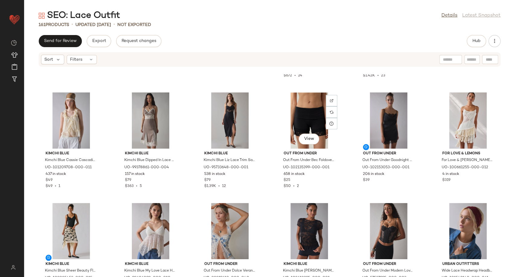
scroll to position [374, 0]
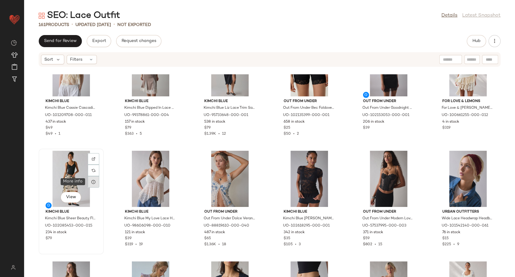
click at [92, 181] on icon at bounding box center [93, 181] width 5 height 5
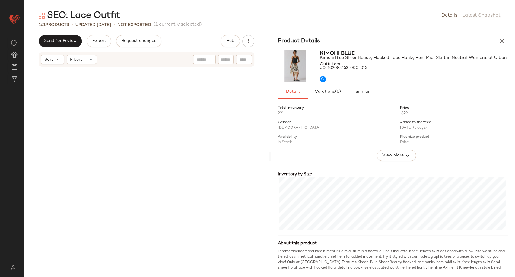
scroll to position [884, 0]
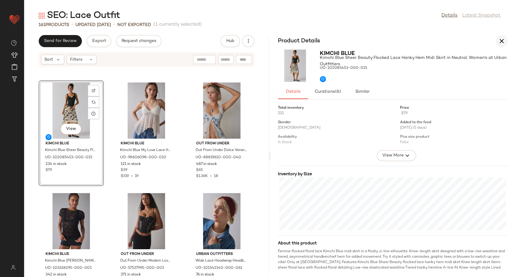
click at [500, 43] on icon "button" at bounding box center [501, 40] width 7 height 7
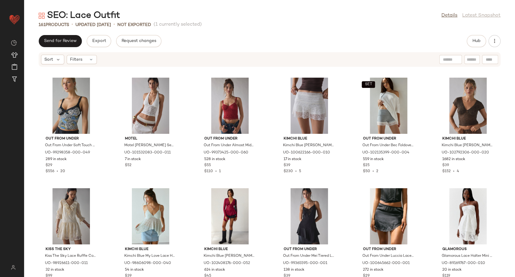
scroll to position [0, 0]
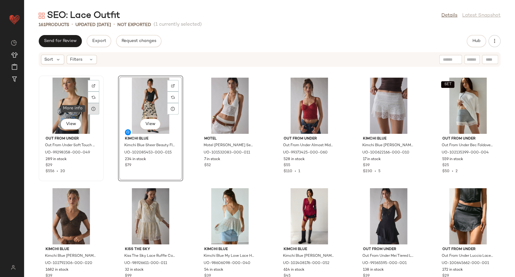
click at [95, 110] on icon at bounding box center [93, 108] width 5 height 5
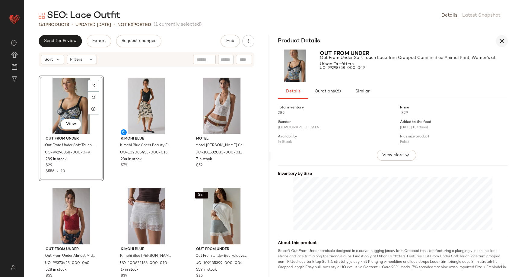
click at [503, 43] on icon "button" at bounding box center [501, 40] width 7 height 7
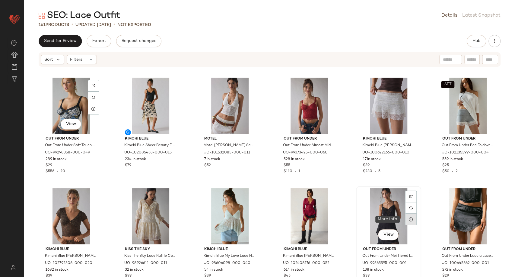
click at [409, 220] on icon at bounding box center [411, 219] width 5 height 5
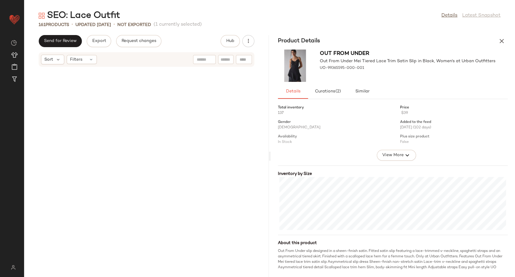
scroll to position [336, 0]
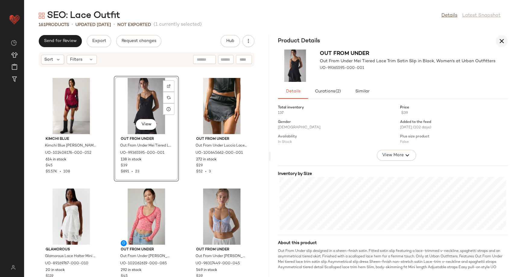
click at [500, 43] on icon "button" at bounding box center [501, 40] width 7 height 7
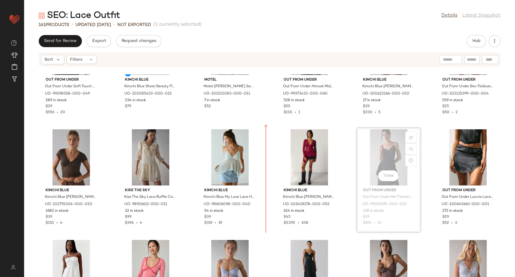
scroll to position [0, 0]
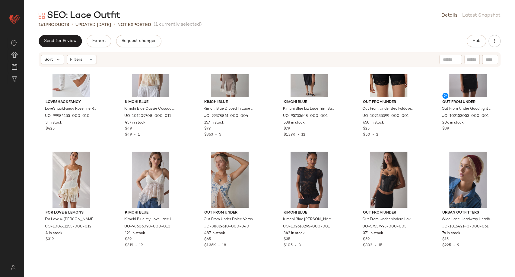
scroll to position [374, 0]
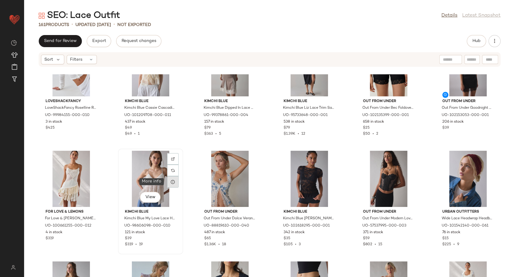
click at [171, 179] on icon at bounding box center [173, 181] width 5 height 5
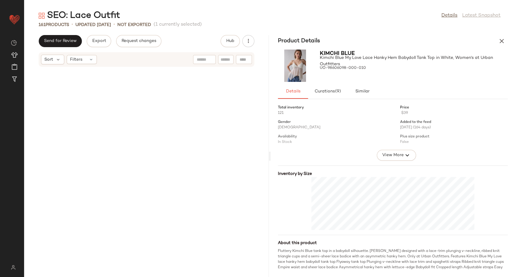
scroll to position [884, 0]
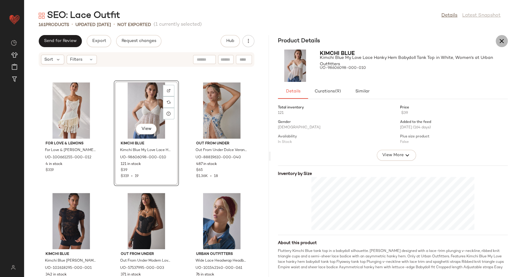
click at [501, 40] on icon "button" at bounding box center [501, 40] width 7 height 7
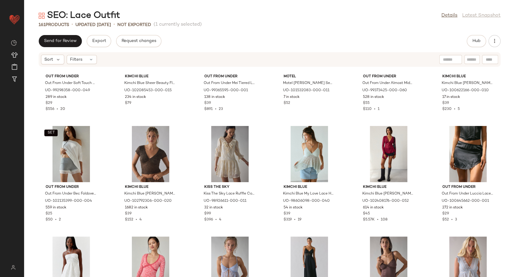
scroll to position [0, 0]
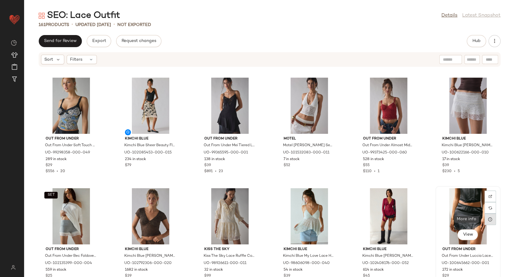
click at [488, 217] on icon at bounding box center [490, 219] width 5 height 5
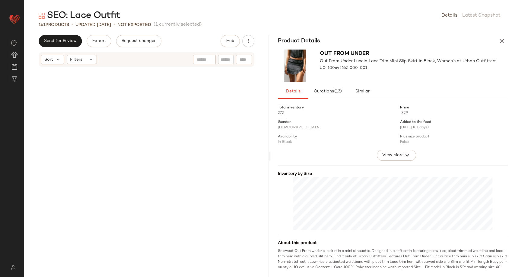
scroll to position [336, 0]
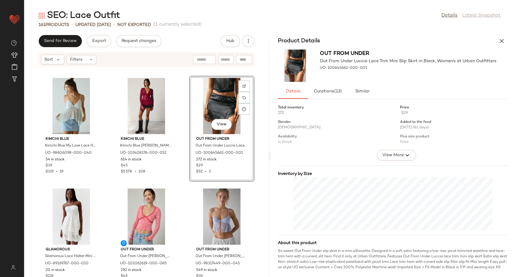
click at [496, 46] on div "Product Details" at bounding box center [393, 41] width 245 height 12
click at [499, 40] on icon "button" at bounding box center [501, 40] width 7 height 7
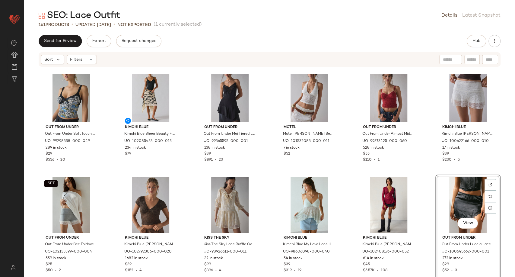
scroll to position [0, 0]
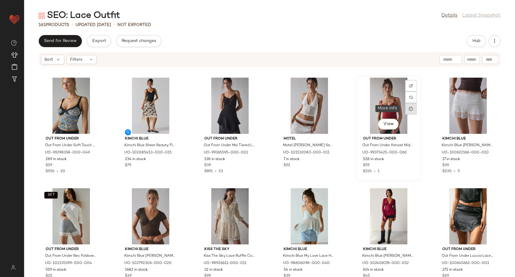
click at [409, 108] on icon at bounding box center [411, 108] width 5 height 5
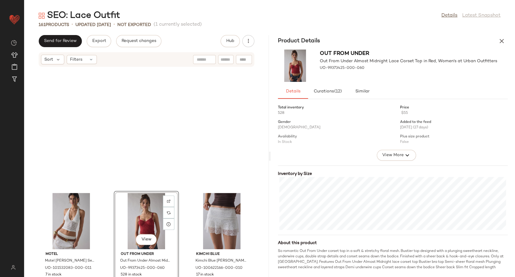
scroll to position [115, 0]
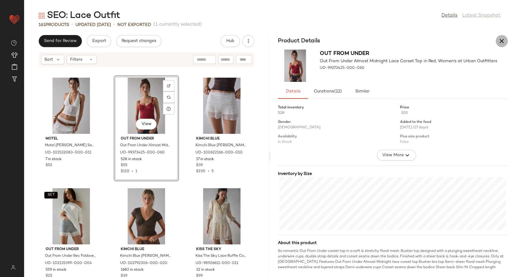
click at [500, 42] on icon "button" at bounding box center [501, 40] width 7 height 7
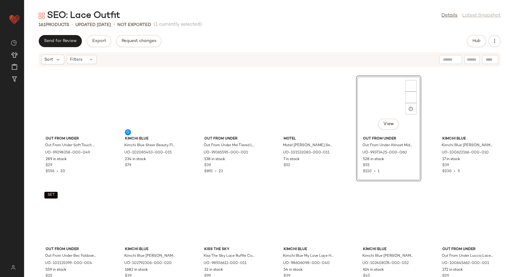
scroll to position [0, 0]
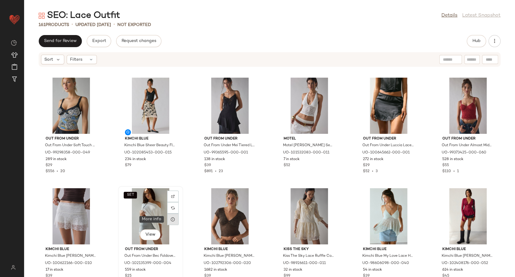
click at [169, 219] on div at bounding box center [172, 218] width 11 height 11
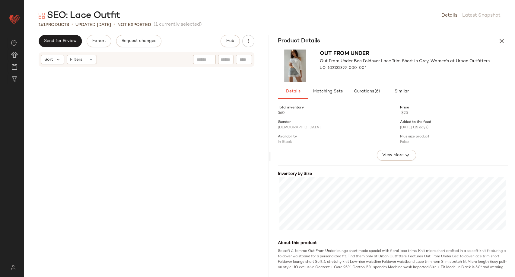
scroll to position [226, 0]
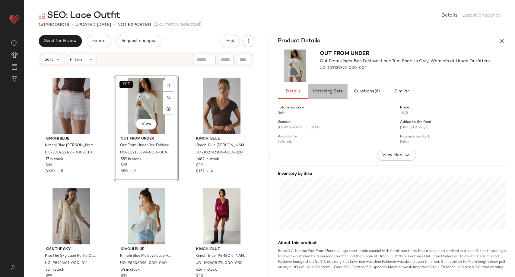
click at [335, 87] on button "Matching Sets" at bounding box center [327, 91] width 39 height 14
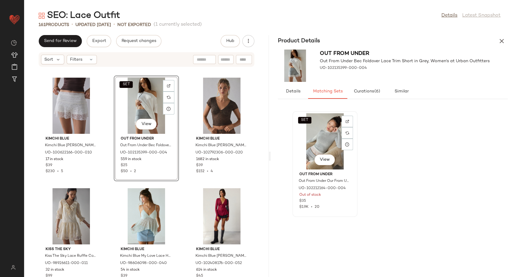
click at [322, 137] on div "SET View" at bounding box center [325, 141] width 61 height 56
click at [500, 43] on icon "button" at bounding box center [501, 40] width 7 height 7
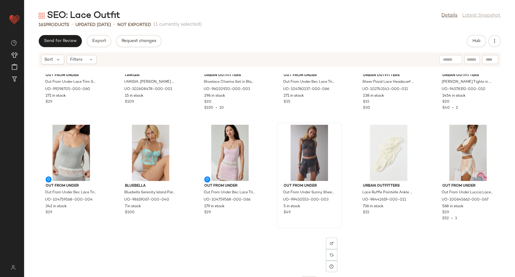
scroll to position [2625, 0]
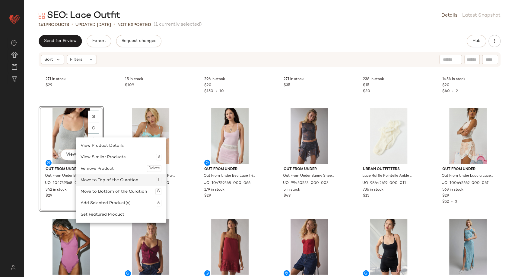
click at [105, 184] on div "Move to Top of the Curation T" at bounding box center [121, 179] width 81 height 11
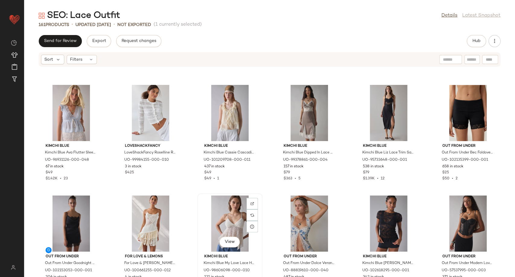
scroll to position [340, 0]
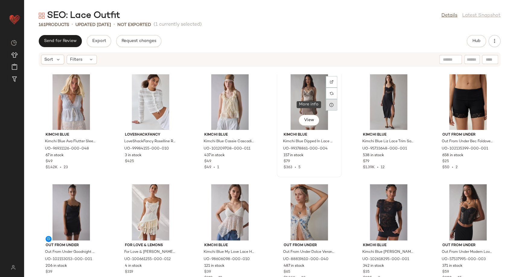
click at [327, 104] on div at bounding box center [331, 104] width 11 height 11
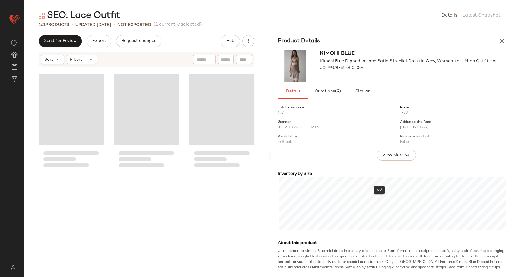
scroll to position [773, 0]
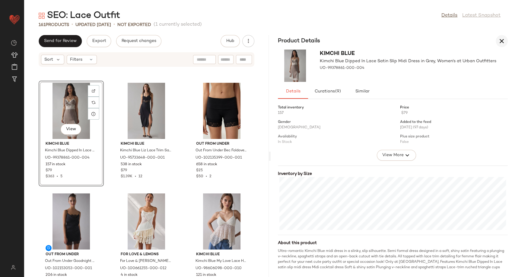
click at [502, 43] on icon "button" at bounding box center [501, 40] width 7 height 7
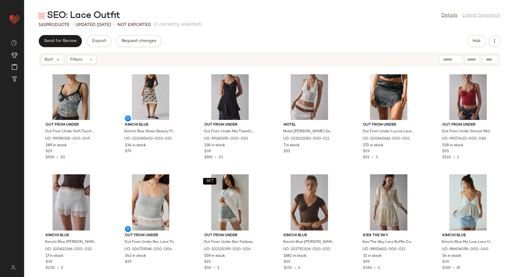
scroll to position [0, 0]
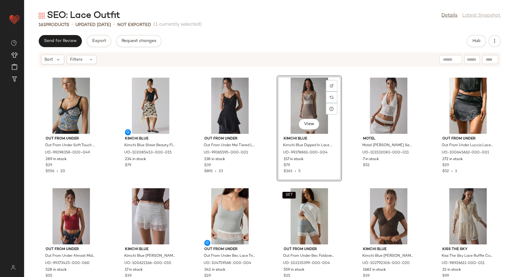
click at [349, 138] on div "Out From Under Out From Under Soft Touch Lace Trim Cropped Cami in Blue Animal …" at bounding box center [269, 175] width 491 height 202
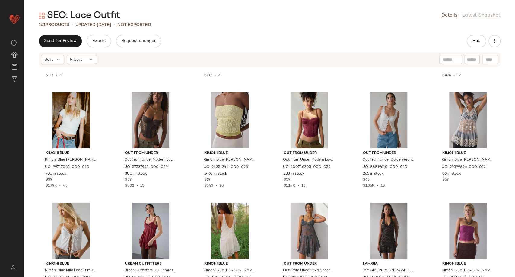
scroll to position [876, 0]
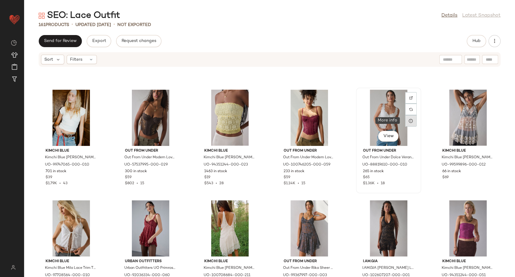
click at [409, 120] on icon at bounding box center [411, 120] width 5 height 5
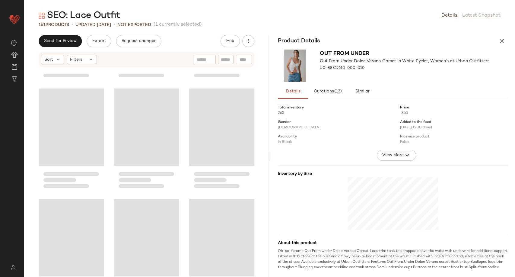
scroll to position [1878, 0]
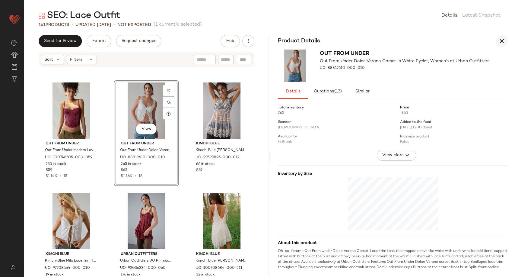
click at [504, 42] on icon "button" at bounding box center [501, 40] width 7 height 7
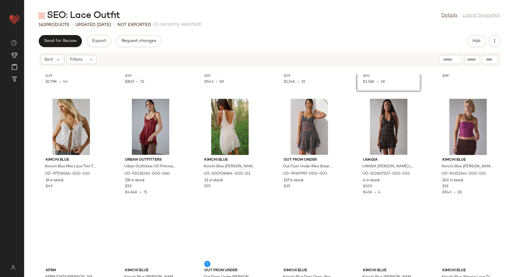
scroll to position [1018, 0]
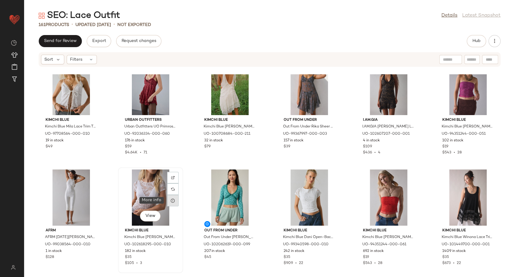
click at [170, 203] on div at bounding box center [172, 200] width 11 height 11
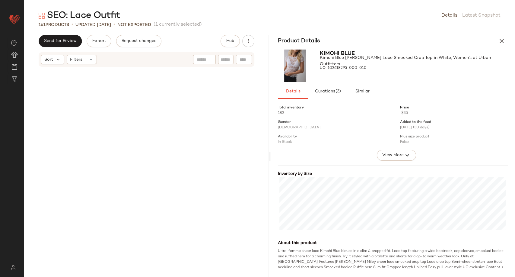
scroll to position [2209, 0]
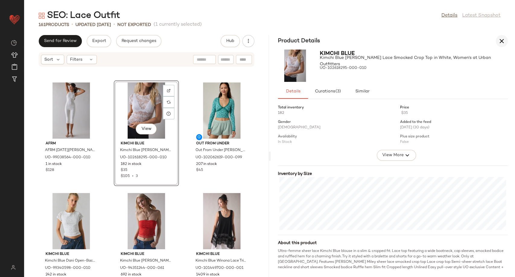
click at [499, 43] on icon "button" at bounding box center [501, 40] width 7 height 7
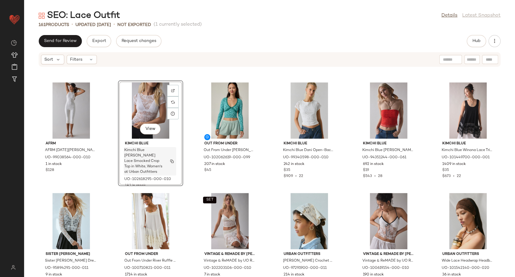
scroll to position [1038, 0]
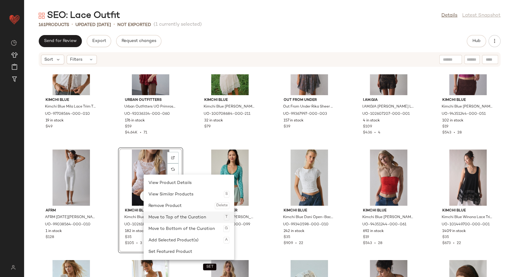
click at [167, 215] on div "Move to Top of the Curation T" at bounding box center [188, 216] width 81 height 11
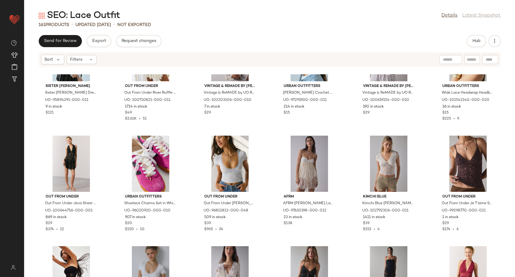
scroll to position [1406, 0]
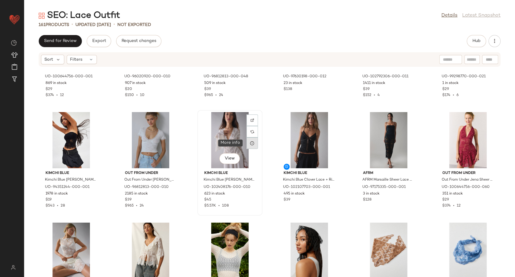
click at [248, 146] on div at bounding box center [252, 142] width 11 height 11
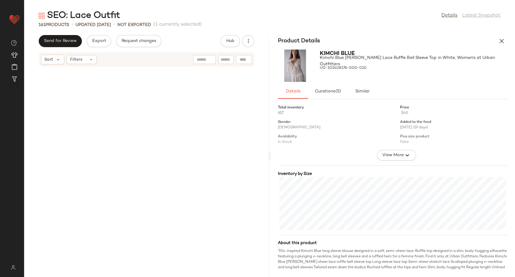
scroll to position [2872, 0]
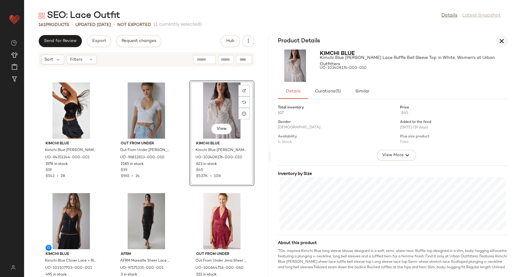
click at [501, 41] on icon "button" at bounding box center [501, 40] width 7 height 7
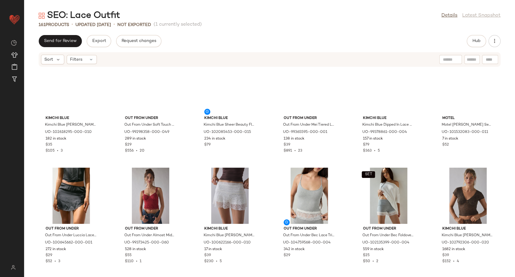
scroll to position [0, 0]
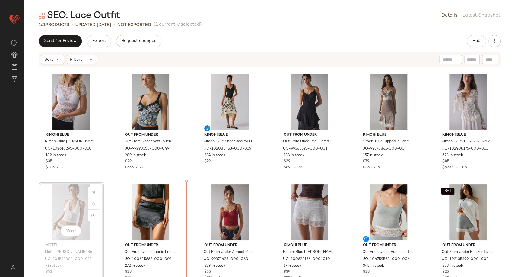
scroll to position [6, 0]
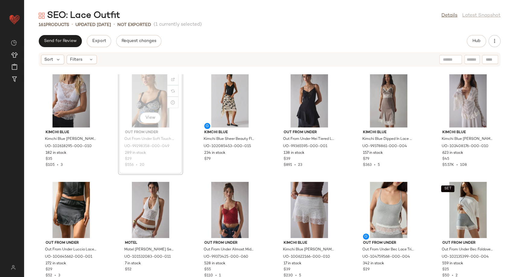
scroll to position [5, 0]
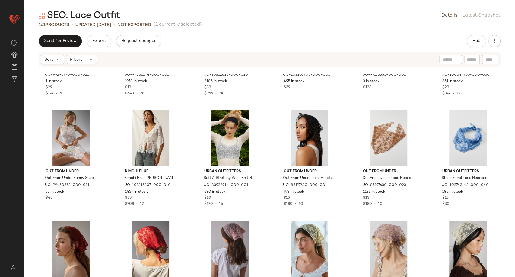
scroll to position [1547, 0]
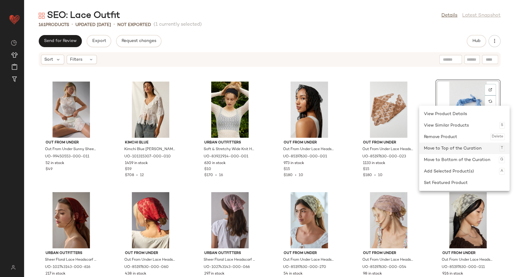
click at [453, 150] on div "Move to Top of the Curation T" at bounding box center [464, 147] width 81 height 11
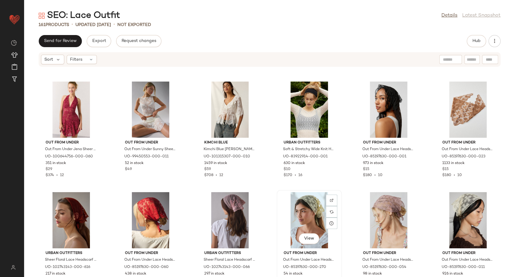
scroll to position [1581, 0]
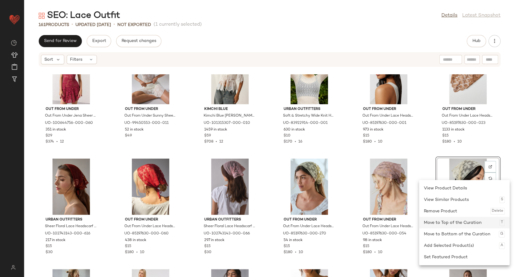
click at [445, 221] on div "Move to Top of the Curation T" at bounding box center [464, 222] width 81 height 11
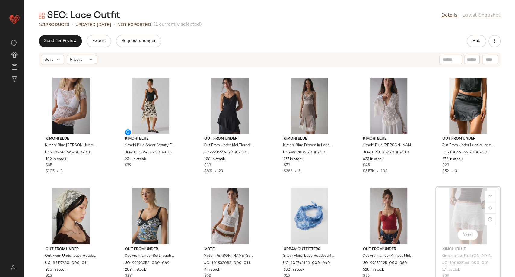
scroll to position [1, 0]
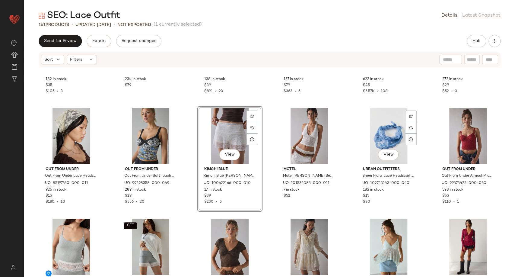
scroll to position [68, 0]
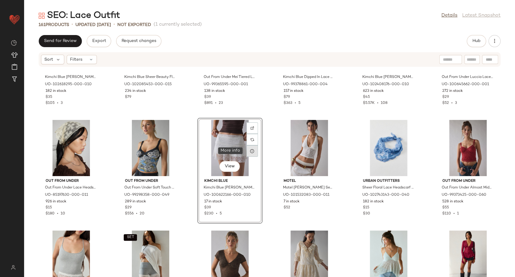
click at [250, 151] on icon at bounding box center [252, 150] width 5 height 5
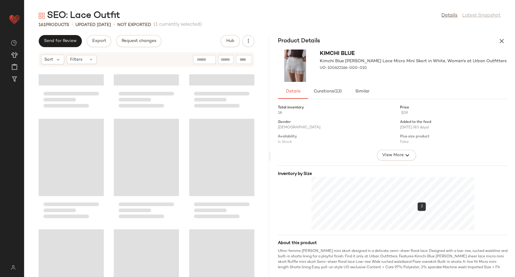
scroll to position [226, 0]
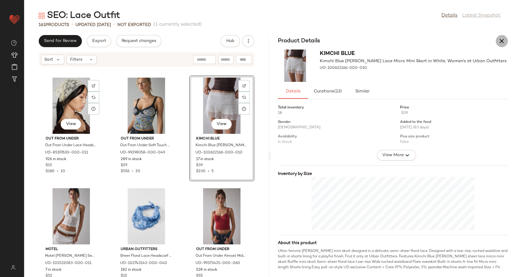
click at [504, 41] on icon "button" at bounding box center [501, 40] width 7 height 7
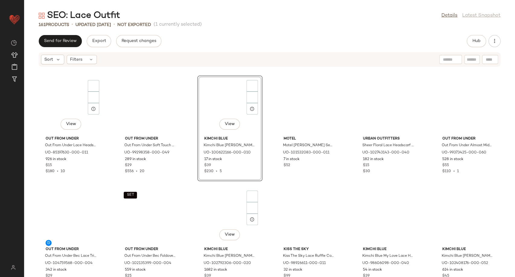
scroll to position [110, 0]
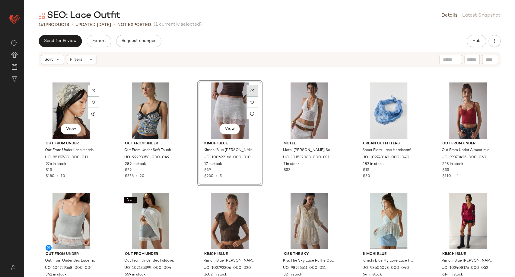
click at [251, 94] on div at bounding box center [252, 90] width 11 height 11
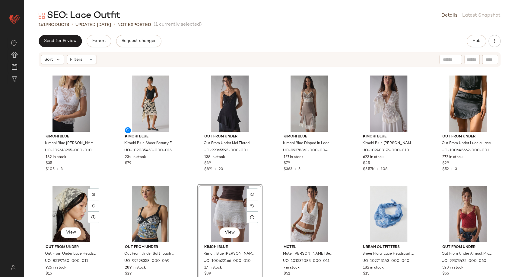
scroll to position [0, 0]
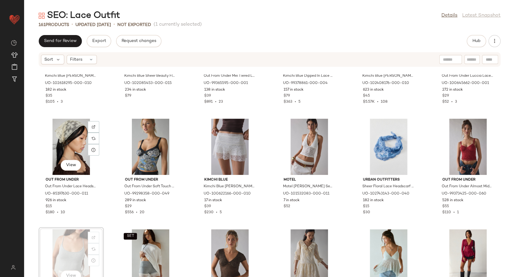
scroll to position [70, 0]
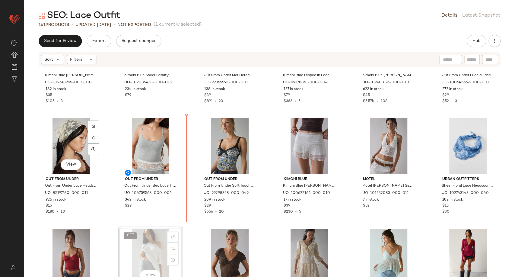
scroll to position [71, 0]
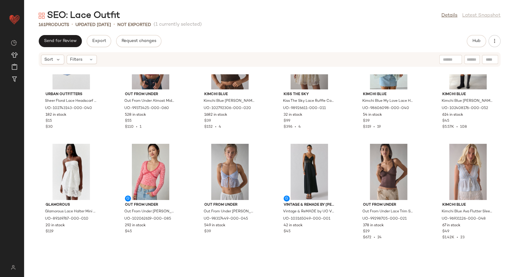
scroll to position [273, 0]
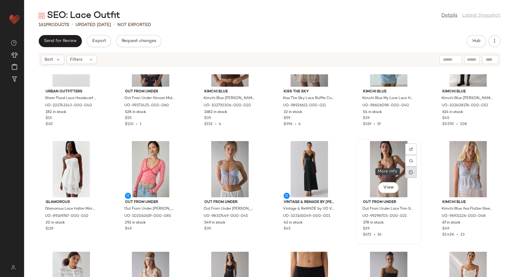
click at [406, 176] on div at bounding box center [410, 171] width 11 height 11
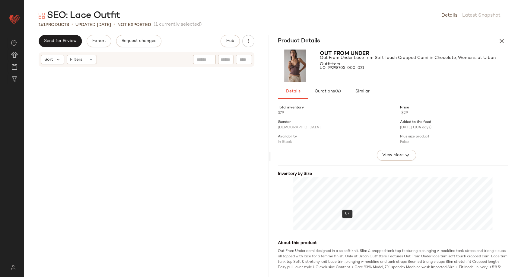
scroll to position [773, 0]
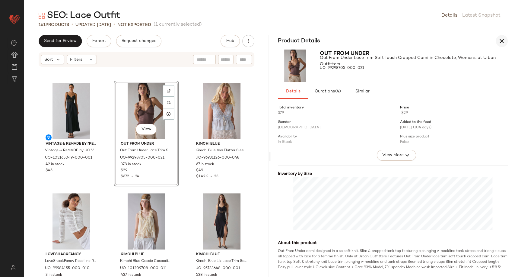
click at [502, 40] on icon "button" at bounding box center [501, 40] width 7 height 7
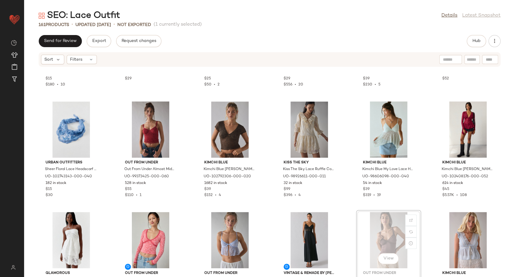
scroll to position [202, 0]
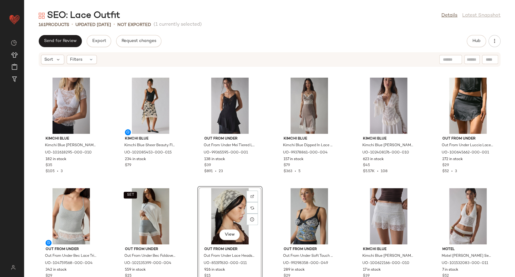
click at [266, 188] on div "Kimchi Blue Kimchi Blue Miley Sheer Lace Smocked Crop Top in White, Women's at …" at bounding box center [269, 175] width 491 height 202
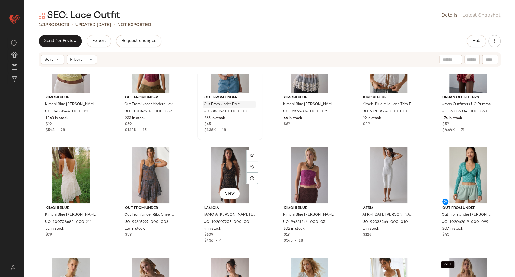
scroll to position [1044, 0]
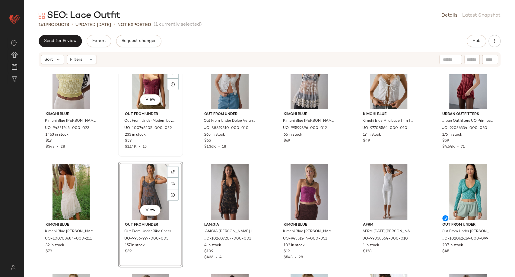
scroll to position [1020, 0]
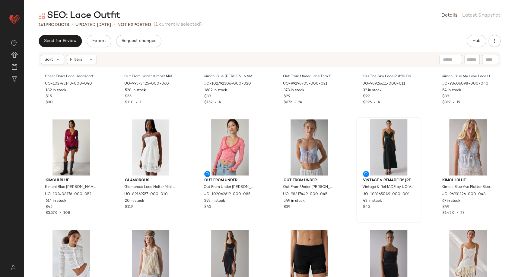
scroll to position [239, 0]
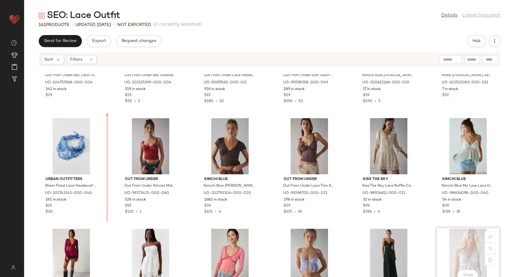
scroll to position [182, 0]
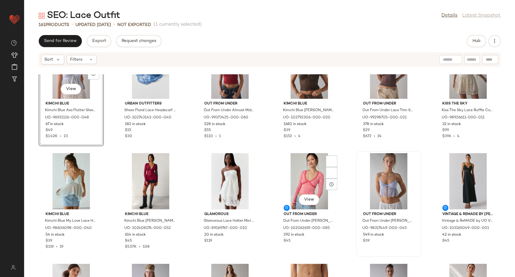
scroll to position [249, 0]
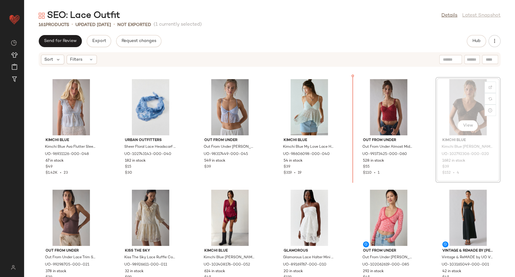
scroll to position [202, 0]
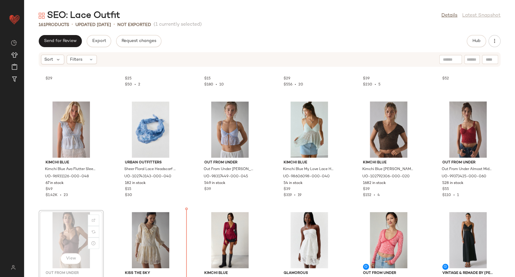
scroll to position [202, 0]
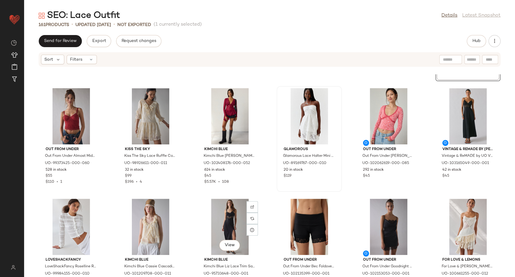
scroll to position [336, 0]
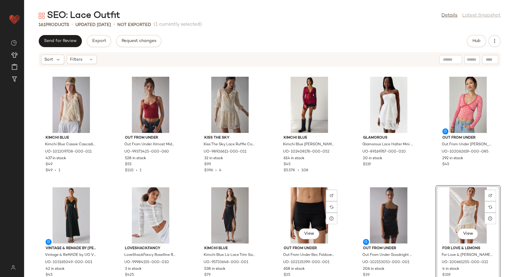
scroll to position [336, 0]
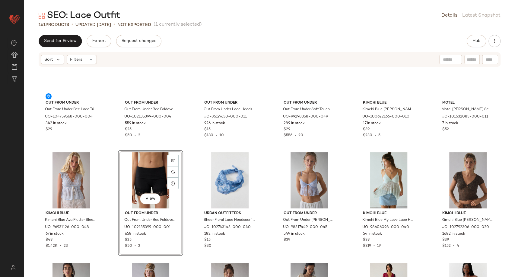
scroll to position [63, 0]
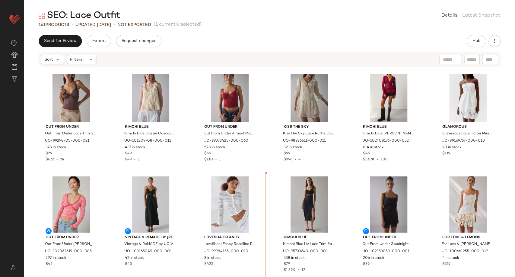
scroll to position [378, 0]
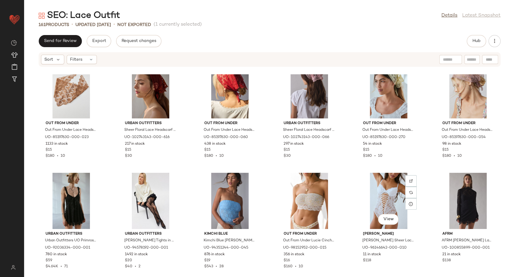
scroll to position [1686, 0]
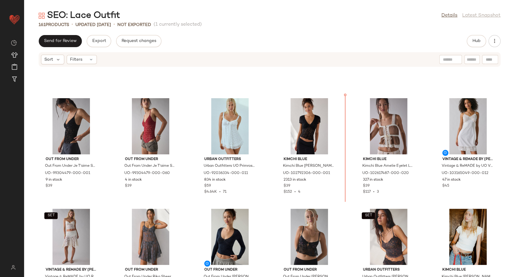
scroll to position [757, 0]
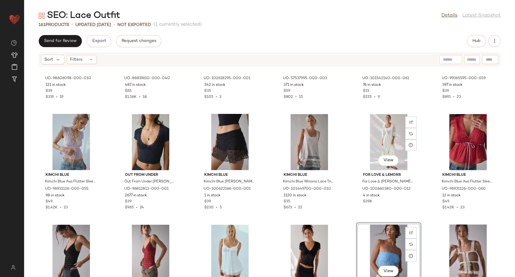
scroll to position [623, 0]
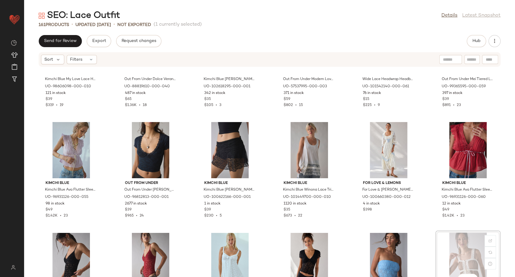
scroll to position [629, 0]
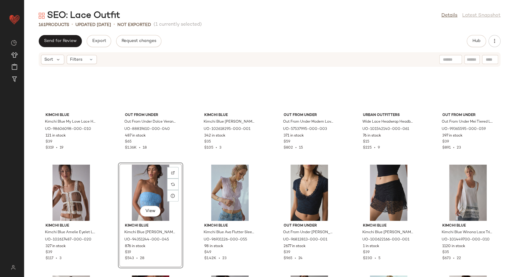
scroll to position [496, 0]
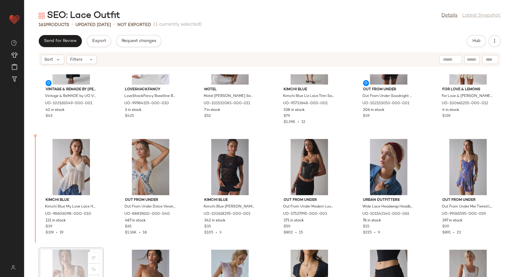
scroll to position [497, 0]
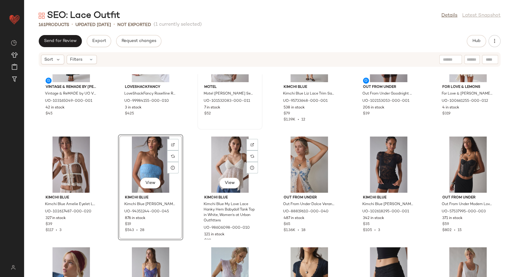
scroll to position [398, 0]
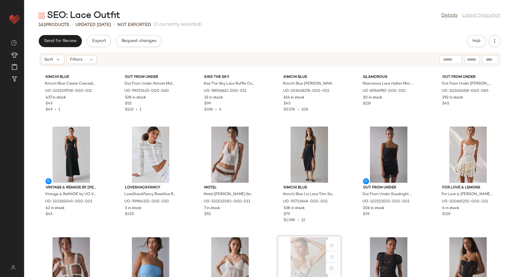
scroll to position [398, 0]
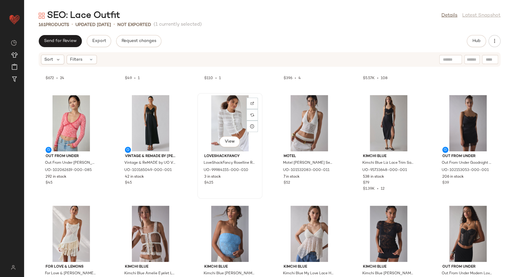
scroll to position [434, 0]
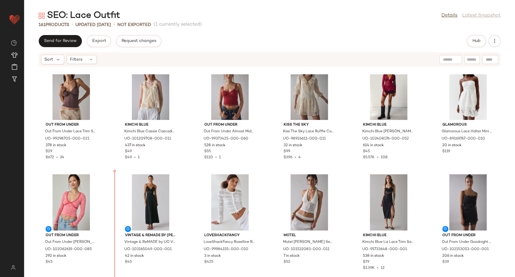
scroll to position [338, 0]
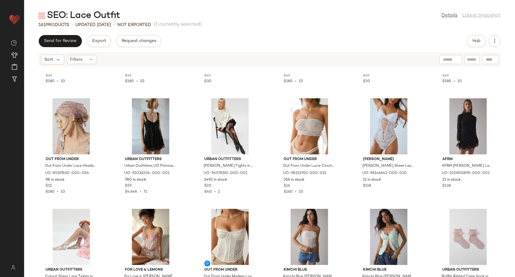
scroll to position [1886, 0]
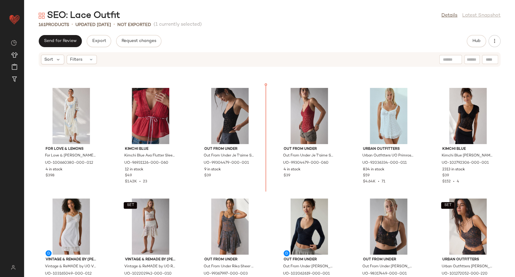
scroll to position [767, 0]
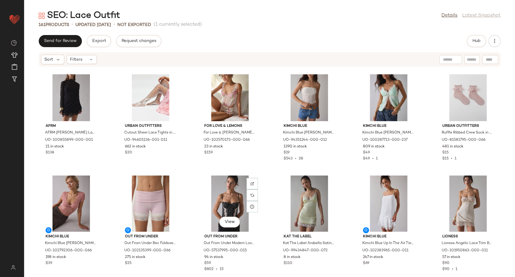
scroll to position [1907, 0]
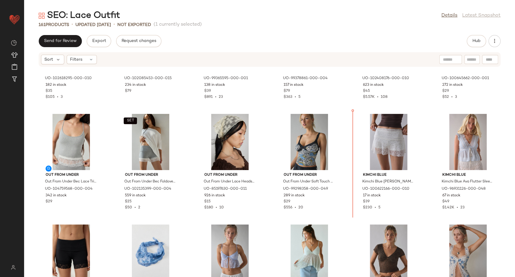
scroll to position [69, 0]
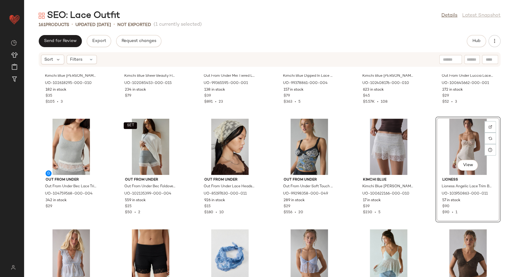
click at [422, 202] on div "Kimchi Blue Kimchi Blue Miley Sheer Lace Smocked Crop Top in White, Women's at …" at bounding box center [269, 175] width 491 height 202
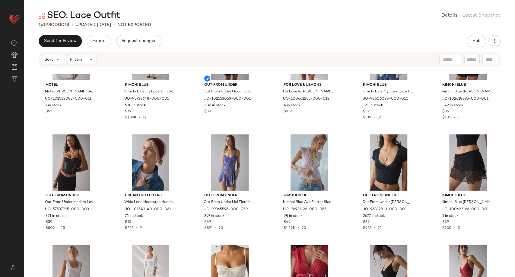
scroll to position [510, 0]
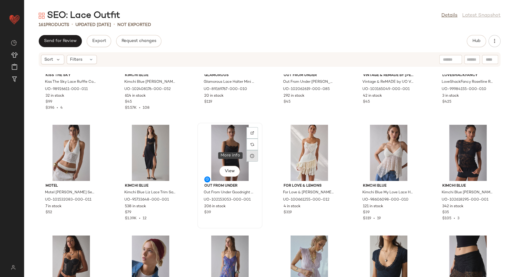
click at [250, 154] on icon at bounding box center [252, 155] width 5 height 5
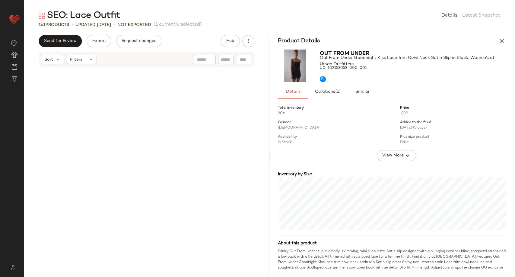
scroll to position [1105, 0]
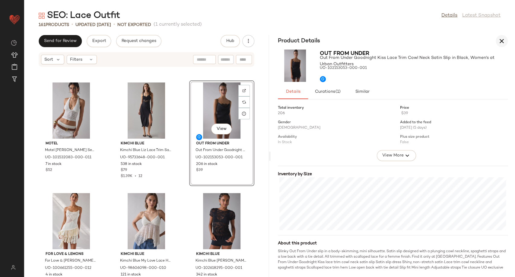
click at [502, 42] on icon "button" at bounding box center [501, 40] width 7 height 7
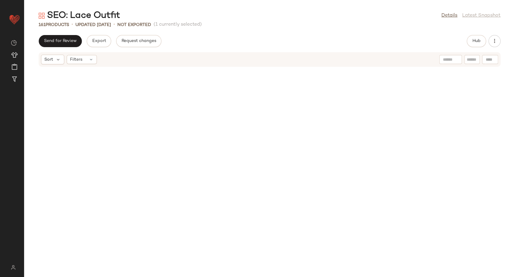
scroll to position [552, 0]
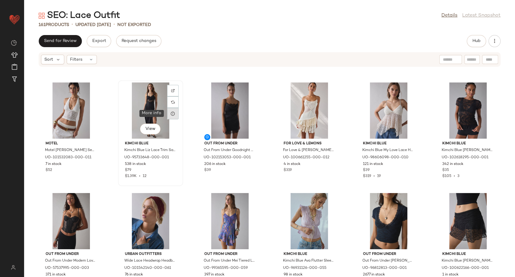
click at [172, 114] on icon at bounding box center [173, 113] width 5 height 5
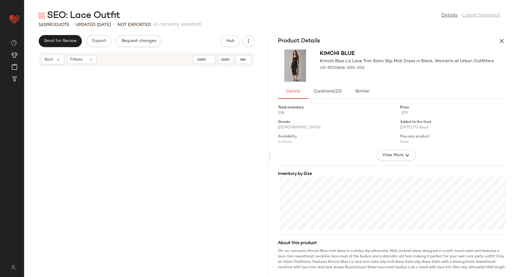
scroll to position [1105, 0]
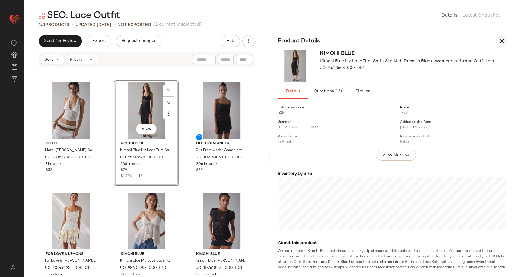
click at [501, 39] on icon "button" at bounding box center [501, 40] width 7 height 7
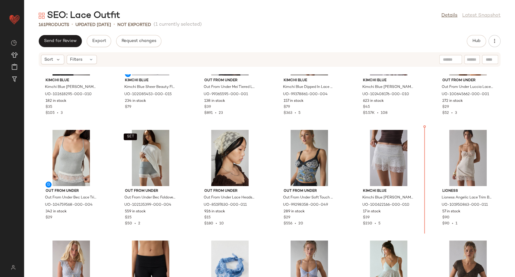
scroll to position [58, 0]
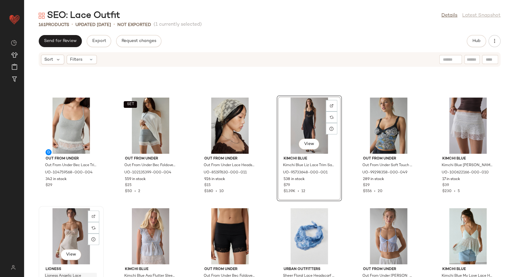
scroll to position [94, 0]
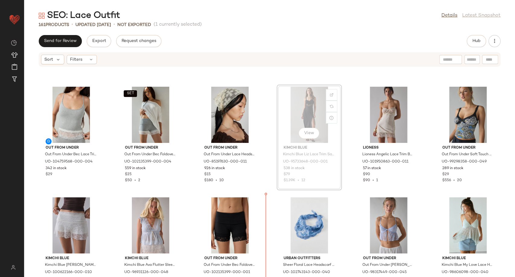
scroll to position [126, 0]
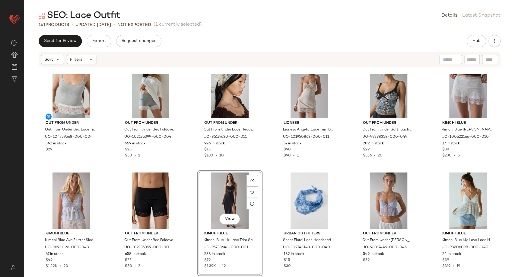
click at [263, 211] on div "Kimchi Blue Kimchi Blue Miley Sheer Lace Smocked Crop Top in White, Women's at …" at bounding box center [269, 175] width 491 height 202
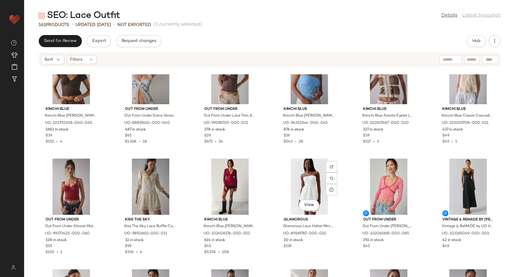
scroll to position [500, 0]
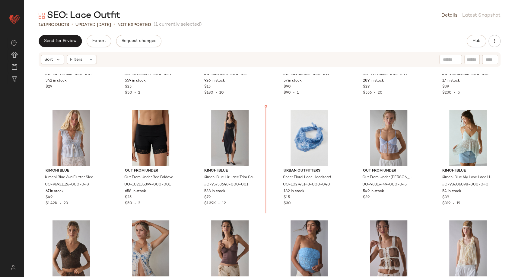
scroll to position [177, 0]
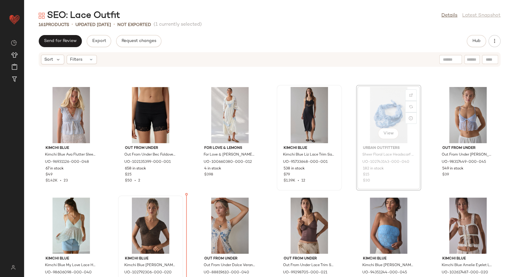
scroll to position [219, 0]
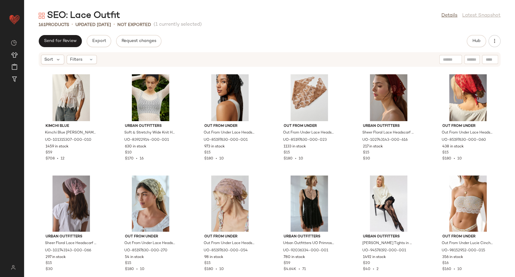
scroll to position [1808, 0]
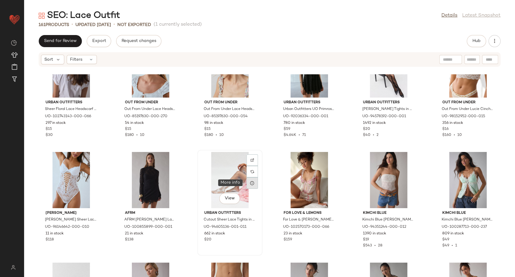
click at [250, 185] on div at bounding box center [252, 182] width 11 height 11
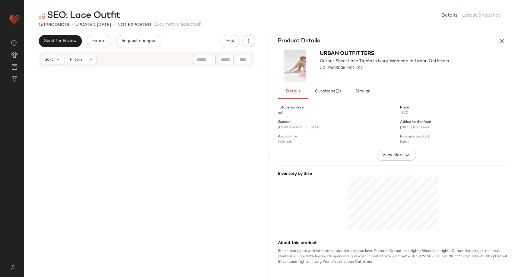
scroll to position [3755, 0]
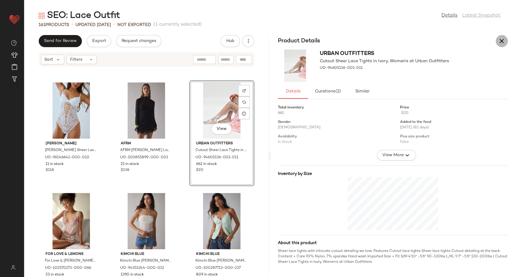
click at [502, 42] on icon "button" at bounding box center [501, 40] width 7 height 7
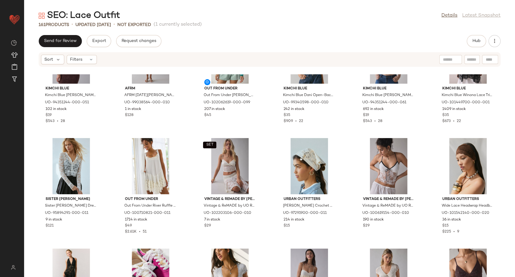
scroll to position [1279, 0]
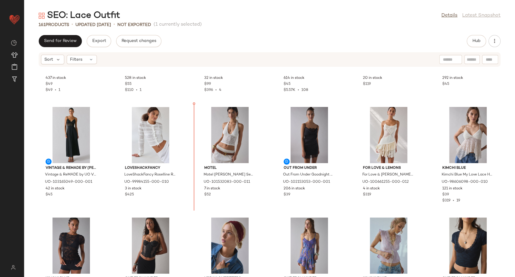
scroll to position [510, 0]
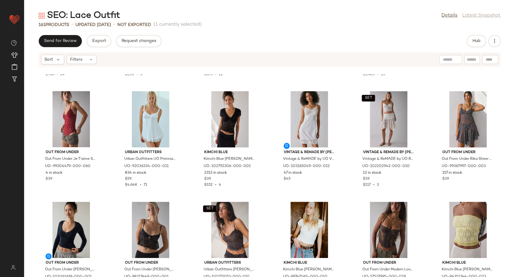
scroll to position [846, 0]
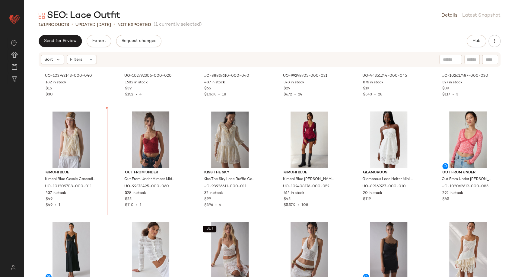
scroll to position [410, 0]
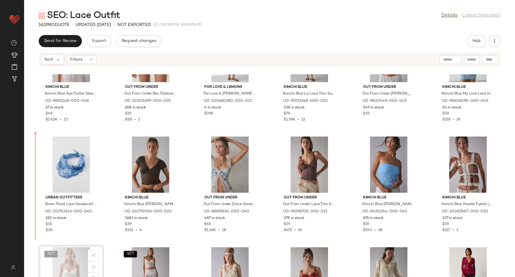
scroll to position [283, 0]
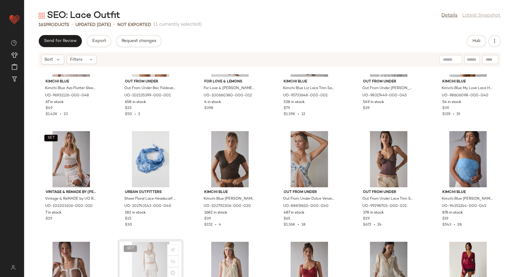
scroll to position [284, 0]
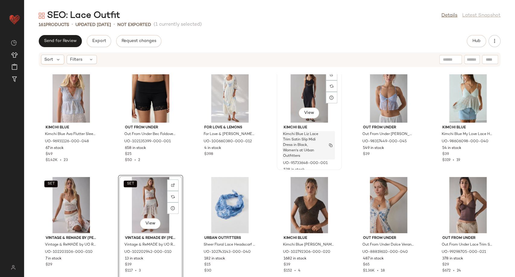
scroll to position [251, 0]
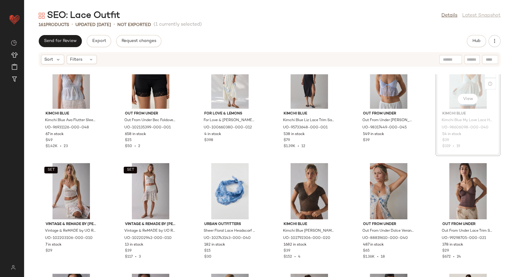
scroll to position [248, 0]
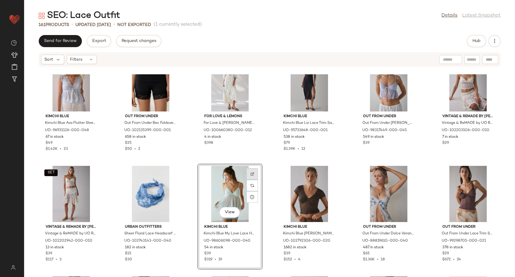
click at [250, 174] on img at bounding box center [252, 174] width 4 height 4
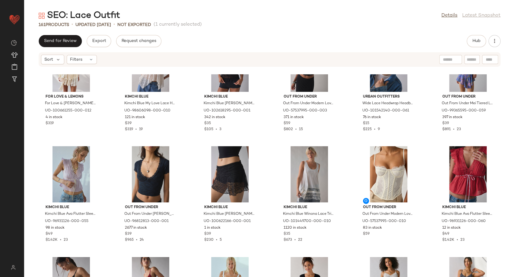
scroll to position [709, 0]
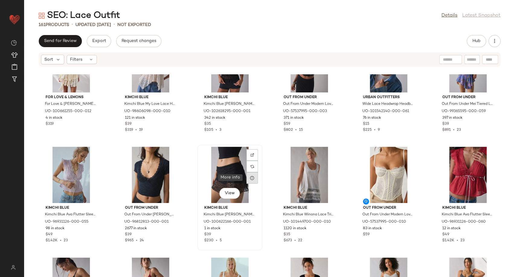
click at [251, 180] on div at bounding box center [252, 177] width 11 height 11
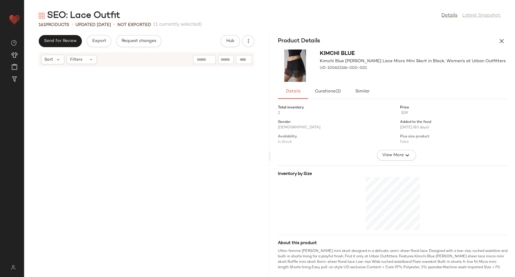
scroll to position [1546, 0]
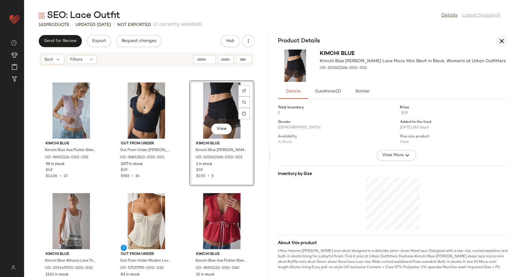
click at [506, 42] on button "button" at bounding box center [502, 41] width 12 height 12
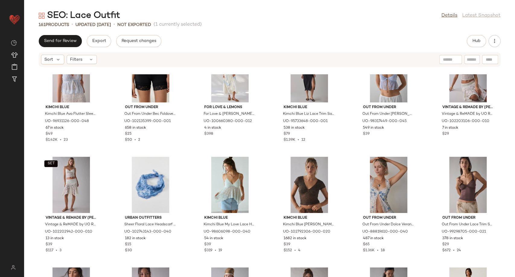
scroll to position [242, 0]
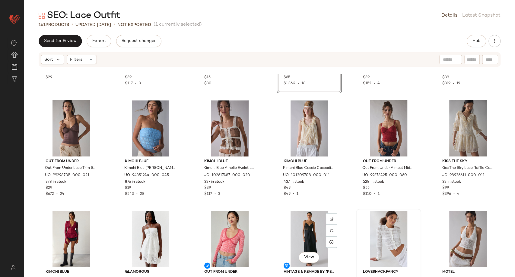
scroll to position [444, 0]
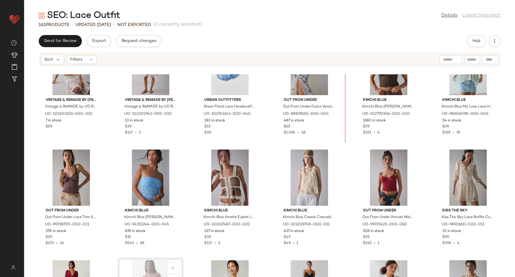
scroll to position [365, 0]
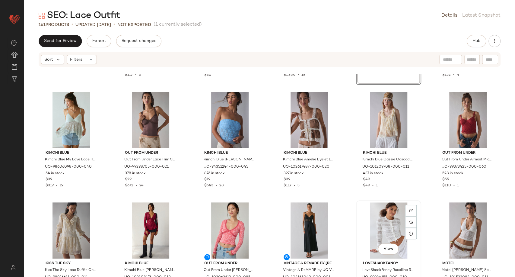
scroll to position [433, 0]
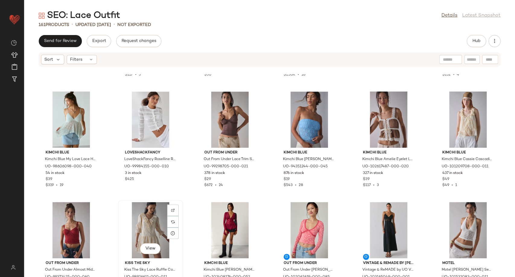
scroll to position [433, 0]
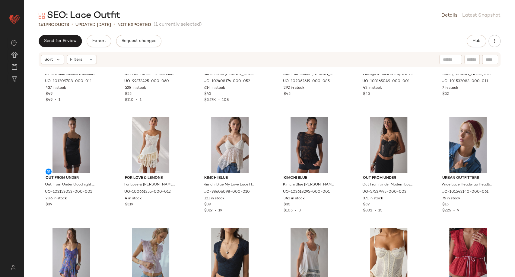
scroll to position [668, 0]
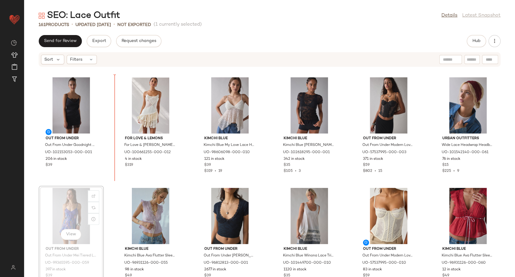
scroll to position [663, 0]
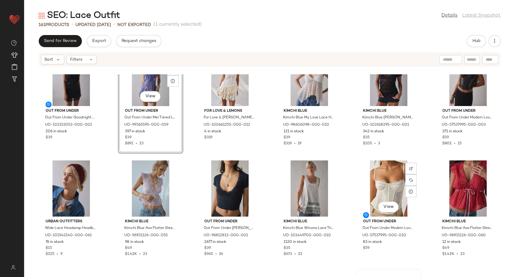
scroll to position [797, 0]
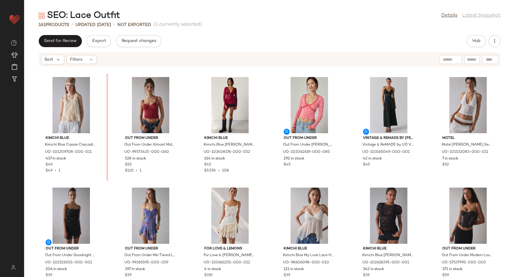
scroll to position [558, 0]
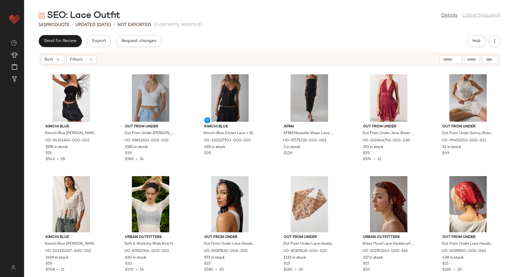
scroll to position [1497, 0]
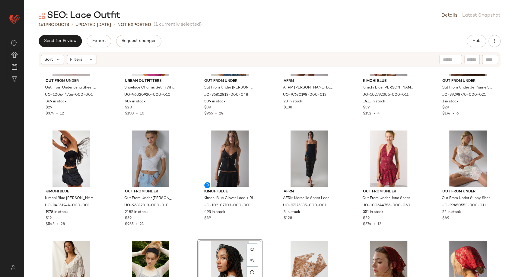
scroll to position [1499, 0]
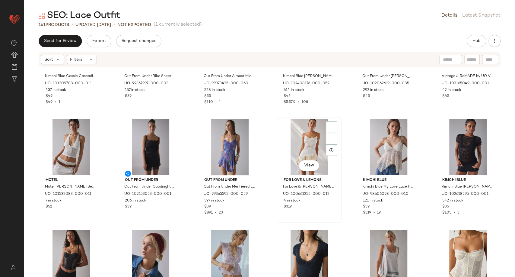
scroll to position [661, 0]
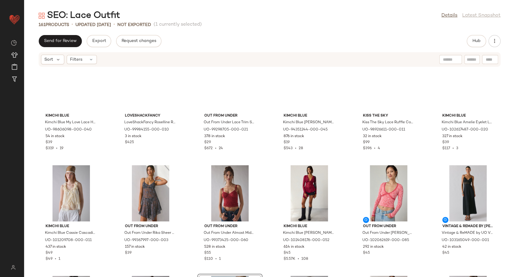
scroll to position [394, 0]
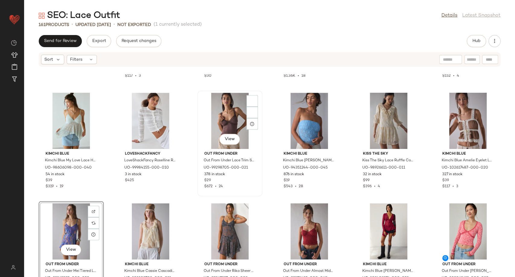
scroll to position [429, 0]
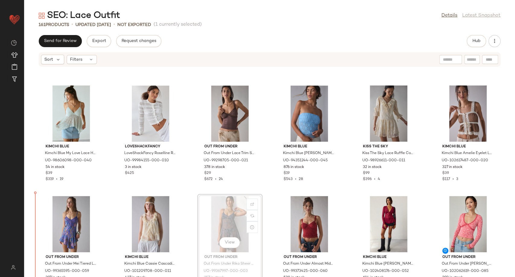
scroll to position [453, 0]
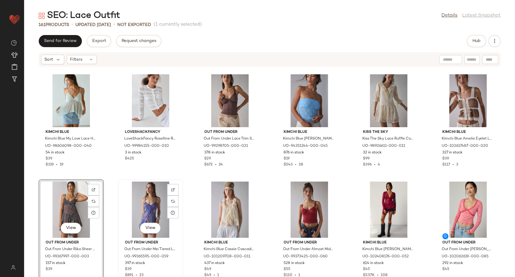
scroll to position [554, 0]
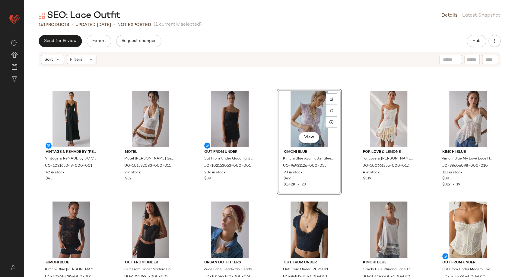
scroll to position [554, 0]
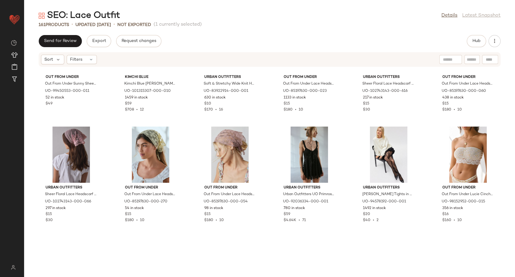
scroll to position [1727, 0]
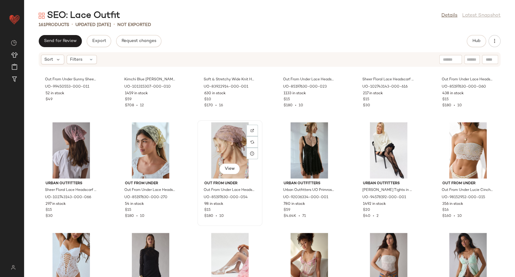
click at [227, 147] on div "View" at bounding box center [229, 150] width 61 height 56
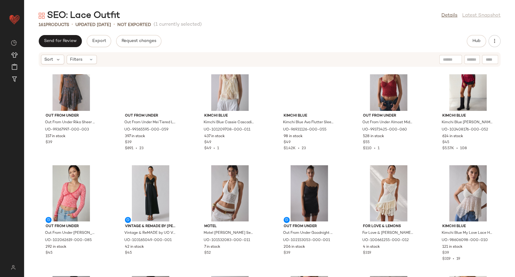
scroll to position [575, 0]
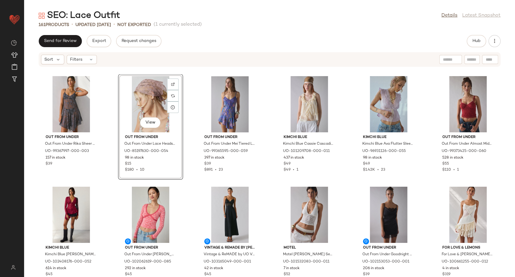
scroll to position [575, 0]
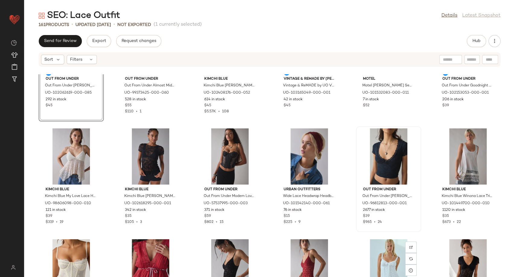
scroll to position [676, 0]
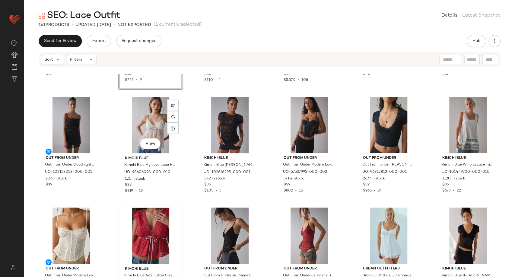
scroll to position [776, 0]
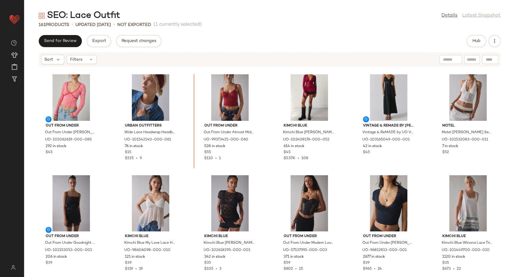
scroll to position [670, 0]
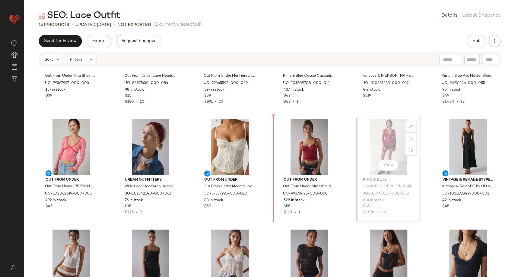
scroll to position [625, 0]
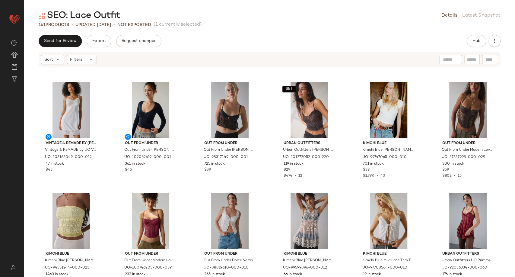
scroll to position [1095, 0]
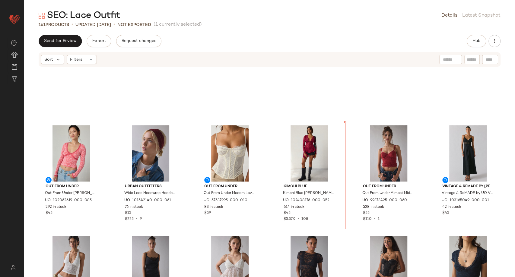
scroll to position [603, 0]
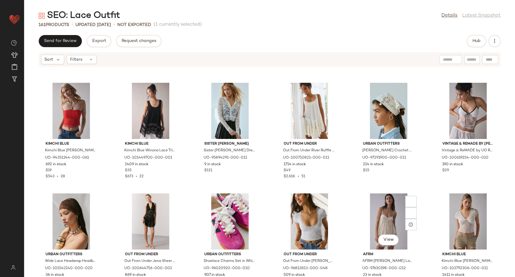
scroll to position [1407, 0]
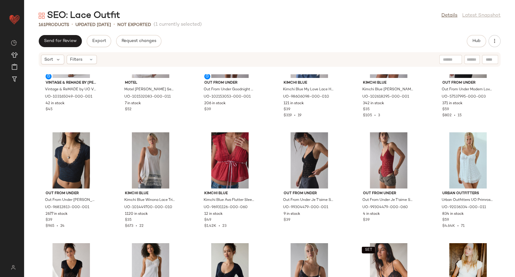
scroll to position [816, 0]
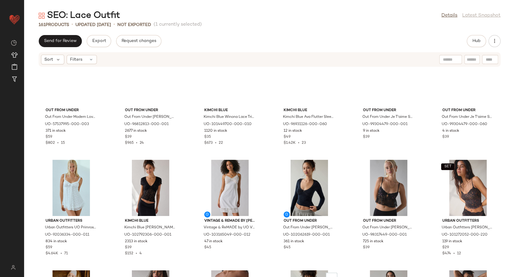
scroll to position [916, 0]
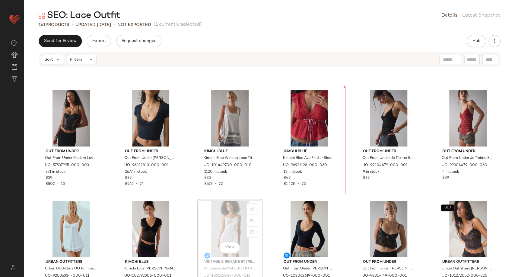
scroll to position [852, 0]
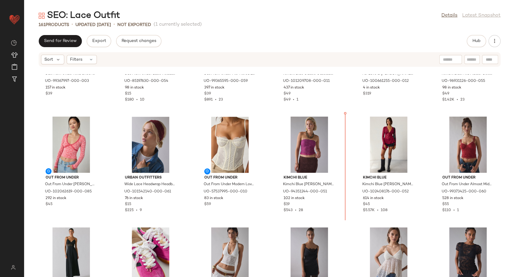
scroll to position [628, 0]
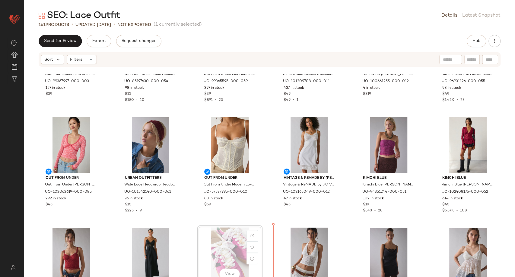
scroll to position [630, 0]
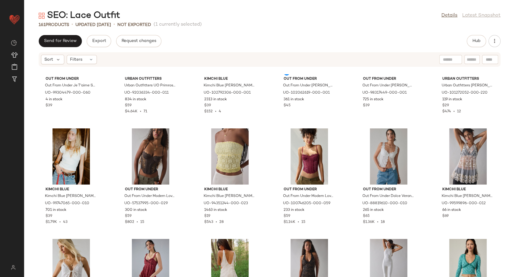
scroll to position [1066, 0]
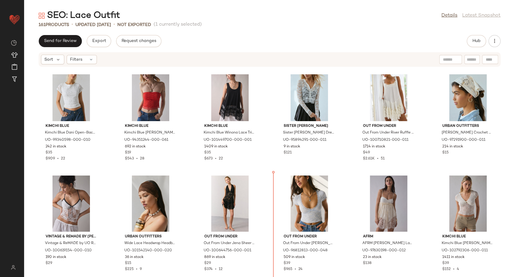
scroll to position [1350, 0]
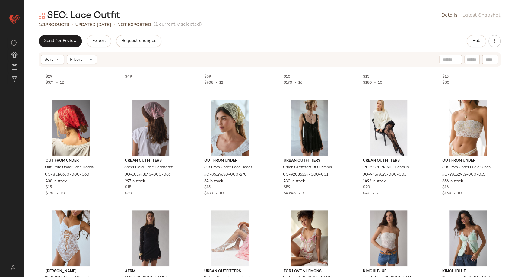
scroll to position [1753, 0]
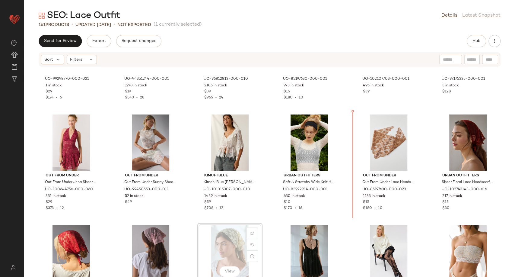
scroll to position [1620, 0]
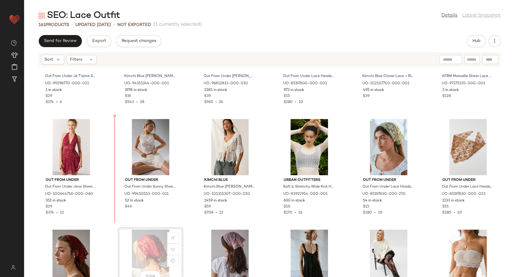
scroll to position [1621, 0]
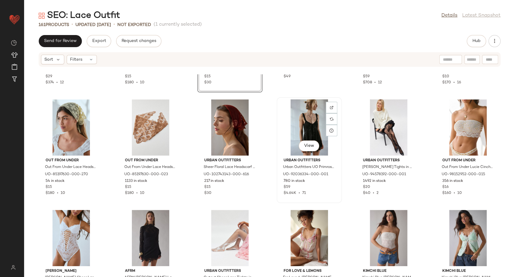
scroll to position [1756, 0]
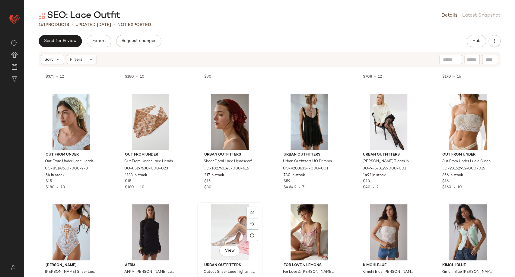
scroll to position [1757, 0]
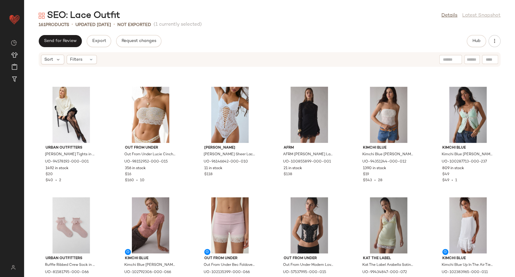
scroll to position [1901, 0]
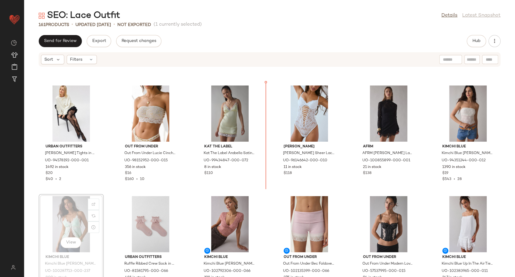
scroll to position [1867, 0]
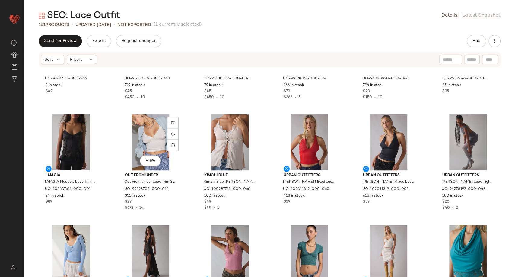
scroll to position [2043, 0]
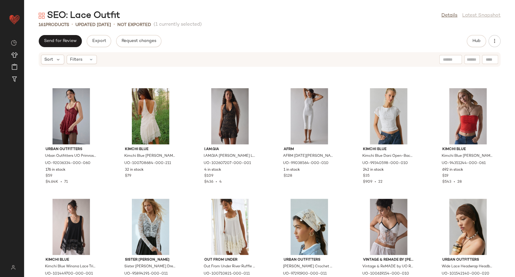
scroll to position [1207, 0]
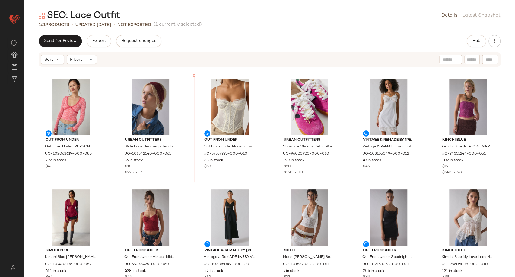
scroll to position [658, 0]
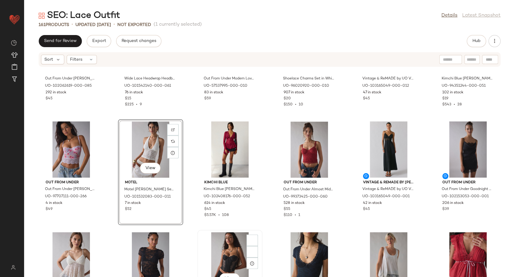
scroll to position [797, 0]
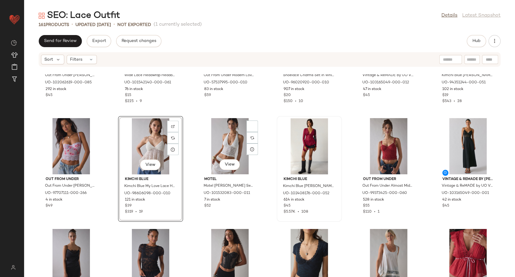
scroll to position [696, 0]
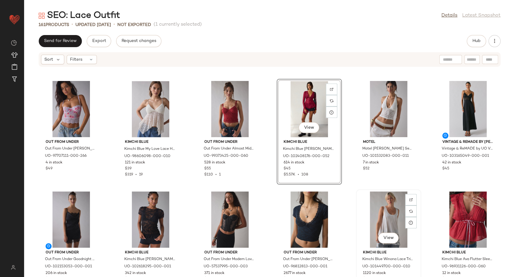
scroll to position [763, 0]
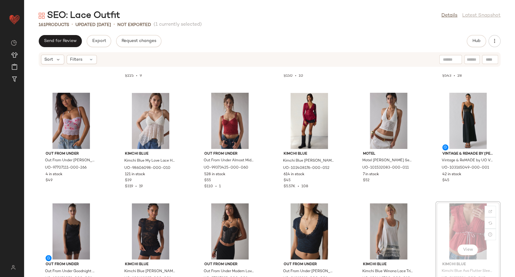
scroll to position [763, 0]
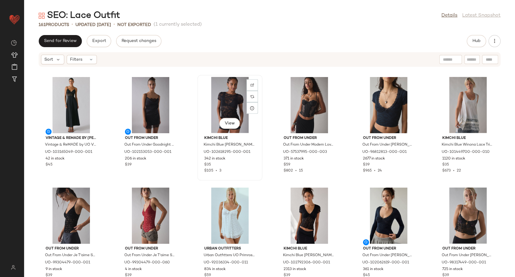
scroll to position [897, 0]
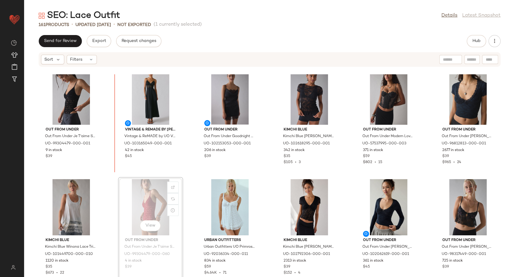
scroll to position [891, 0]
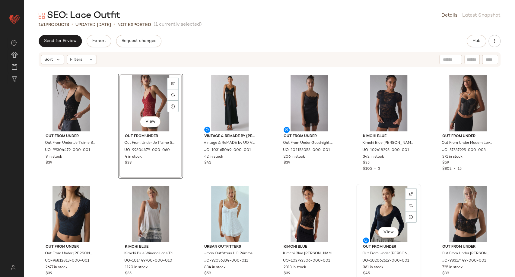
scroll to position [1025, 0]
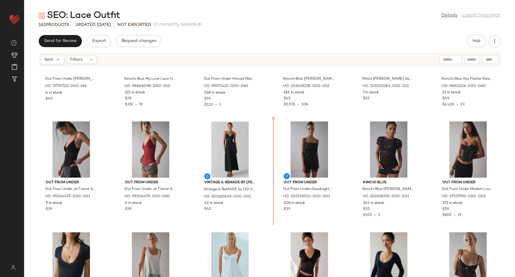
scroll to position [834, 0]
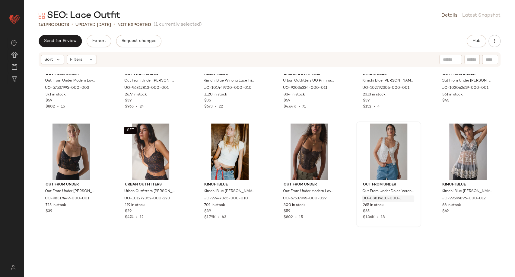
scroll to position [1069, 0]
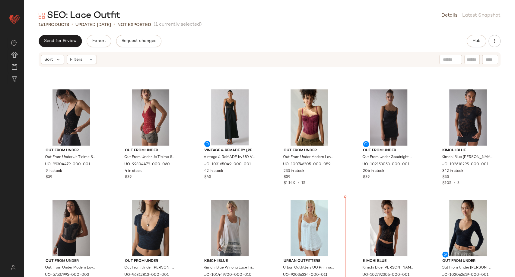
scroll to position [827, 0]
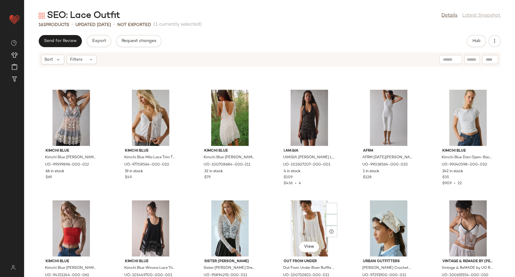
scroll to position [1263, 0]
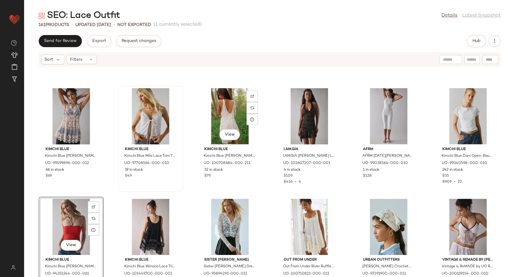
scroll to position [1213, 0]
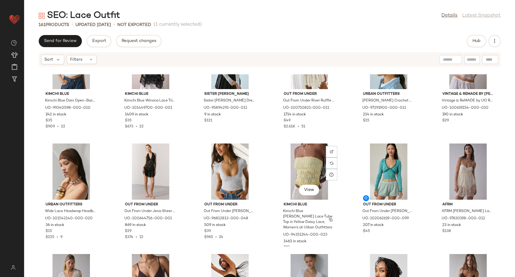
scroll to position [1381, 0]
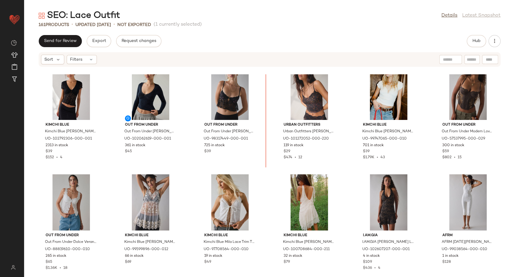
scroll to position [1123, 0]
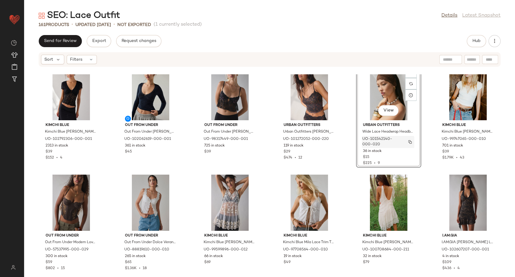
scroll to position [989, 0]
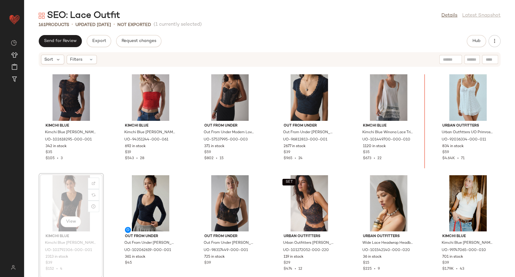
scroll to position [978, 0]
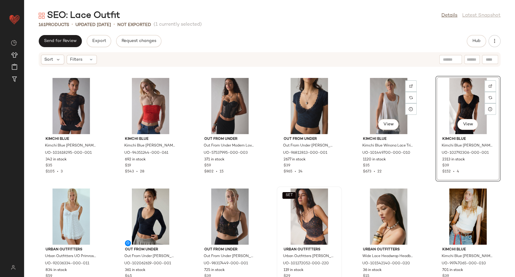
scroll to position [1078, 0]
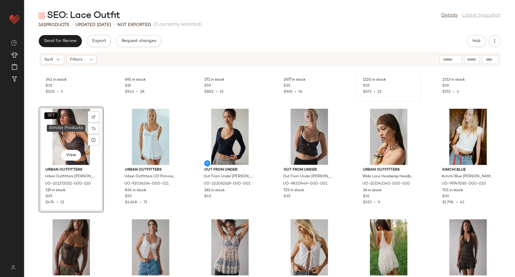
click at [94, 127] on img at bounding box center [94, 128] width 4 height 4
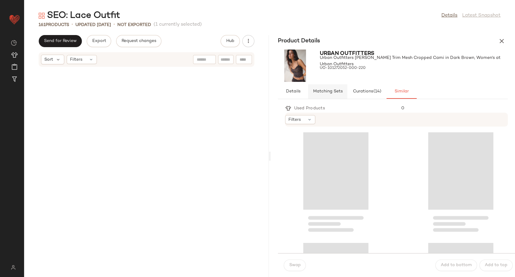
scroll to position [2209, 0]
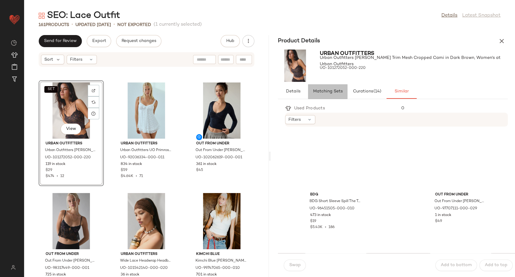
click at [327, 90] on span "Matching Sets" at bounding box center [328, 91] width 30 height 5
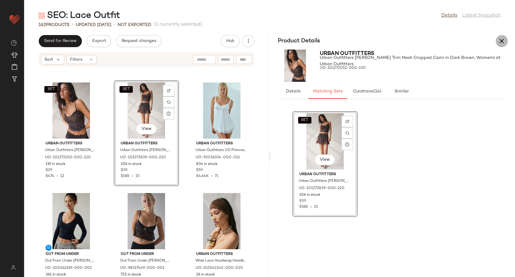
click at [499, 38] on icon "button" at bounding box center [501, 40] width 7 height 7
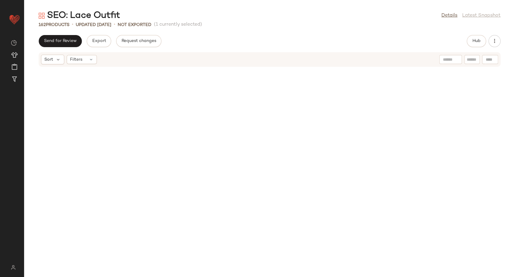
scroll to position [1105, 0]
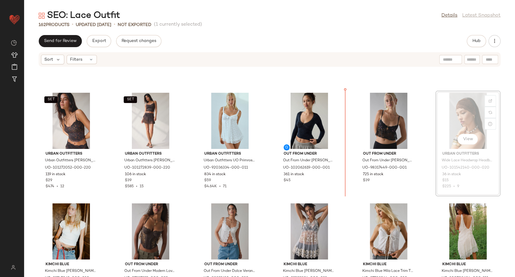
scroll to position [1092, 0]
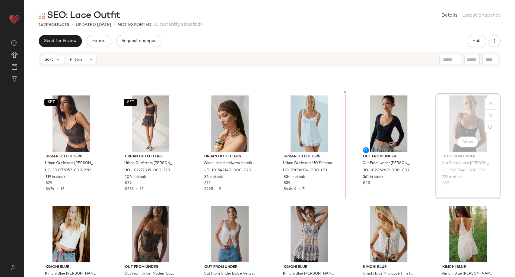
scroll to position [1091, 0]
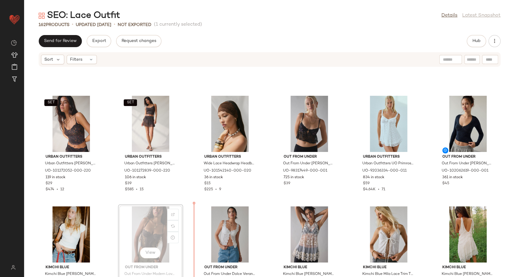
scroll to position [1092, 0]
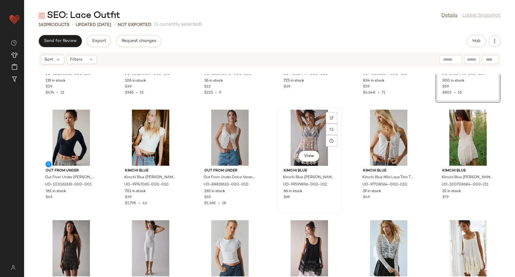
scroll to position [1226, 0]
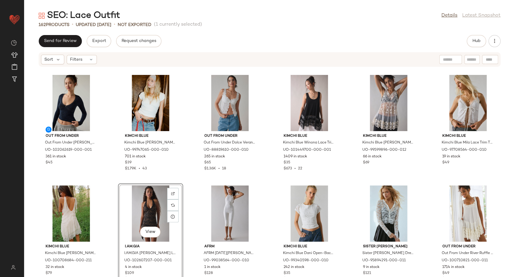
scroll to position [1222, 0]
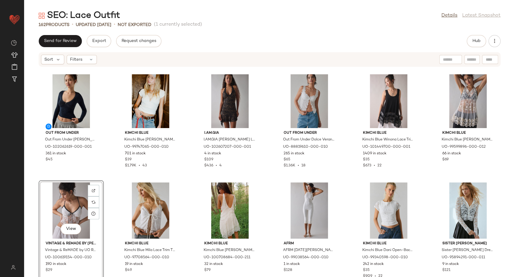
scroll to position [1291, 0]
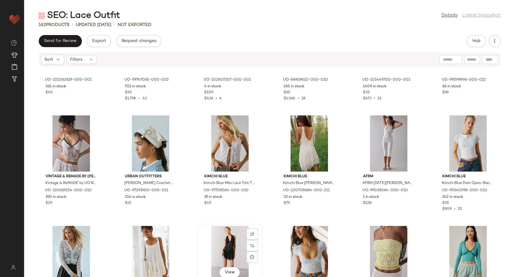
scroll to position [1293, 0]
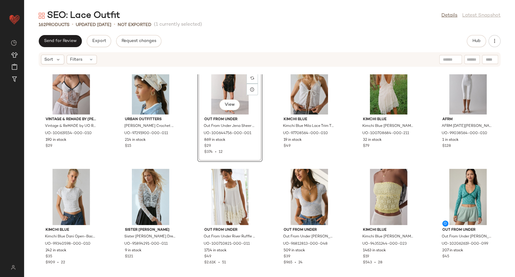
scroll to position [1360, 0]
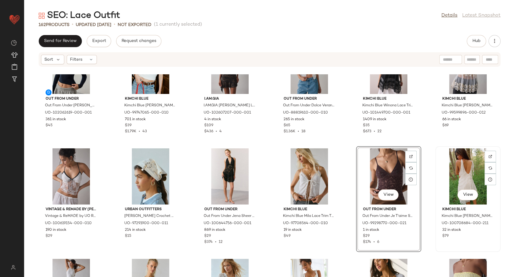
scroll to position [1394, 0]
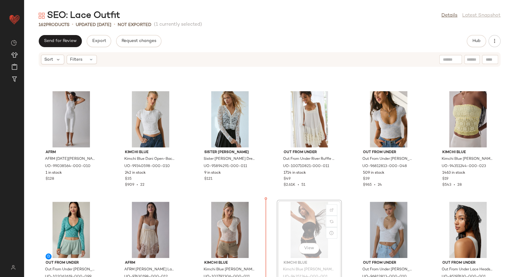
scroll to position [1428, 0]
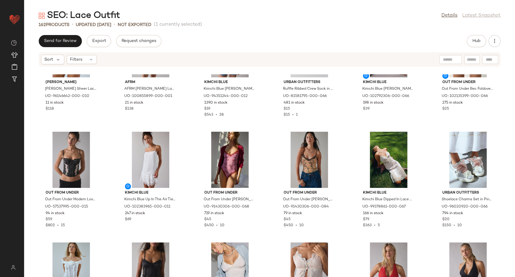
scroll to position [2050, 0]
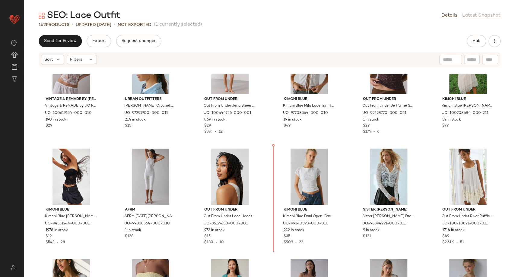
scroll to position [1381, 0]
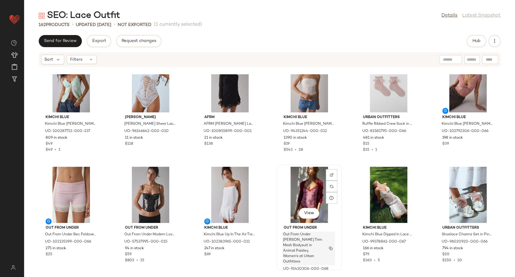
scroll to position [2052, 0]
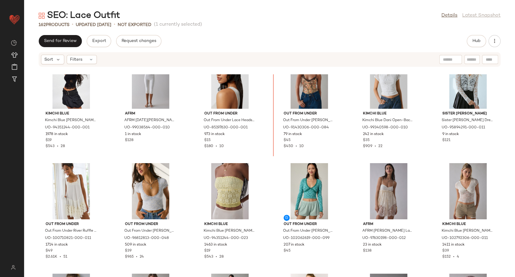
scroll to position [1422, 0]
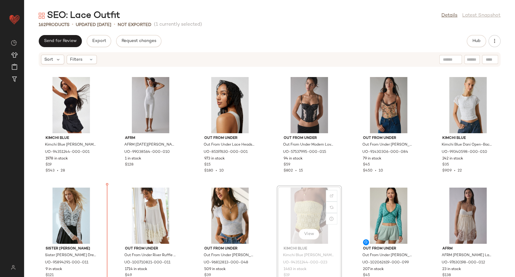
scroll to position [1443, 0]
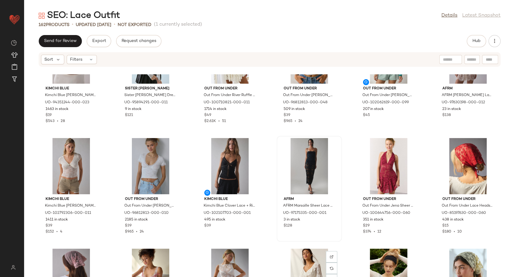
scroll to position [1597, 0]
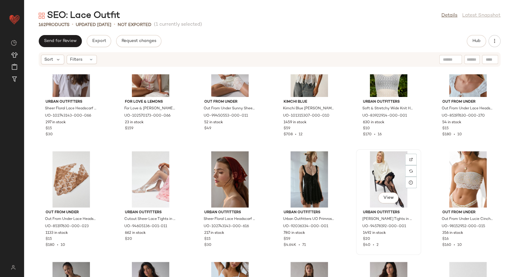
scroll to position [1708, 0]
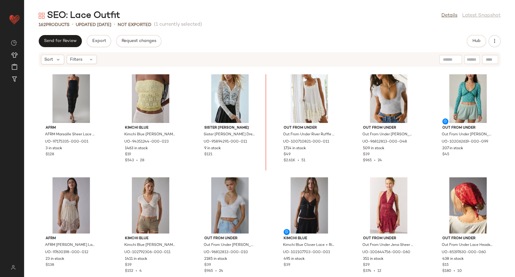
scroll to position [1544, 0]
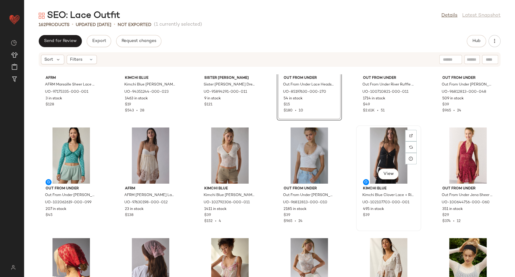
scroll to position [1578, 0]
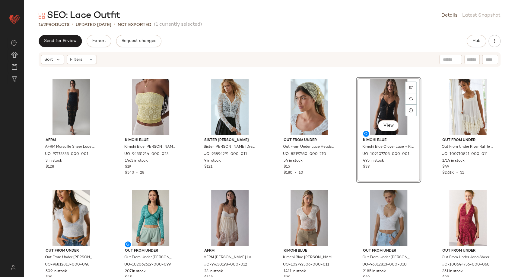
scroll to position [1511, 0]
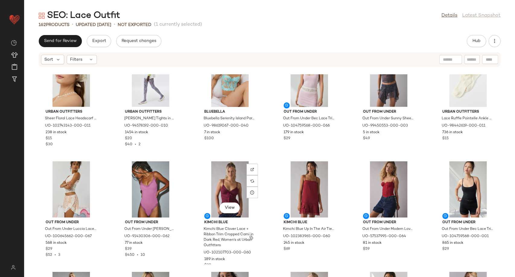
scroll to position [2618, 0]
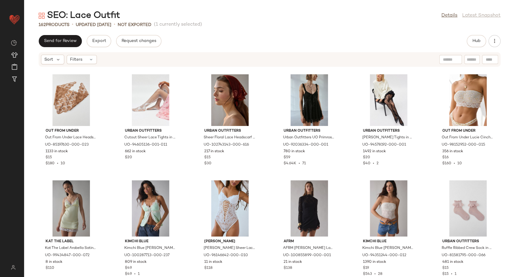
scroll to position [1890, 0]
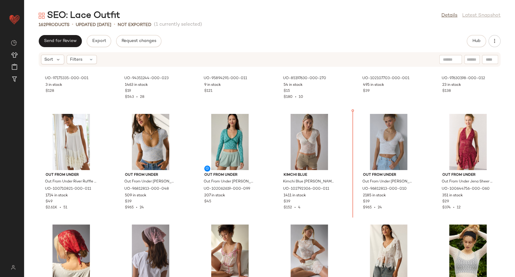
scroll to position [1625, 0]
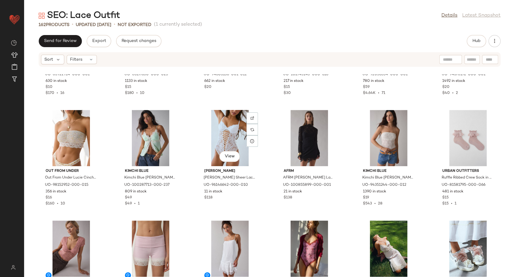
scroll to position [2061, 0]
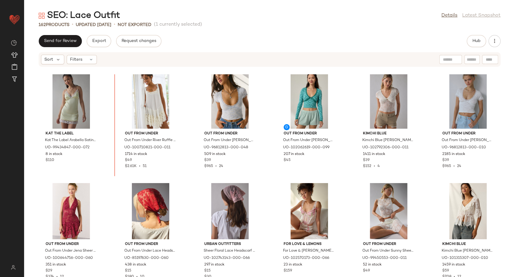
scroll to position [1625, 0]
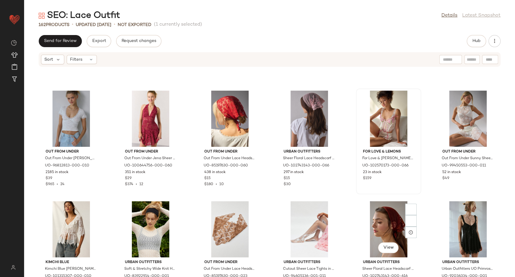
scroll to position [1893, 0]
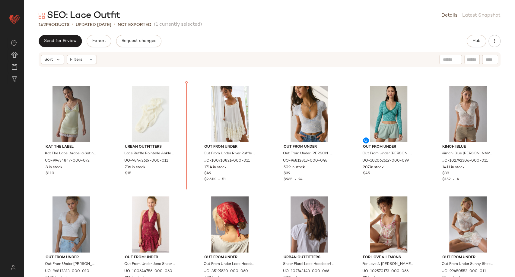
scroll to position [1651, 0]
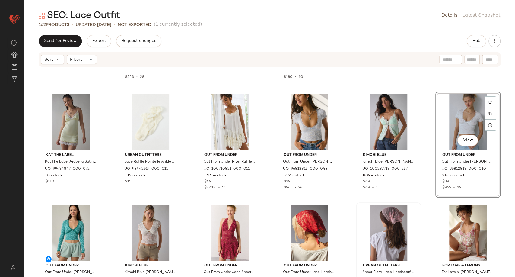
scroll to position [1651, 0]
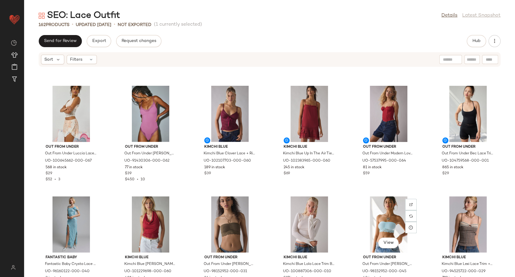
scroll to position [2781, 0]
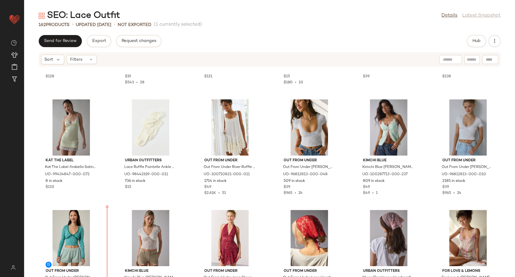
scroll to position [1656, 0]
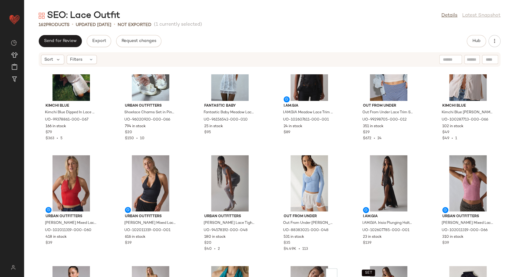
scroll to position [2331, 0]
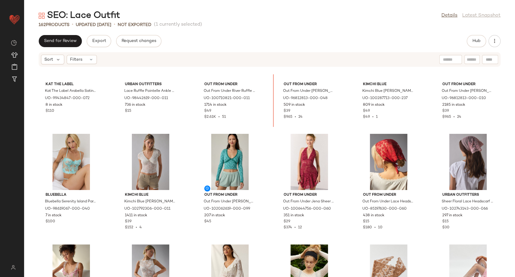
scroll to position [1712, 0]
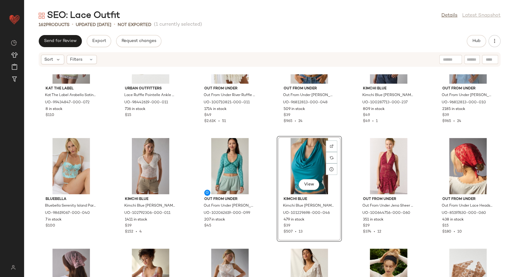
scroll to position [1779, 0]
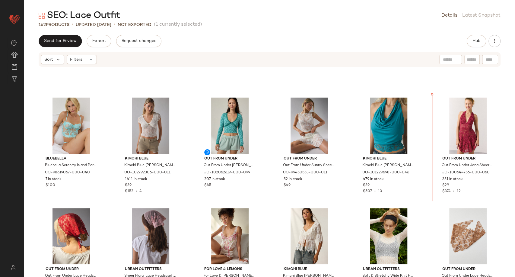
scroll to position [1748, 0]
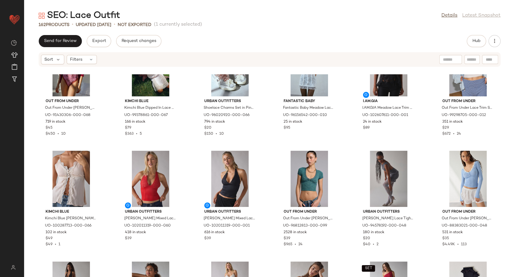
scroll to position [2184, 0]
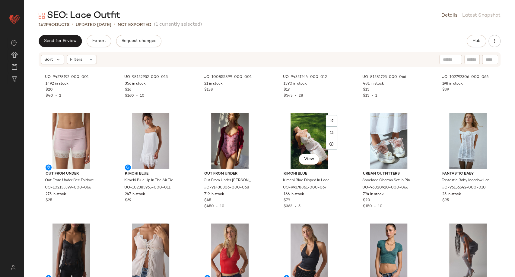
scroll to position [2182, 0]
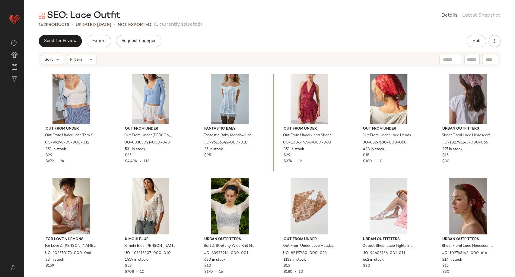
scroll to position [1886, 0]
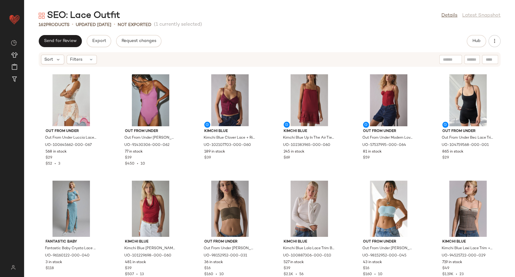
scroll to position [2781, 0]
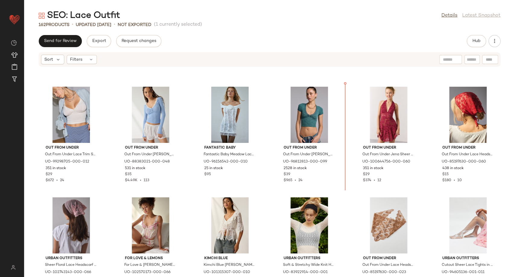
scroll to position [1871, 0]
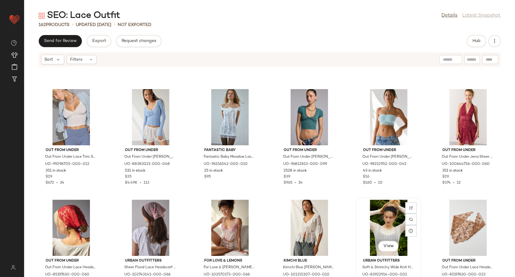
click at [381, 227] on div "View" at bounding box center [388, 227] width 61 height 56
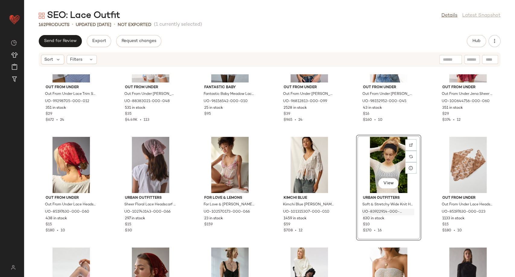
scroll to position [1938, 0]
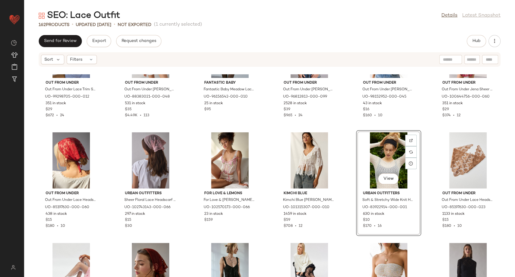
click at [378, 158] on div "View" at bounding box center [388, 160] width 61 height 56
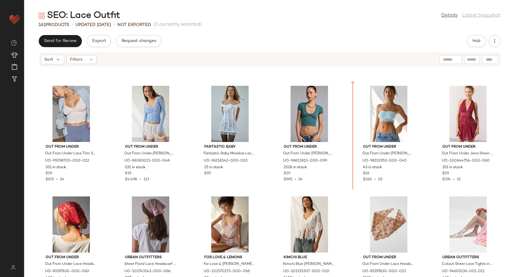
scroll to position [1846, 0]
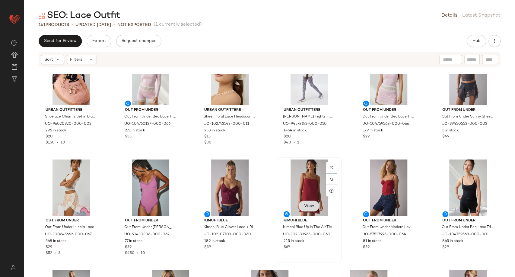
scroll to position [2584, 0]
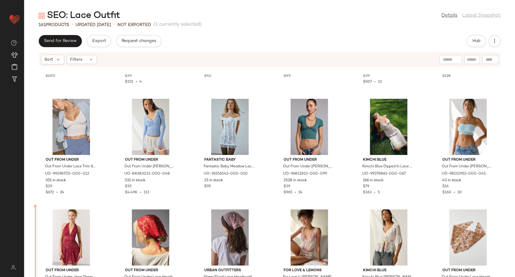
scroll to position [1868, 0]
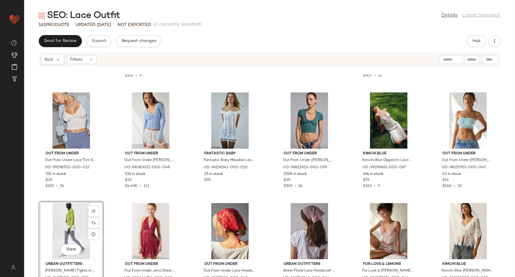
scroll to position [1901, 0]
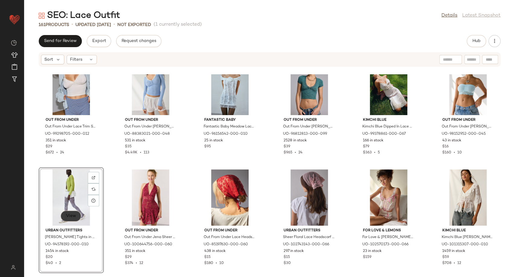
click at [67, 216] on span "View" at bounding box center [71, 215] width 10 height 5
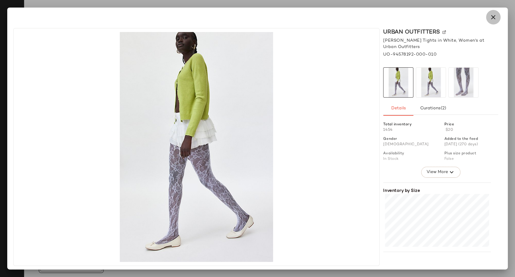
click at [498, 18] on button "button" at bounding box center [493, 17] width 14 height 14
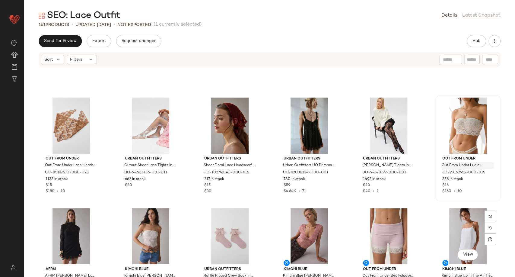
scroll to position [2069, 0]
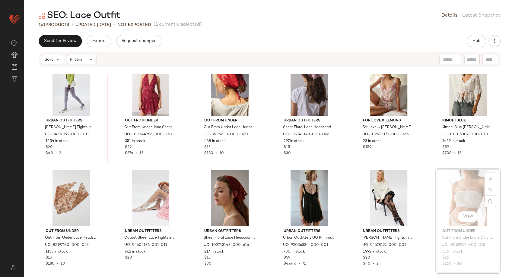
scroll to position [1990, 0]
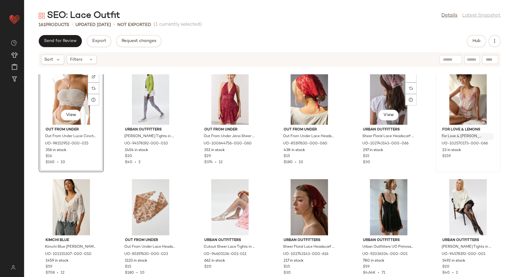
scroll to position [1990, 0]
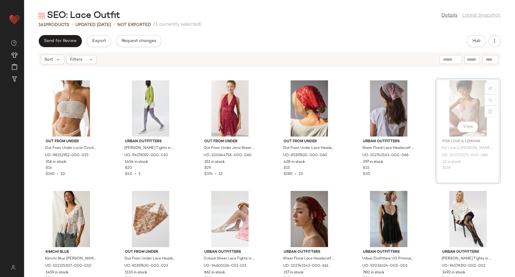
scroll to position [1985, 0]
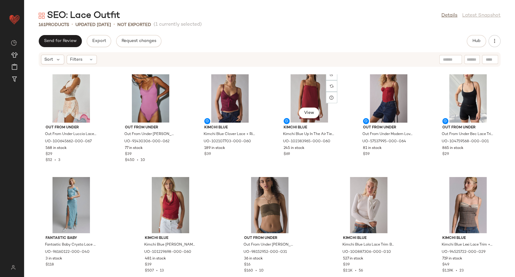
scroll to position [2781, 0]
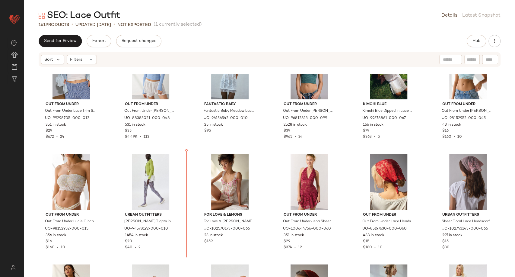
scroll to position [1914, 0]
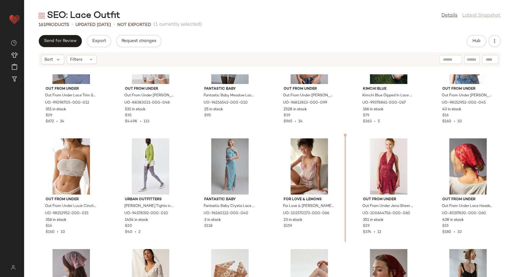
scroll to position [1918, 0]
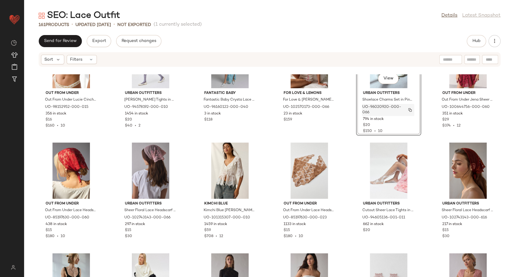
scroll to position [2052, 0]
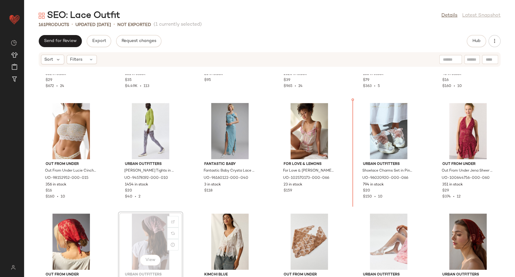
scroll to position [1967, 0]
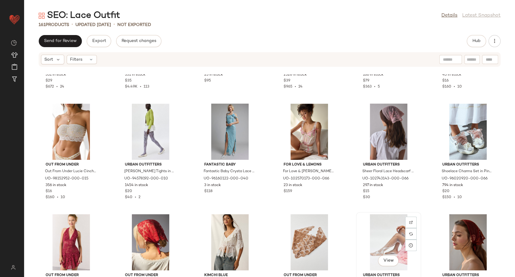
scroll to position [1968, 0]
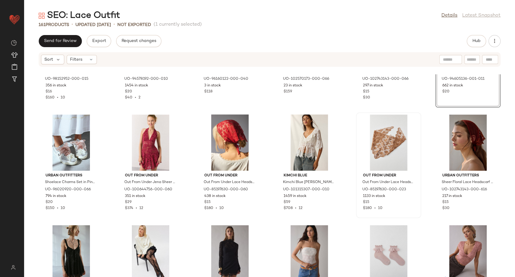
scroll to position [2068, 0]
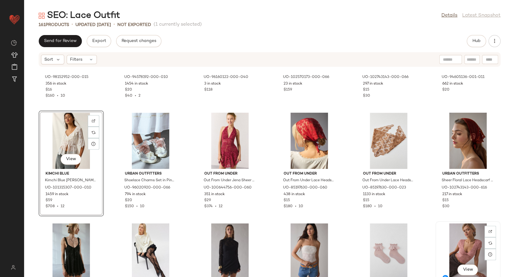
scroll to position [2071, 0]
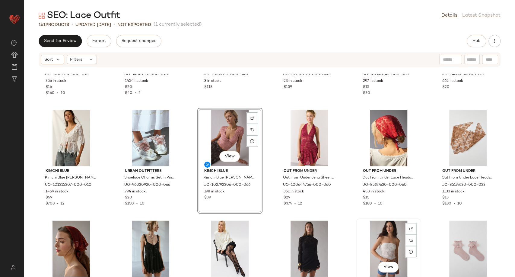
scroll to position [2072, 0]
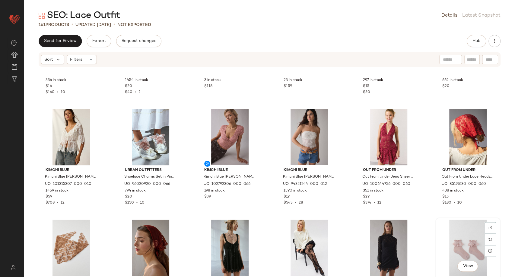
scroll to position [2073, 0]
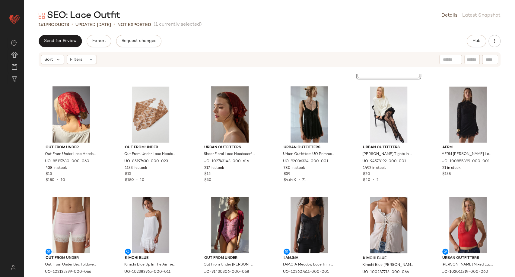
scroll to position [2207, 0]
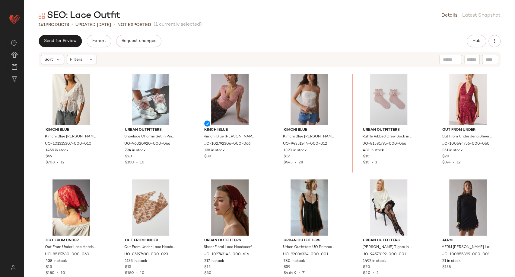
scroll to position [2112, 0]
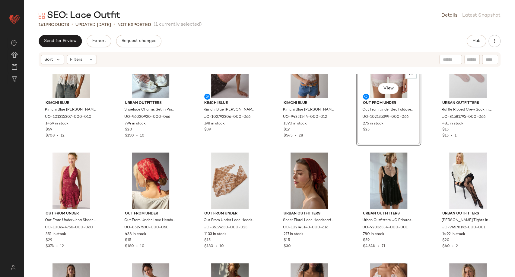
scroll to position [2213, 0]
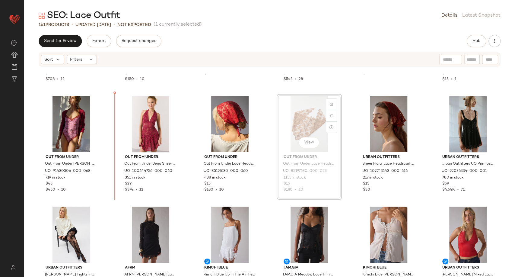
scroll to position [2183, 0]
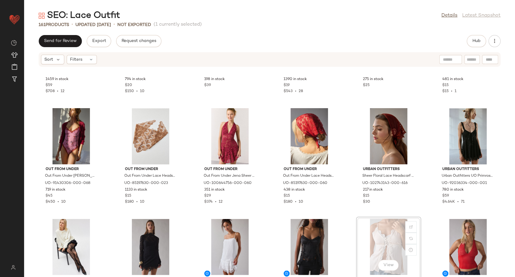
scroll to position [2185, 0]
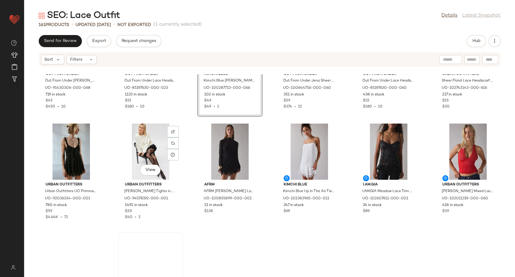
scroll to position [2352, 0]
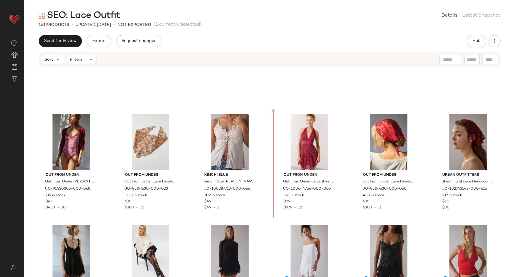
scroll to position [2178, 0]
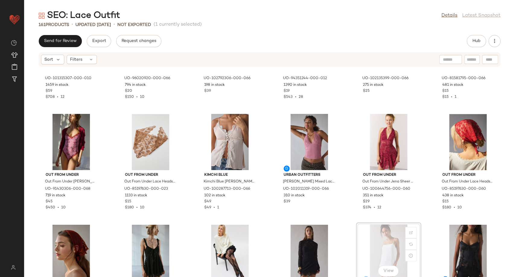
scroll to position [2179, 0]
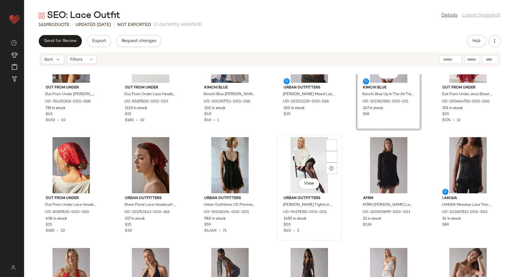
scroll to position [2279, 0]
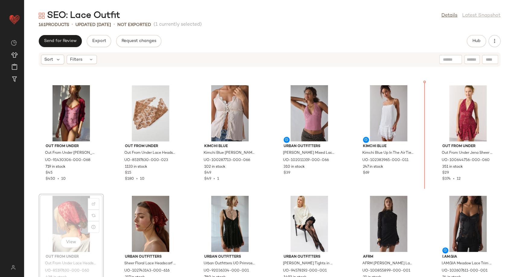
scroll to position [2187, 0]
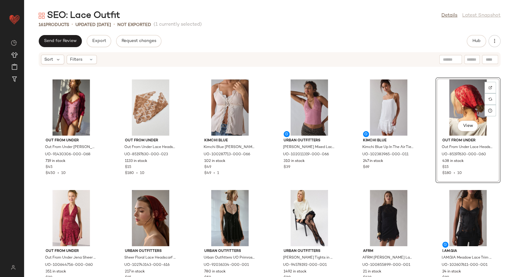
scroll to position [2322, 0]
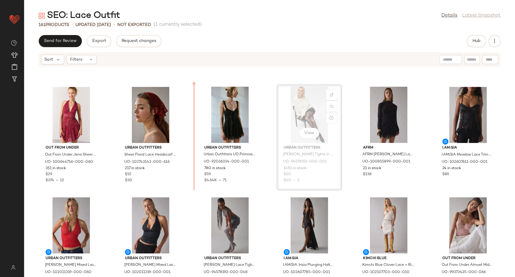
scroll to position [2315, 0]
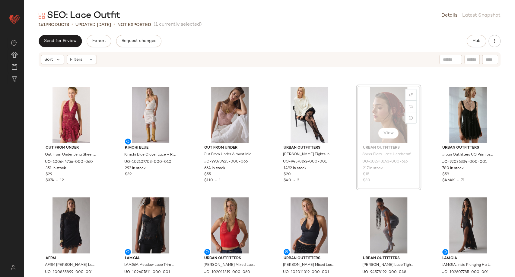
scroll to position [2314, 0]
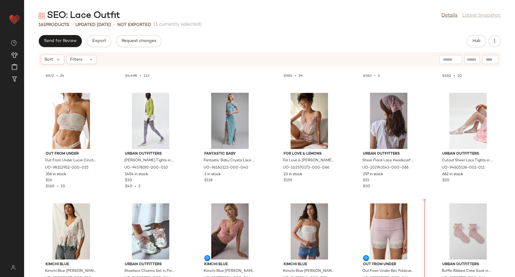
scroll to position [1969, 0]
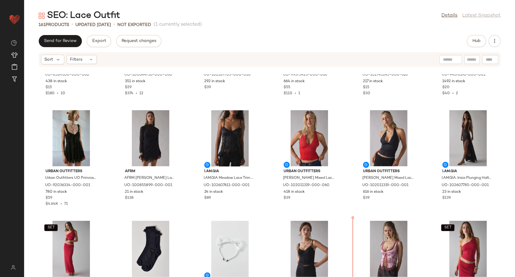
scroll to position [2415, 0]
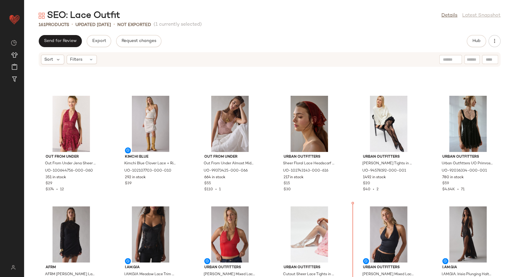
scroll to position [2306, 0]
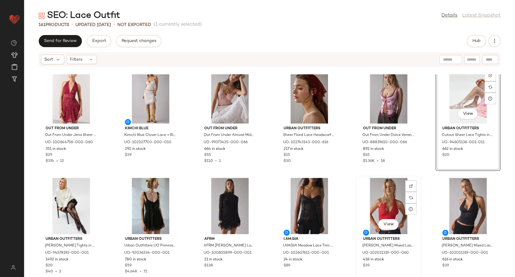
scroll to position [2373, 0]
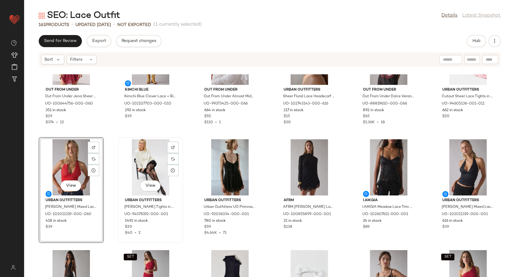
scroll to position [2440, 0]
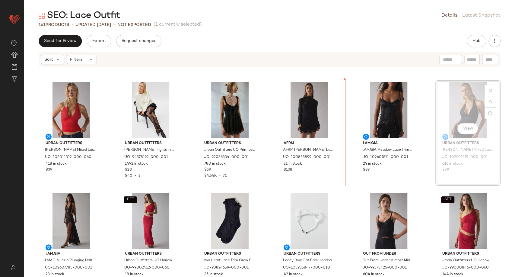
scroll to position [2424, 0]
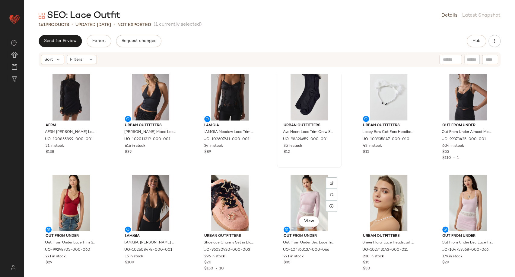
scroll to position [2525, 0]
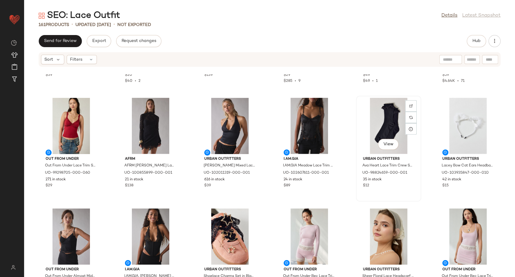
click at [391, 124] on div "View" at bounding box center [388, 126] width 61 height 56
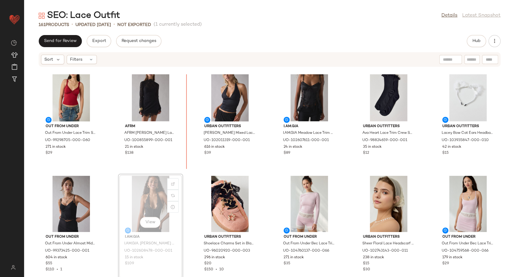
scroll to position [2558, 0]
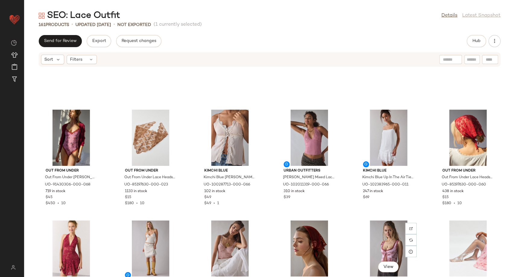
scroll to position [2177, 0]
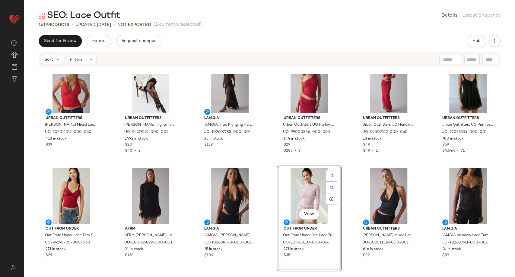
scroll to position [2546, 0]
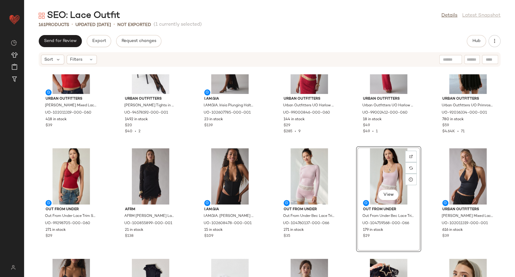
scroll to position [2412, 0]
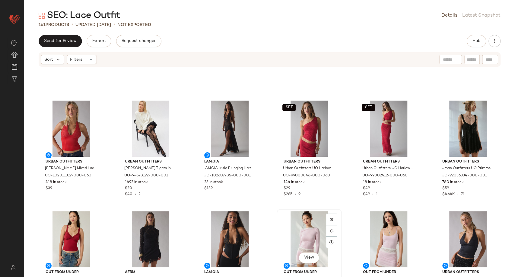
click at [298, 243] on div "View" at bounding box center [309, 239] width 61 height 56
click at [381, 228] on div "View" at bounding box center [388, 239] width 61 height 56
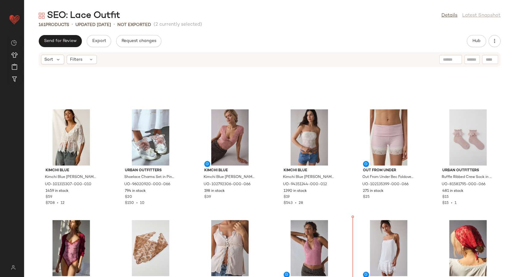
scroll to position [2054, 0]
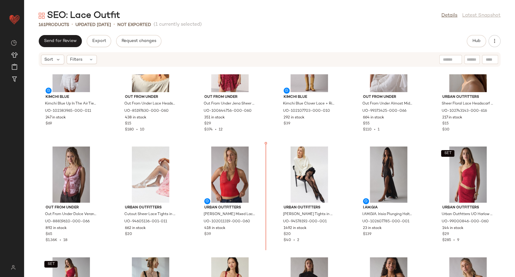
scroll to position [2366, 0]
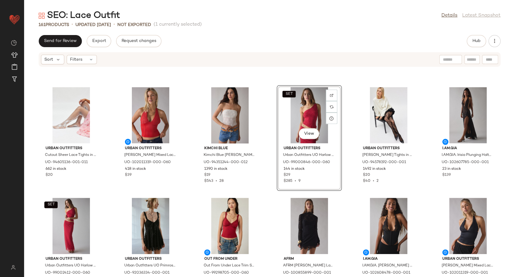
scroll to position [2433, 0]
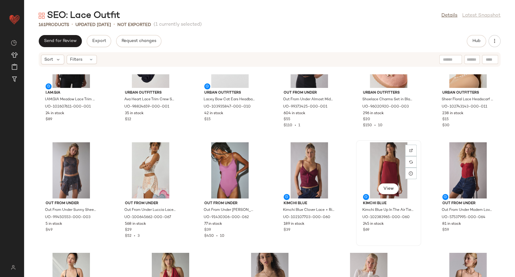
scroll to position [2601, 0]
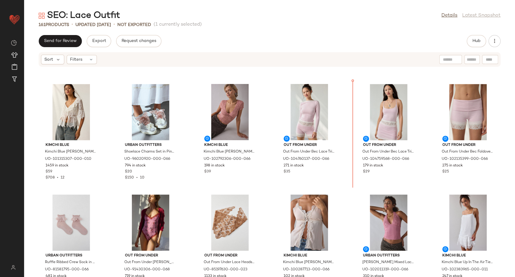
scroll to position [2113, 0]
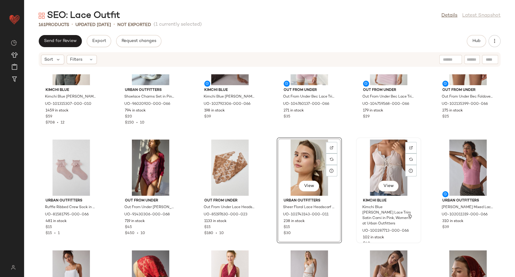
scroll to position [2214, 0]
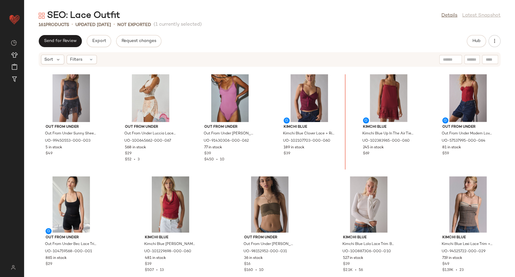
scroll to position [2781, 0]
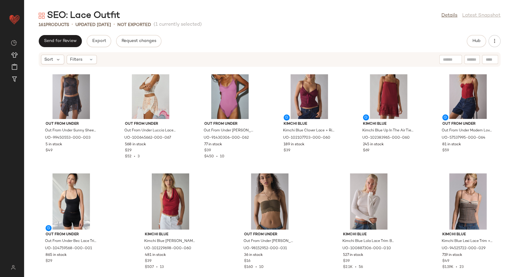
scroll to position [2670, 0]
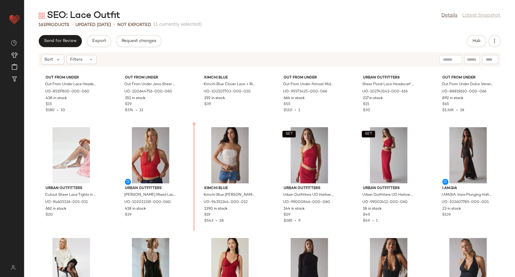
scroll to position [2385, 0]
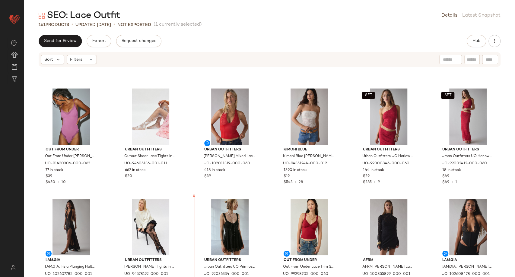
scroll to position [2419, 0]
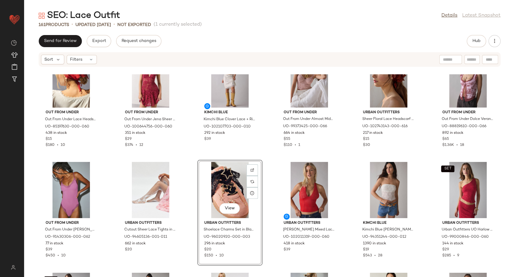
scroll to position [2352, 0]
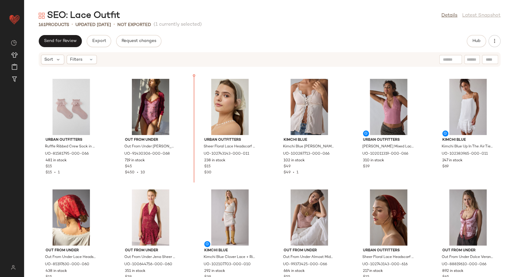
scroll to position [2207, 0]
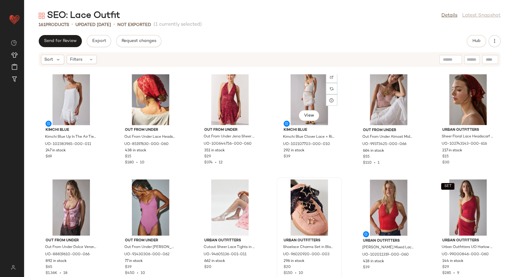
scroll to position [2338, 0]
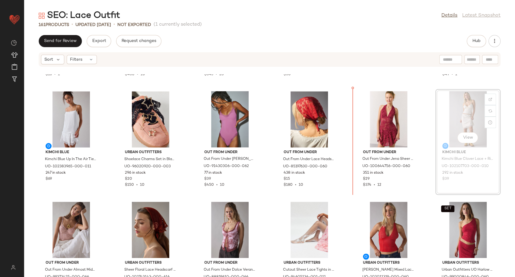
scroll to position [2311, 0]
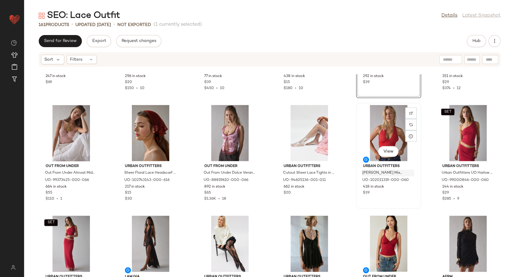
scroll to position [2411, 0]
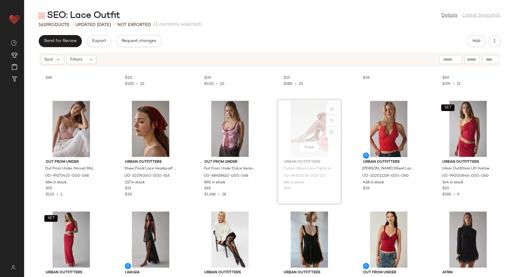
scroll to position [2411, 0]
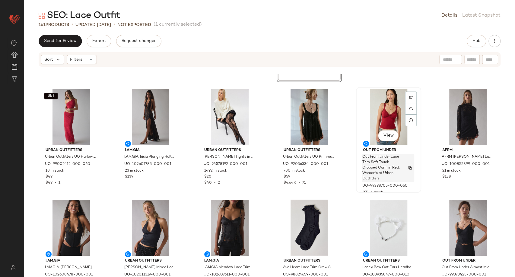
scroll to position [2545, 0]
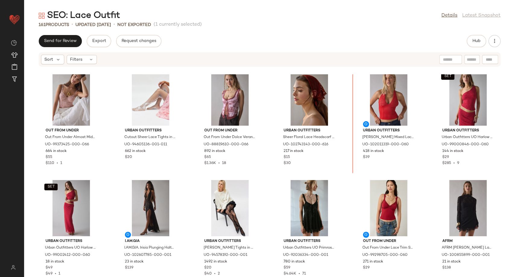
scroll to position [2441, 0]
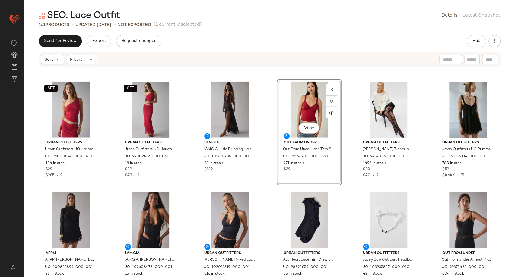
scroll to position [2642, 0]
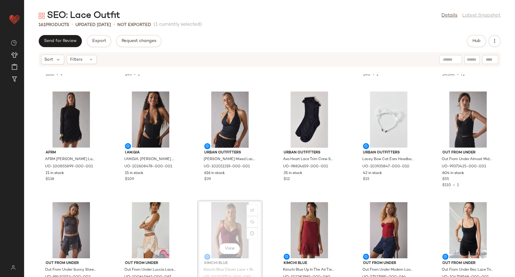
scroll to position [2642, 0]
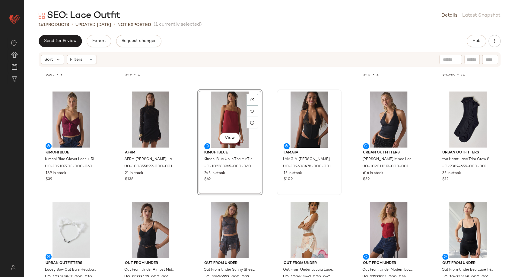
scroll to position [2642, 0]
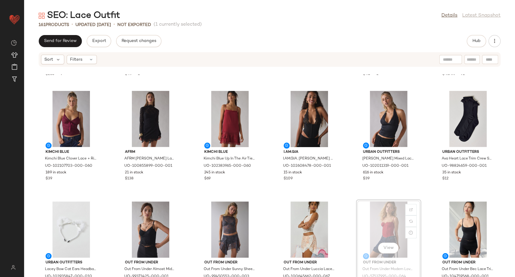
scroll to position [2643, 0]
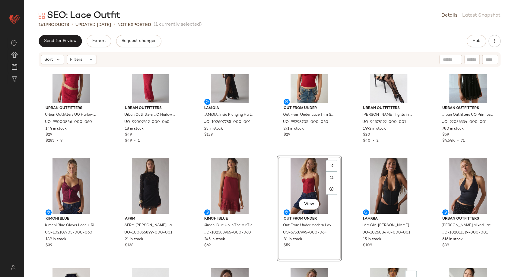
scroll to position [2676, 0]
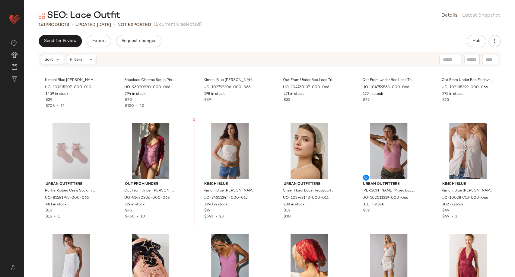
scroll to position [2158, 0]
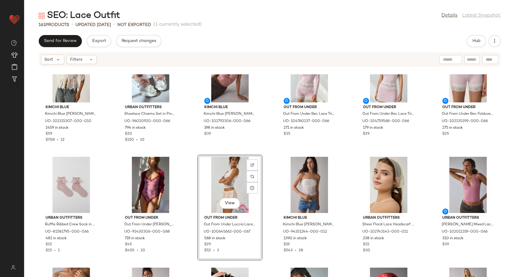
scroll to position [2058, 0]
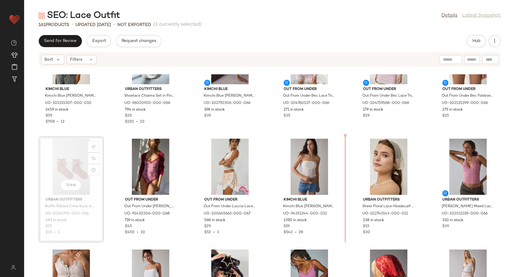
scroll to position [2153, 0]
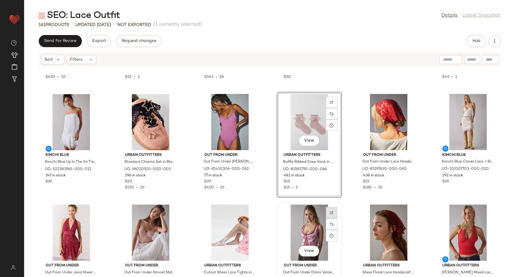
scroll to position [2320, 0]
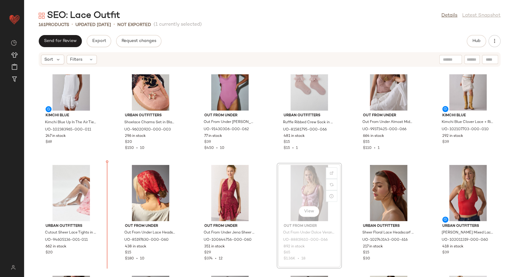
scroll to position [2351, 0]
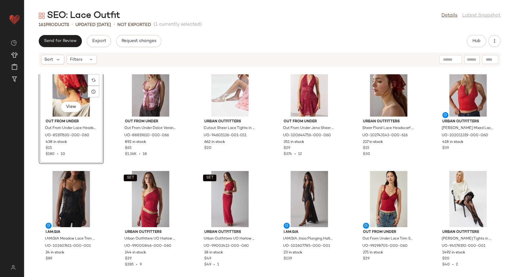
scroll to position [2418, 0]
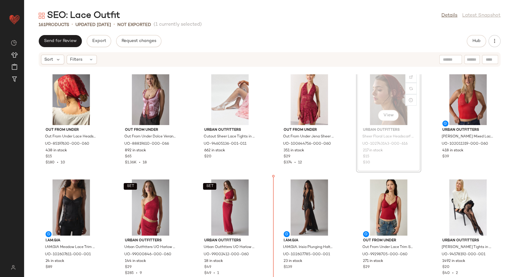
scroll to position [2452, 0]
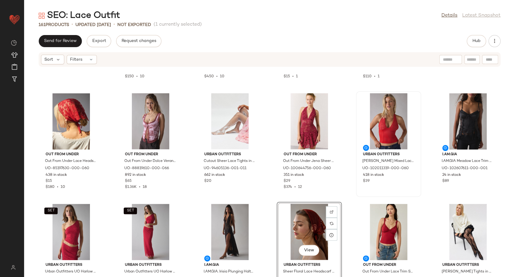
scroll to position [2385, 0]
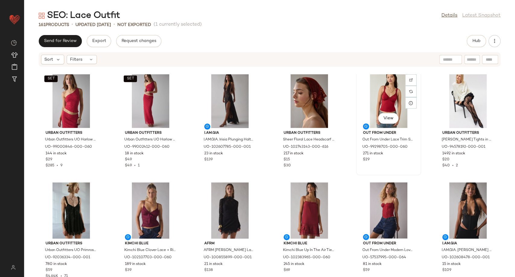
scroll to position [2552, 0]
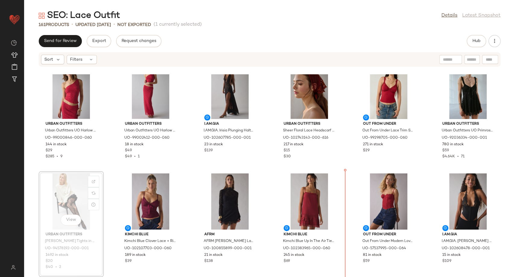
scroll to position [2561, 0]
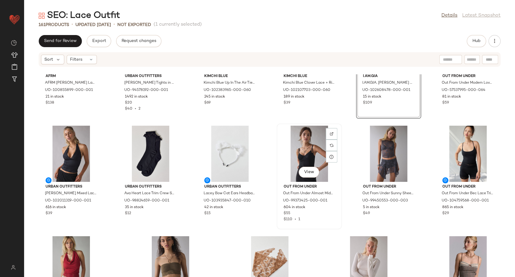
scroll to position [2729, 0]
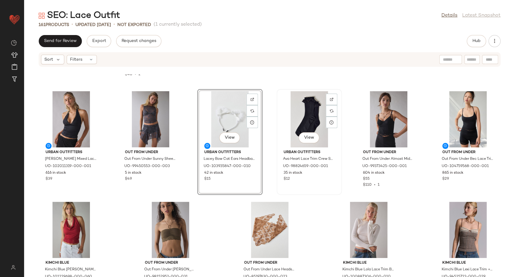
scroll to position [2762, 0]
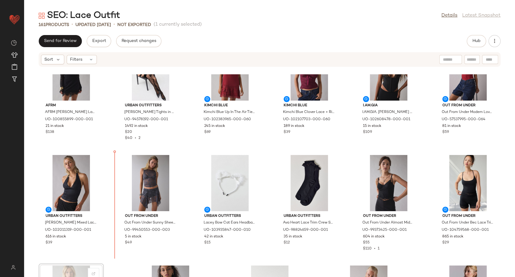
scroll to position [2692, 0]
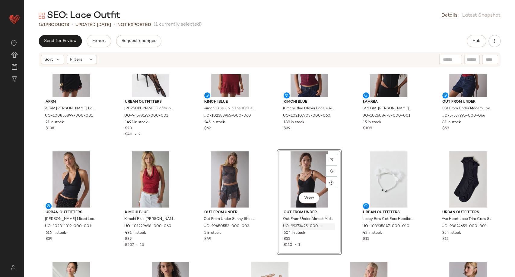
scroll to position [2759, 0]
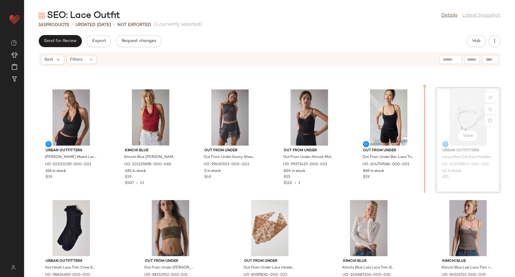
scroll to position [2753, 0]
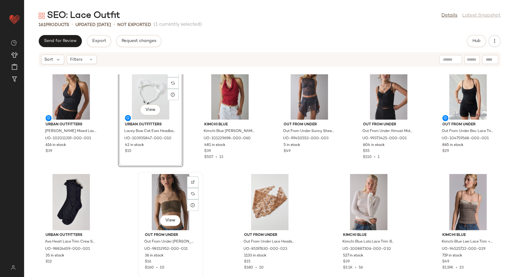
scroll to position [2781, 0]
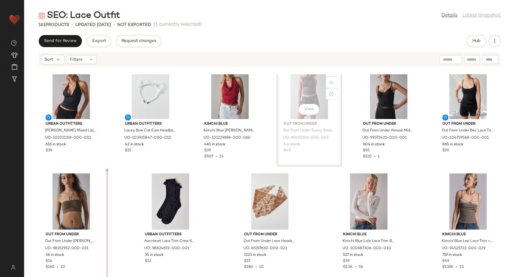
scroll to position [2781, 0]
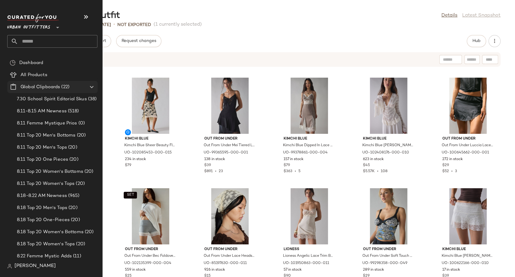
click at [43, 86] on span "Global Clipboards" at bounding box center [41, 87] width 40 height 7
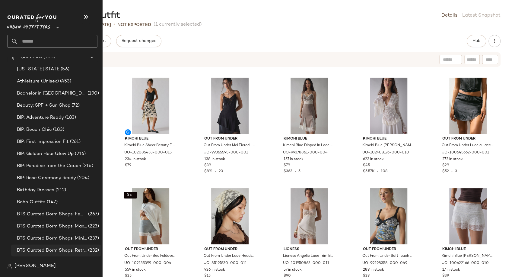
scroll to position [234, 0]
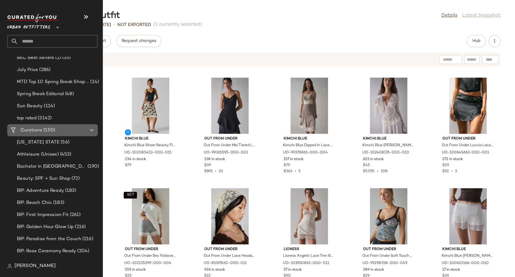
click at [37, 130] on span "Curations" at bounding box center [32, 130] width 22 height 7
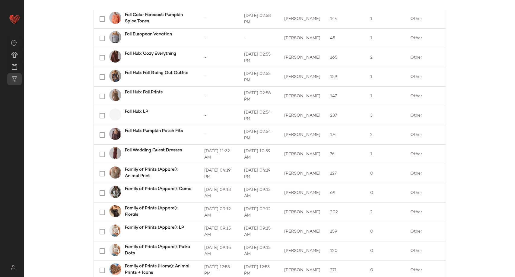
scroll to position [828, 0]
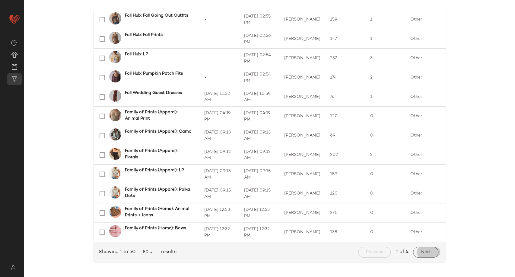
click at [422, 254] on button "Next" at bounding box center [425, 252] width 25 height 11
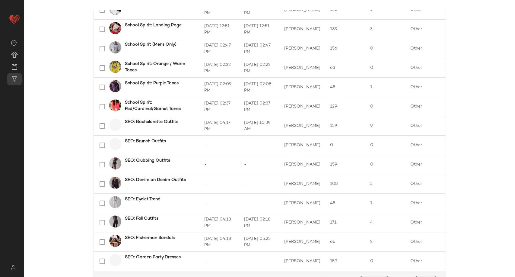
scroll to position [828, 0]
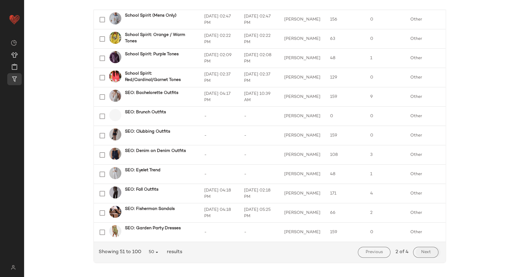
click at [430, 250] on button "Next" at bounding box center [425, 252] width 25 height 11
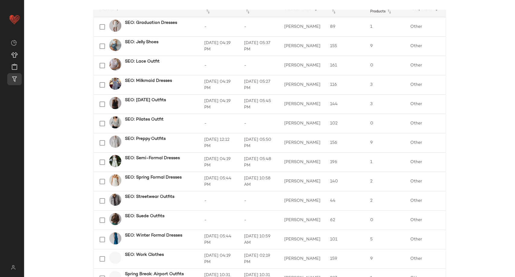
scroll to position [100, 0]
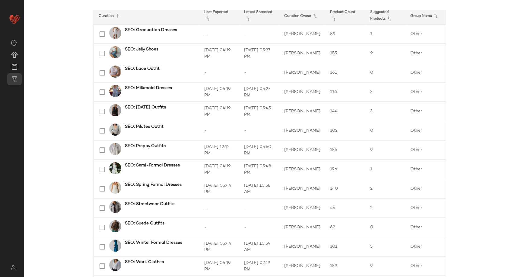
scroll to position [167, 0]
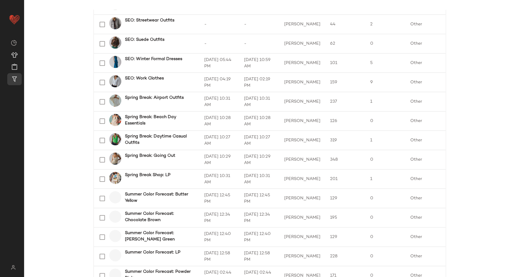
scroll to position [268, 0]
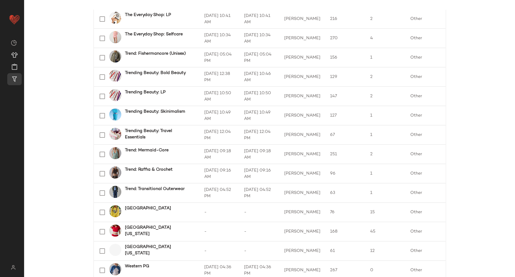
scroll to position [828, 0]
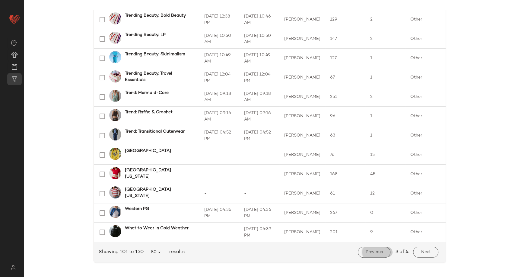
click at [381, 250] on button "Previous" at bounding box center [374, 252] width 33 height 11
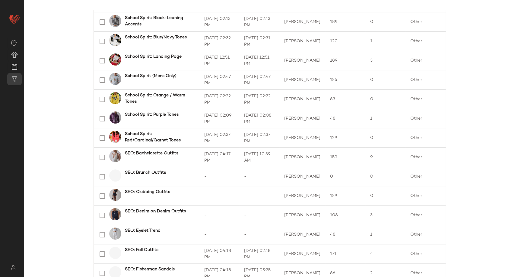
scroll to position [828, 0]
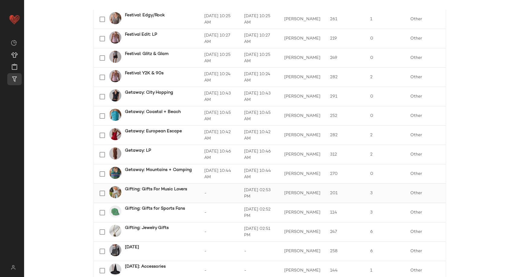
scroll to position [29, 0]
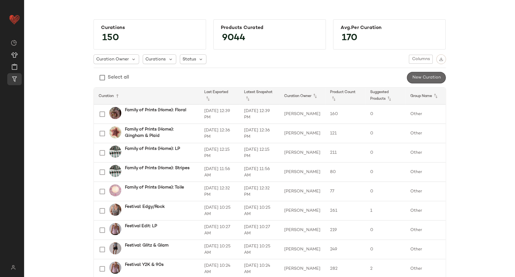
click at [419, 73] on button "New Curation" at bounding box center [426, 77] width 39 height 11
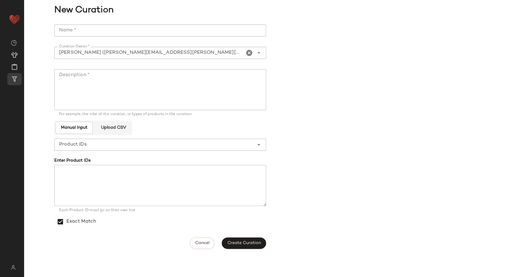
click at [85, 28] on input "Name *" at bounding box center [160, 30] width 212 height 12
drag, startPoint x: 116, startPoint y: 31, endPoint x: 51, endPoint y: 31, distance: 65.5
click at [51, 31] on div "**********" at bounding box center [269, 136] width 491 height 231
type input "**********"
click at [85, 85] on textarea "Description *" at bounding box center [160, 89] width 212 height 41
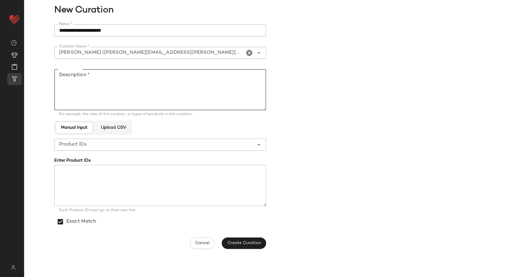
paste textarea "**********"
type textarea "**********"
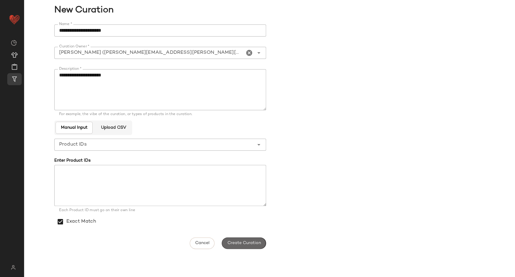
click at [237, 237] on button "Create Curation" at bounding box center [244, 242] width 44 height 11
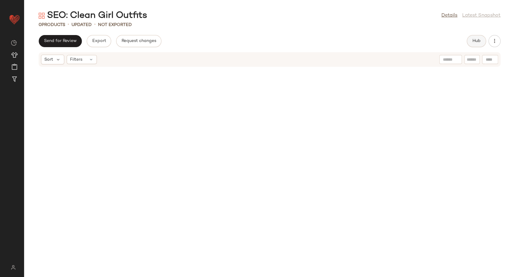
click at [475, 39] on span "Hub" at bounding box center [476, 41] width 8 height 5
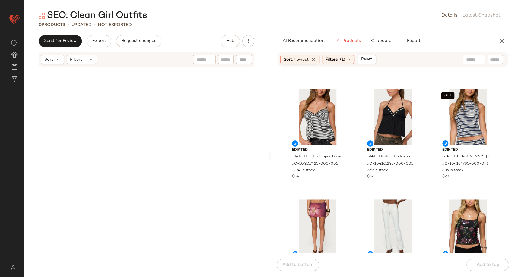
scroll to position [273, 0]
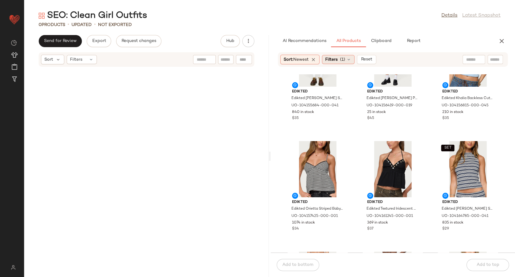
click at [355, 60] on div "Filters (1)" at bounding box center [338, 59] width 33 height 9
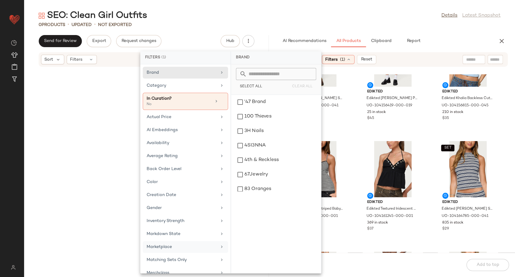
click at [193, 246] on div "Marketplace" at bounding box center [182, 247] width 70 height 6
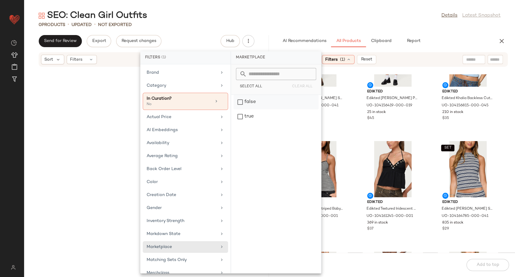
click at [257, 102] on div "false" at bounding box center [276, 102] width 85 height 14
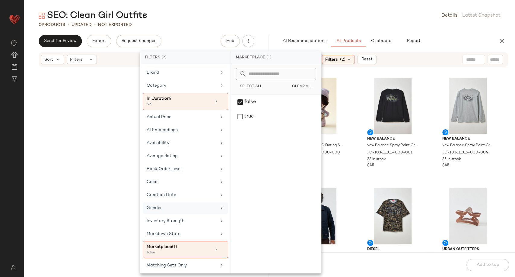
click at [189, 210] on div "Gender" at bounding box center [185, 208] width 85 height 12
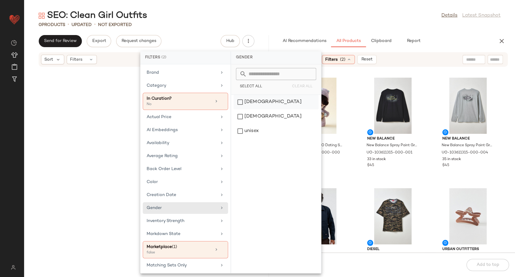
click at [248, 103] on div "female" at bounding box center [276, 102] width 85 height 14
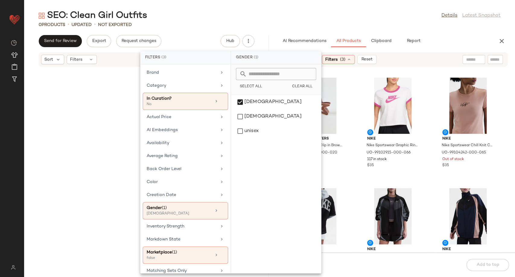
click at [355, 168] on div "Urban Outfitters Star Resin Claw Clip in Brown, Women's at Urban Outfitters UO-…" at bounding box center [393, 163] width 245 height 178
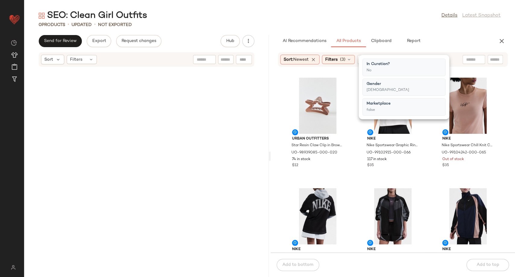
click at [355, 168] on div "Urban Outfitters Star Resin Claw Clip in Brown, Women's at Urban Outfitters UO-…" at bounding box center [393, 163] width 245 height 178
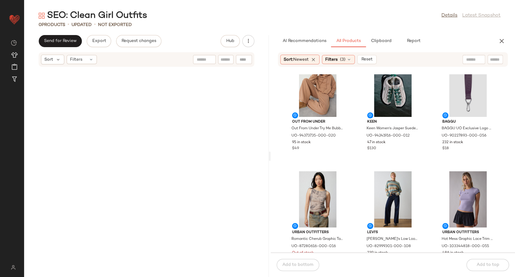
scroll to position [608, 0]
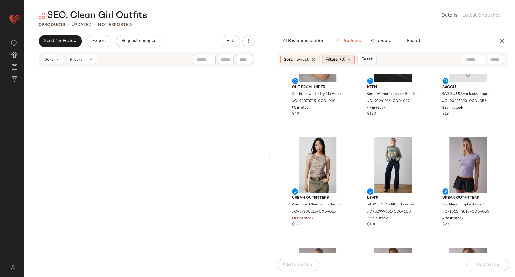
click at [354, 60] on div "Filters (3)" at bounding box center [338, 59] width 33 height 9
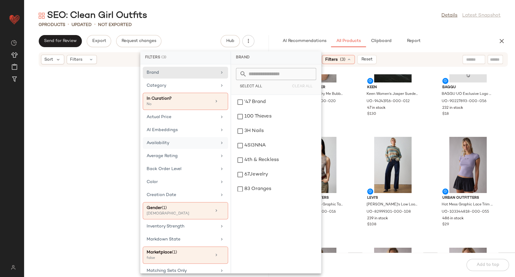
click at [157, 144] on div "Availability" at bounding box center [182, 143] width 70 height 6
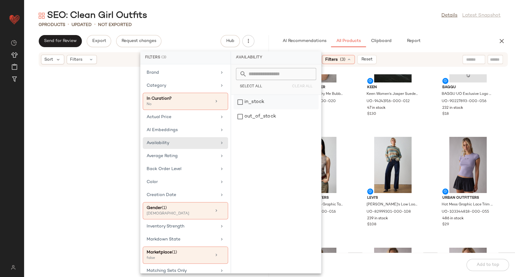
click at [257, 100] on div "in_stock" at bounding box center [276, 102] width 85 height 14
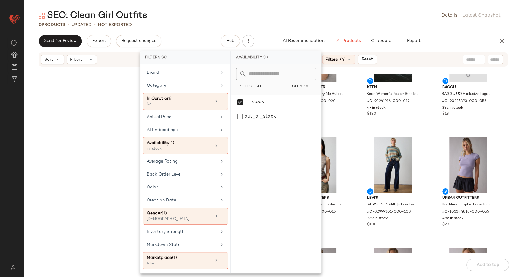
click at [352, 132] on div "SET Out From Under Out From Under Try Me Bubble Hoodie Sweatshirt in Cinnamon S…" at bounding box center [393, 163] width 245 height 178
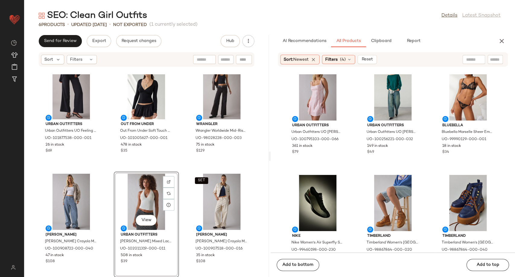
scroll to position [7606, 0]
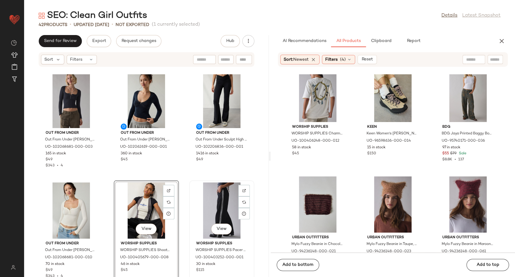
scroll to position [1345, 0]
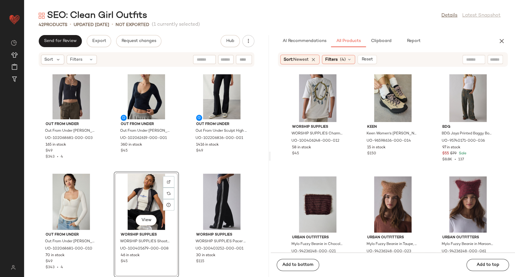
click at [135, 197] on div "View" at bounding box center [146, 202] width 61 height 56
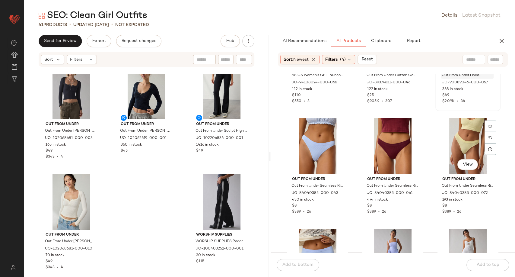
scroll to position [14922, 0]
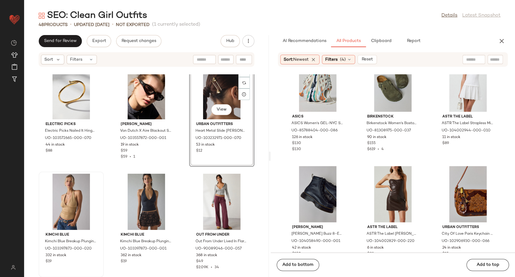
scroll to position [17034, 0]
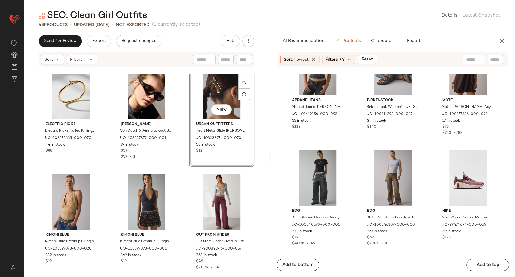
scroll to position [18107, 0]
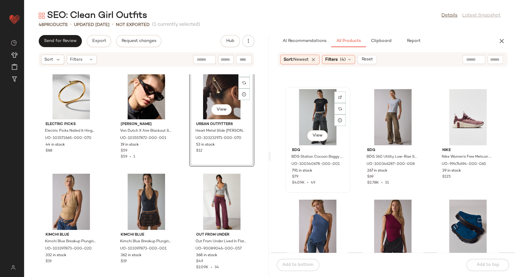
click at [311, 116] on div "View" at bounding box center [317, 117] width 61 height 56
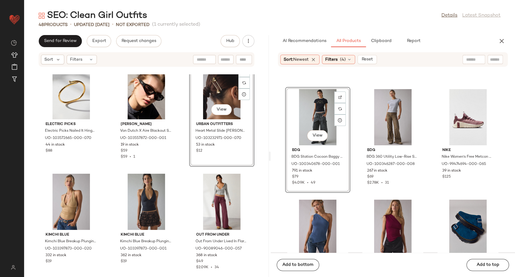
drag, startPoint x: 307, startPoint y: 265, endPoint x: 333, endPoint y: 186, distance: 83.4
click at [307, 265] on span "Add to bottom" at bounding box center [297, 264] width 31 height 5
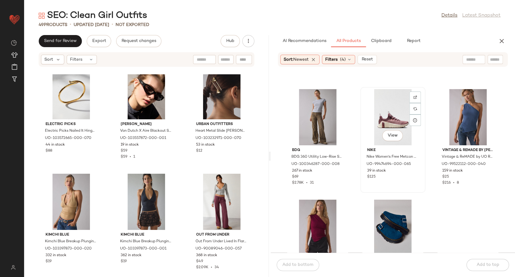
click at [394, 108] on div "View" at bounding box center [392, 117] width 61 height 56
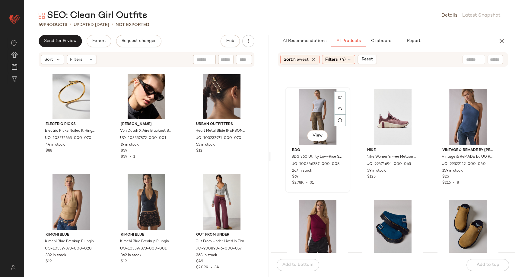
click at [328, 114] on div "View" at bounding box center [317, 117] width 61 height 56
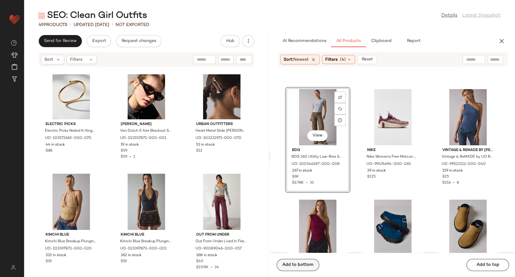
click at [304, 266] on span "Add to bottom" at bounding box center [297, 264] width 31 height 5
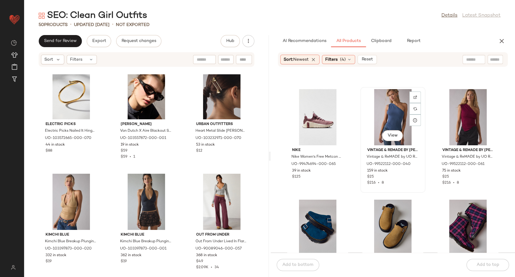
click at [381, 118] on div "View" at bounding box center [392, 117] width 61 height 56
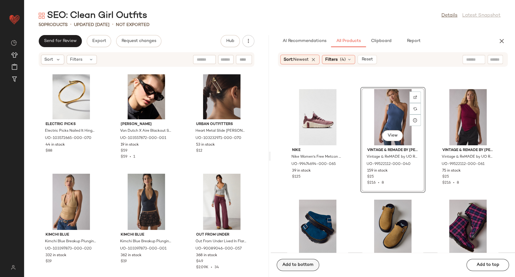
click at [298, 266] on span "Add to bottom" at bounding box center [297, 264] width 31 height 5
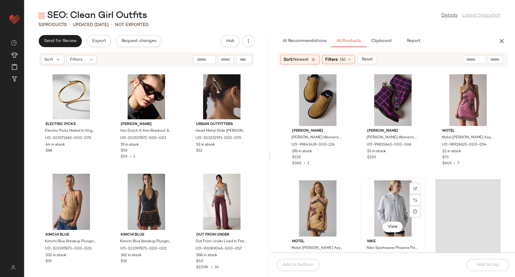
scroll to position [18275, 0]
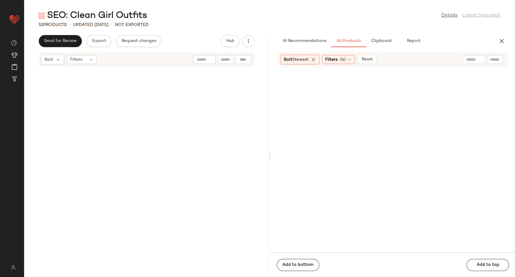
scroll to position [18275, 0]
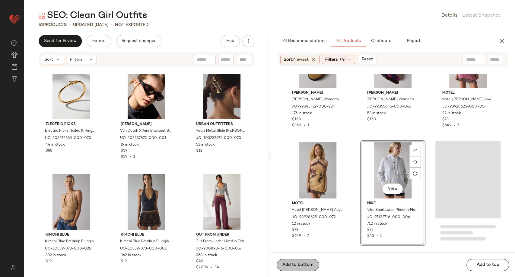
click at [307, 264] on span "Add to bottom" at bounding box center [297, 264] width 31 height 5
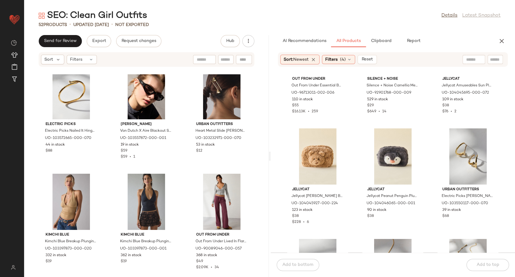
scroll to position [18442, 0]
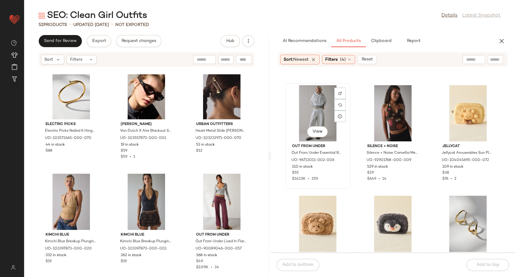
click at [304, 110] on div "View" at bounding box center [317, 113] width 61 height 56
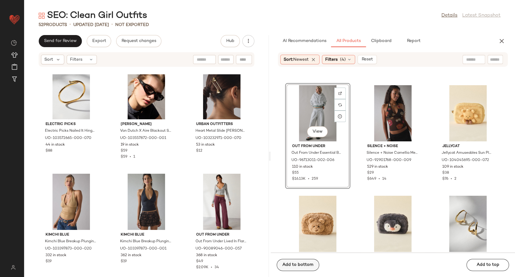
click at [307, 265] on span "Add to bottom" at bounding box center [297, 264] width 31 height 5
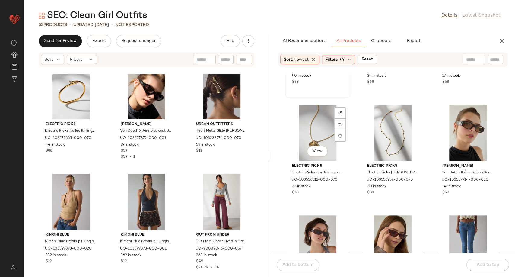
scroll to position [18677, 0]
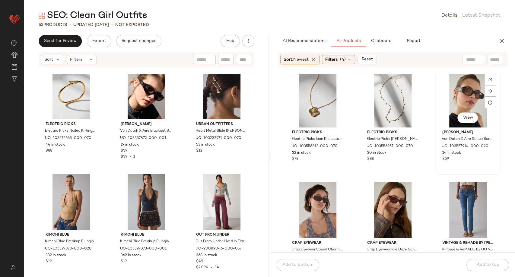
click at [462, 98] on div "View" at bounding box center [468, 99] width 61 height 56
click at [301, 272] on div "Add to bottom Add to top" at bounding box center [393, 264] width 245 height 24
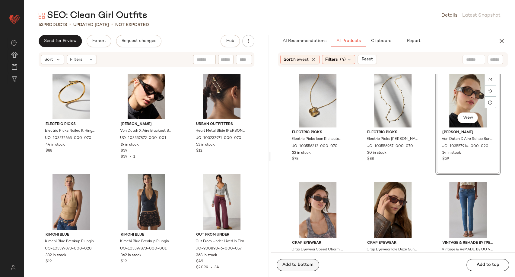
click at [298, 268] on button "Add to bottom" at bounding box center [298, 265] width 43 height 12
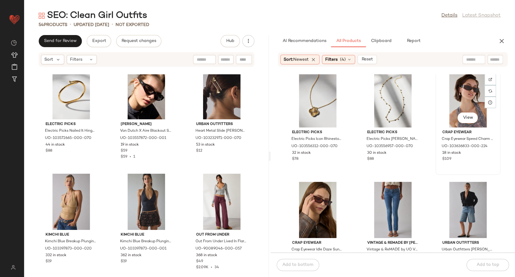
click at [468, 94] on div "View" at bounding box center [468, 99] width 61 height 56
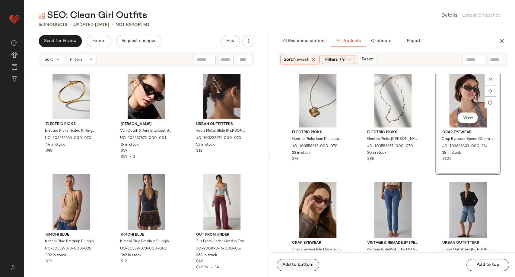
click at [310, 263] on span "Add to bottom" at bounding box center [297, 264] width 31 height 5
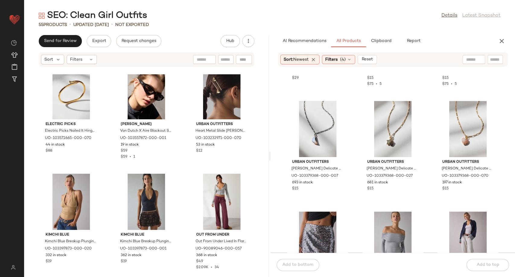
scroll to position [19046, 0]
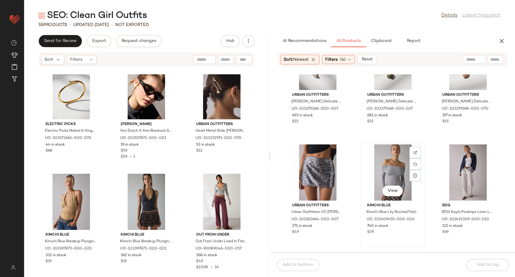
click at [394, 173] on div "View" at bounding box center [392, 172] width 61 height 56
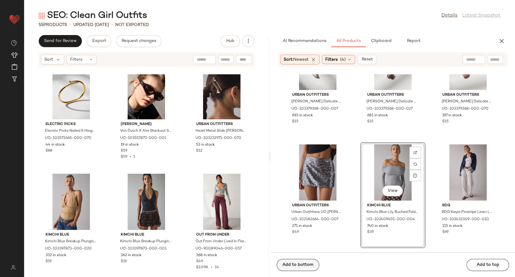
click at [298, 264] on span "Add to bottom" at bounding box center [297, 264] width 31 height 5
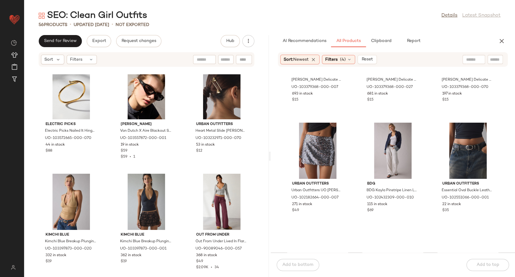
scroll to position [19080, 0]
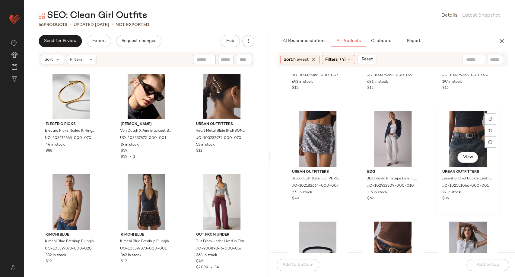
click at [465, 142] on div "View" at bounding box center [468, 139] width 61 height 56
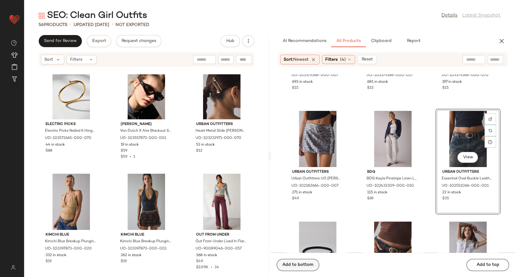
click at [302, 266] on span "Add to bottom" at bounding box center [297, 264] width 31 height 5
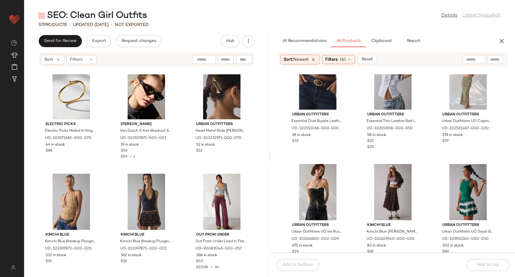
scroll to position [19281, 0]
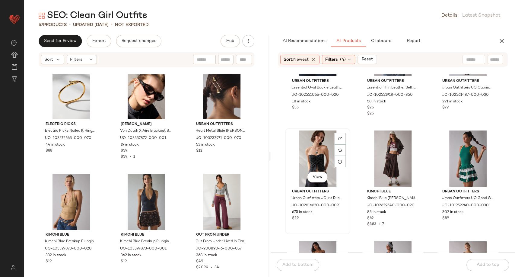
click at [319, 166] on div "View" at bounding box center [317, 158] width 61 height 56
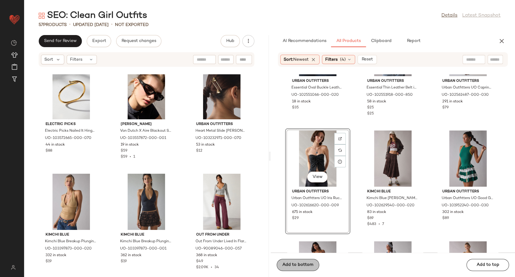
click at [310, 261] on button "Add to bottom" at bounding box center [298, 265] width 43 height 12
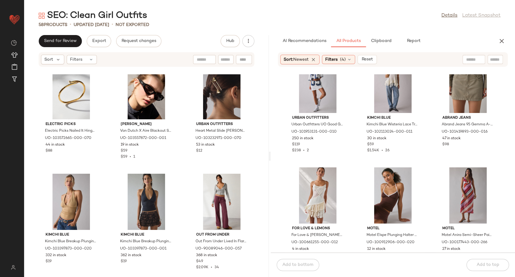
scroll to position [19482, 0]
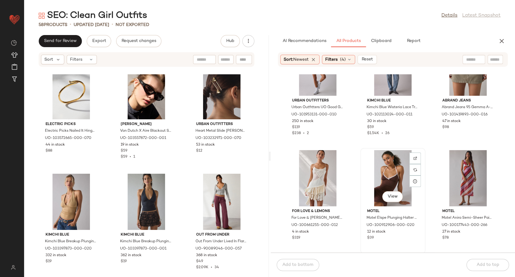
click at [398, 183] on div "View" at bounding box center [392, 178] width 61 height 56
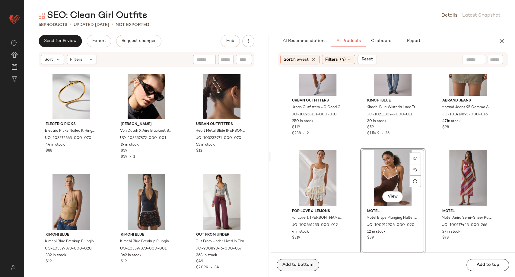
click at [310, 265] on span "Add to bottom" at bounding box center [297, 264] width 31 height 5
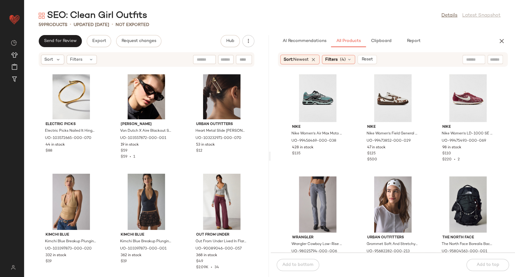
scroll to position [19717, 0]
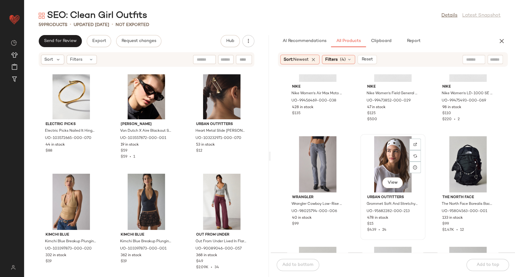
click at [387, 158] on div "View" at bounding box center [392, 164] width 61 height 56
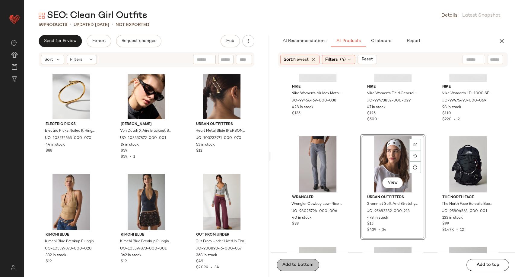
click at [297, 268] on button "Add to bottom" at bounding box center [298, 265] width 43 height 12
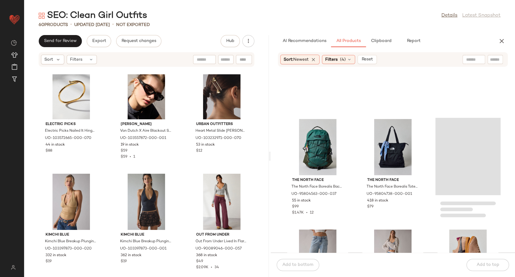
scroll to position [19884, 0]
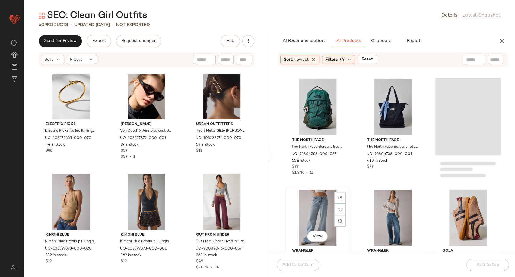
click at [324, 218] on div "View" at bounding box center [317, 218] width 61 height 56
click at [306, 263] on span "Add to bottom" at bounding box center [297, 264] width 31 height 5
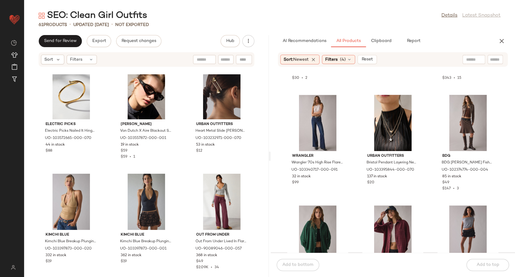
scroll to position [20320, 0]
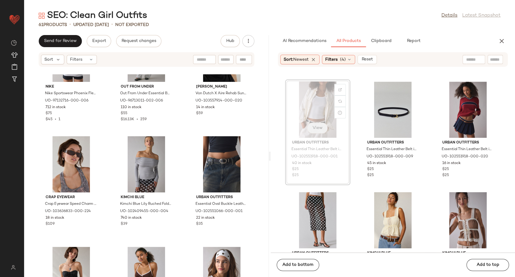
scroll to position [20653, 0]
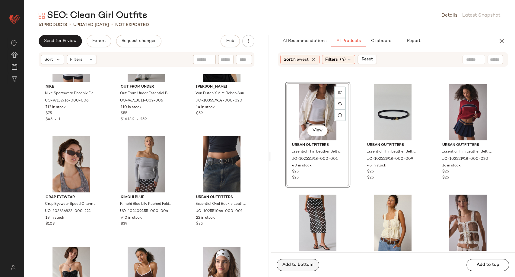
click at [313, 264] on button "Add to bottom" at bounding box center [298, 265] width 43 height 12
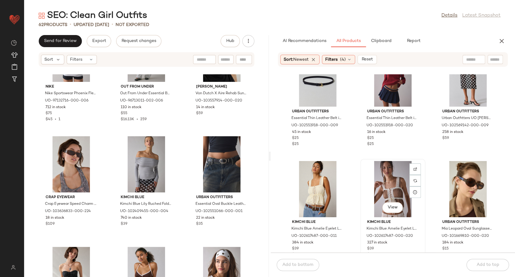
scroll to position [20720, 0]
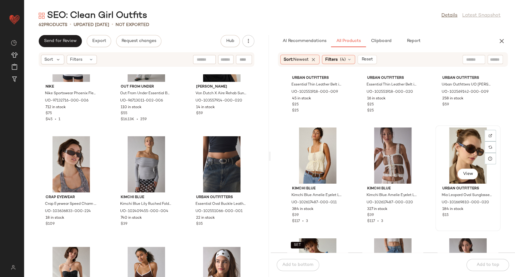
click at [464, 145] on div "View" at bounding box center [468, 155] width 61 height 56
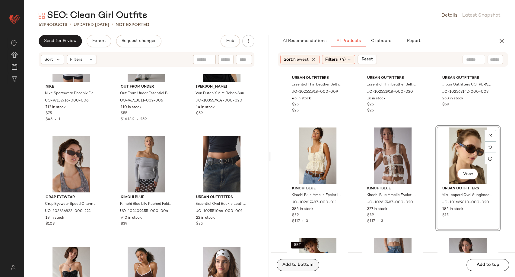
click at [302, 266] on span "Add to bottom" at bounding box center [297, 264] width 31 height 5
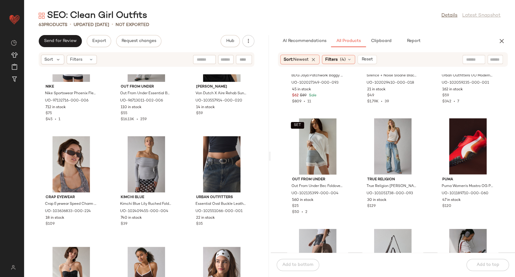
scroll to position [20988, 0]
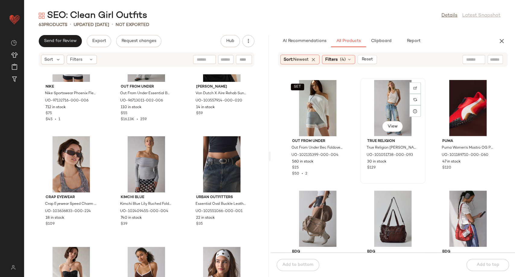
click at [387, 112] on div "View" at bounding box center [392, 108] width 61 height 56
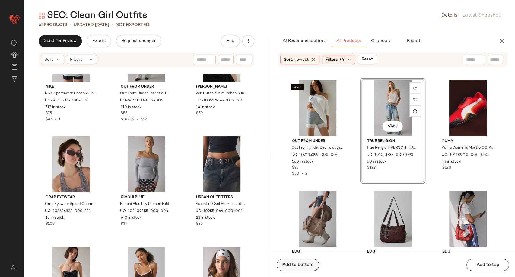
click at [311, 265] on span "Add to bottom" at bounding box center [297, 264] width 31 height 5
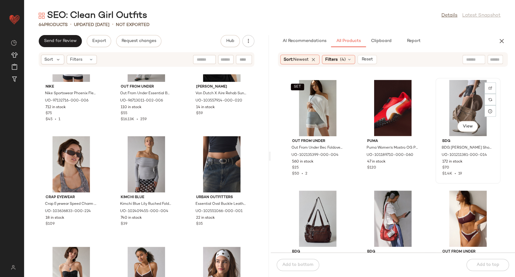
click at [462, 111] on div "View" at bounding box center [468, 108] width 61 height 56
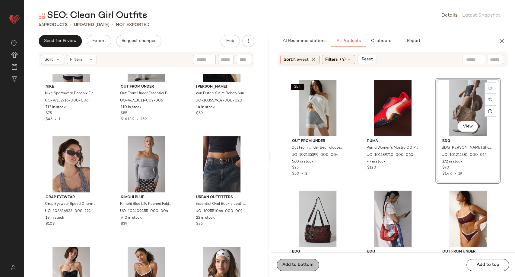
click at [310, 263] on span "Add to bottom" at bounding box center [297, 264] width 31 height 5
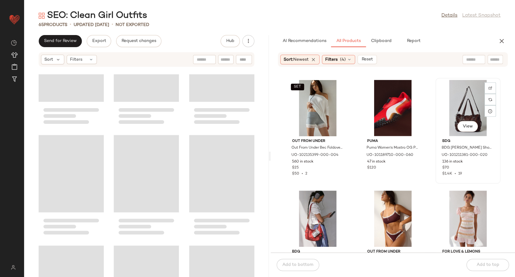
click at [458, 112] on div "View" at bounding box center [468, 108] width 61 height 56
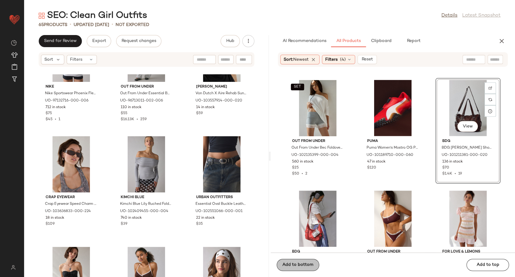
click at [310, 266] on span "Add to bottom" at bounding box center [297, 264] width 31 height 5
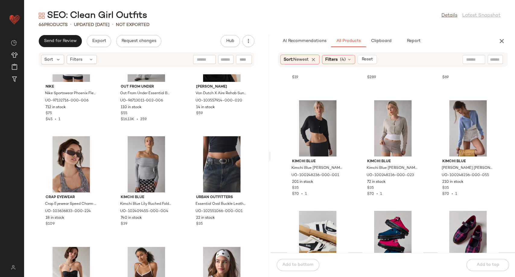
scroll to position [21189, 0]
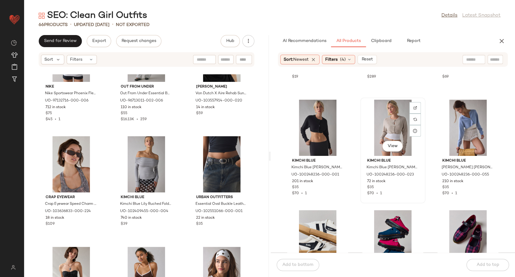
click at [394, 123] on div "View" at bounding box center [392, 128] width 61 height 56
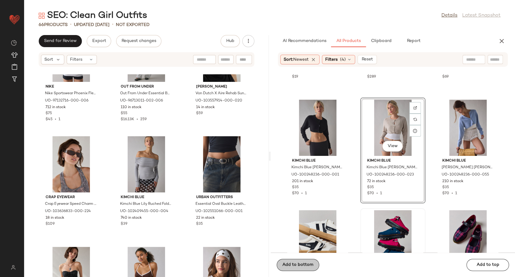
drag, startPoint x: 305, startPoint y: 263, endPoint x: 305, endPoint y: 216, distance: 46.8
click at [305, 263] on span "Add to bottom" at bounding box center [297, 264] width 31 height 5
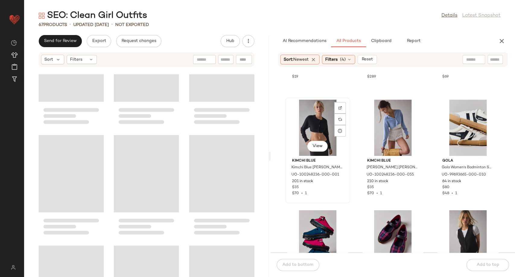
click at [317, 122] on div "View" at bounding box center [317, 128] width 61 height 56
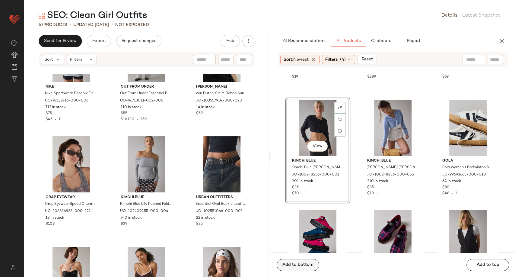
click at [308, 264] on span "Add to bottom" at bounding box center [297, 264] width 31 height 5
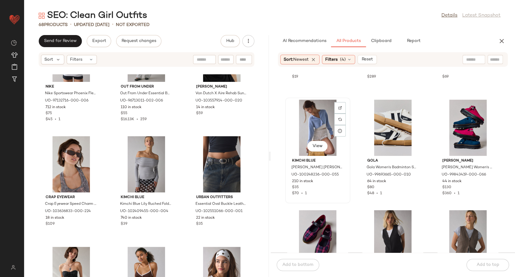
click at [326, 124] on div "View" at bounding box center [317, 128] width 61 height 56
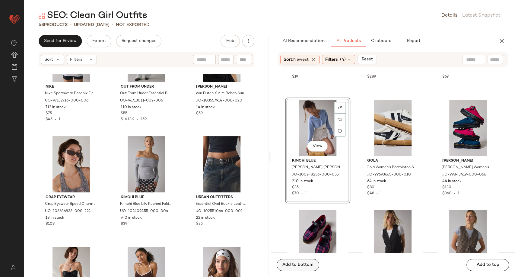
click at [311, 263] on span "Add to bottom" at bounding box center [297, 264] width 31 height 5
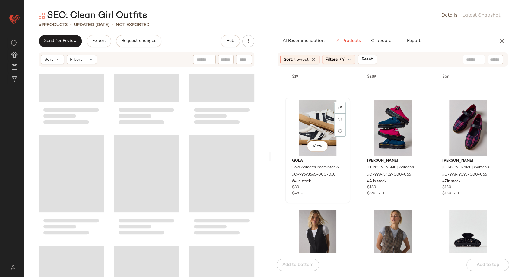
click at [320, 126] on div "View" at bounding box center [317, 128] width 61 height 56
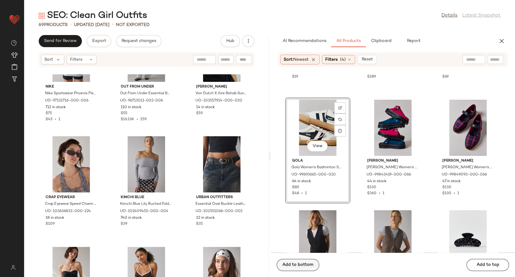
click at [308, 261] on button "Add to bottom" at bounding box center [298, 265] width 43 height 12
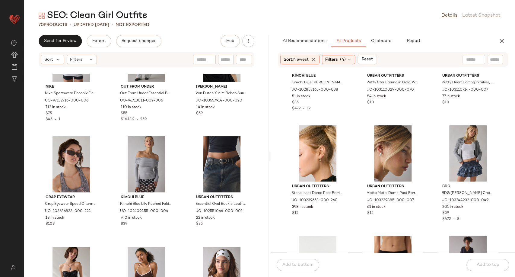
scroll to position [21927, 0]
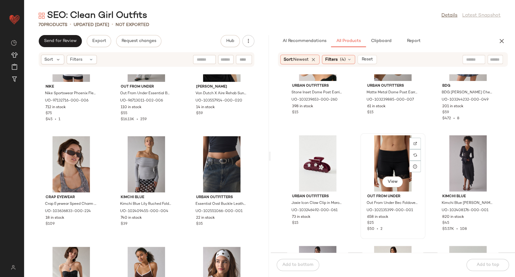
click at [390, 162] on div "View" at bounding box center [392, 163] width 61 height 56
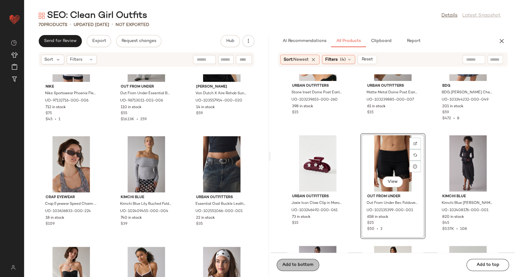
click at [307, 266] on span "Add to bottom" at bounding box center [297, 264] width 31 height 5
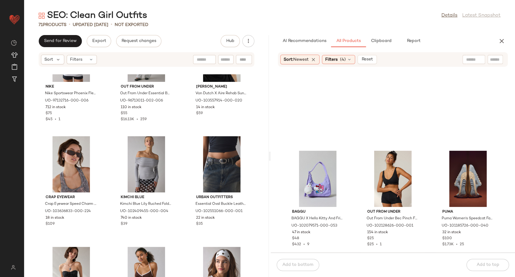
scroll to position [22463, 0]
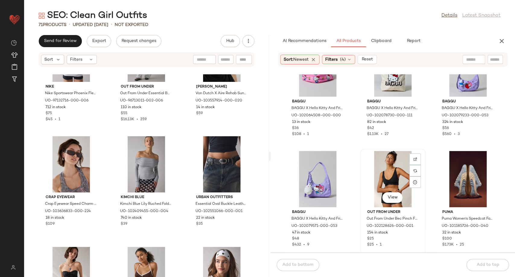
click at [397, 182] on div "View" at bounding box center [392, 179] width 61 height 56
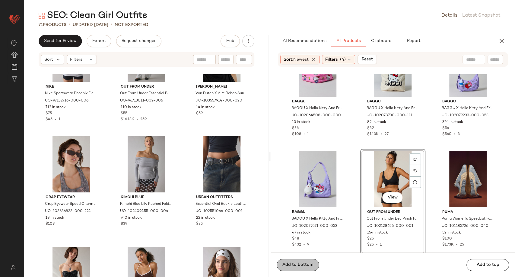
click at [308, 265] on span "Add to bottom" at bounding box center [297, 264] width 31 height 5
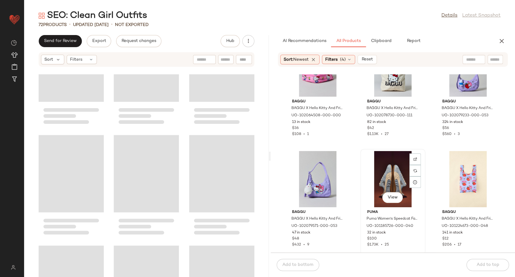
click at [394, 173] on div "View" at bounding box center [392, 179] width 61 height 56
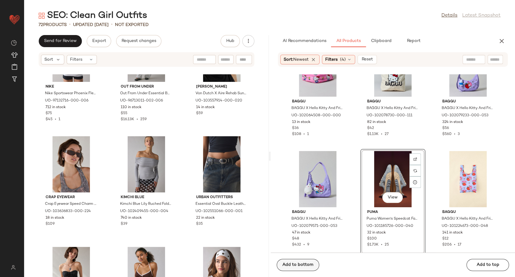
click at [306, 265] on span "Add to bottom" at bounding box center [297, 264] width 31 height 5
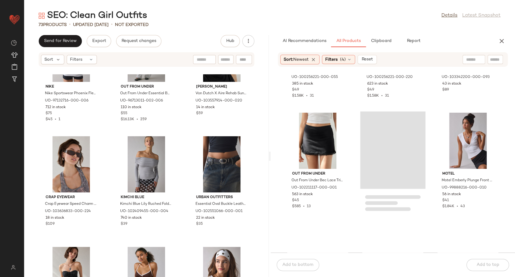
scroll to position [23167, 0]
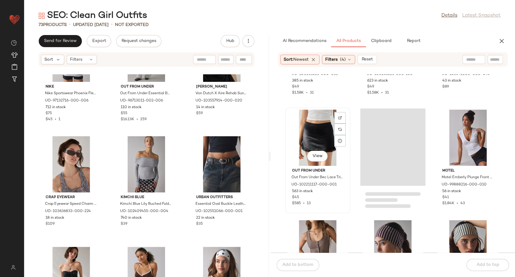
click at [317, 146] on div "View" at bounding box center [317, 138] width 61 height 56
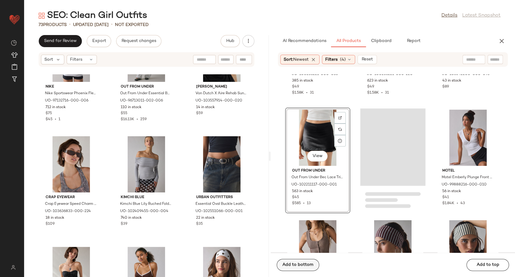
click at [310, 265] on span "Add to bottom" at bounding box center [297, 264] width 31 height 5
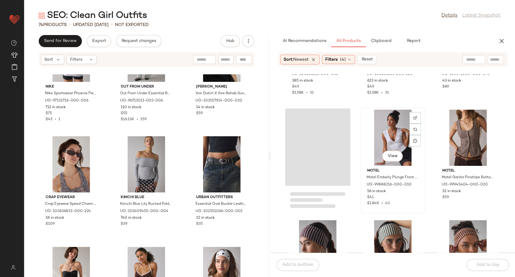
click at [397, 135] on div "View" at bounding box center [392, 138] width 61 height 56
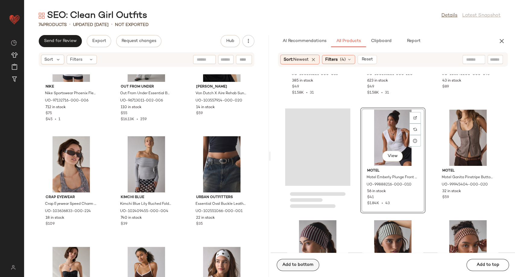
click at [313, 264] on span "Add to bottom" at bounding box center [297, 264] width 31 height 5
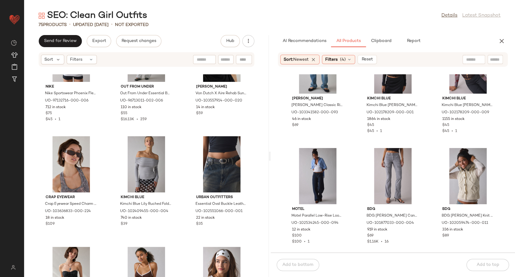
scroll to position [24073, 0]
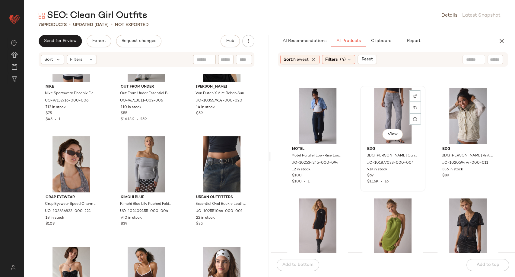
click at [400, 111] on div "View" at bounding box center [392, 116] width 61 height 56
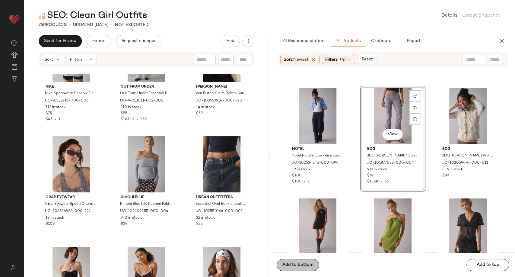
click at [311, 264] on span "Add to bottom" at bounding box center [297, 264] width 31 height 5
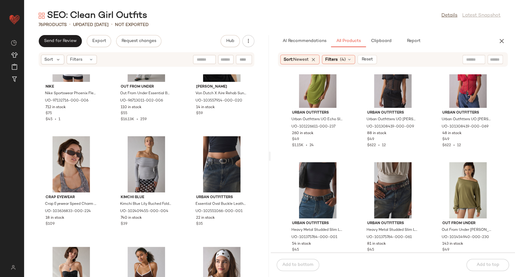
scroll to position [24274, 0]
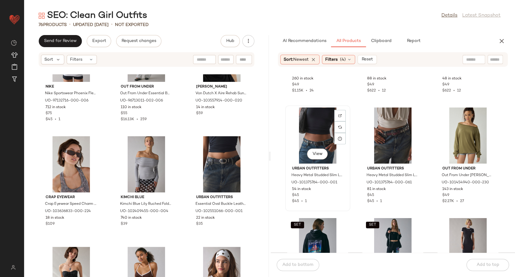
click at [317, 144] on div "View" at bounding box center [317, 135] width 61 height 56
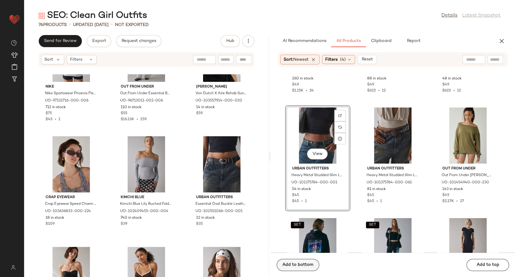
click at [304, 265] on span "Add to bottom" at bounding box center [297, 264] width 31 height 5
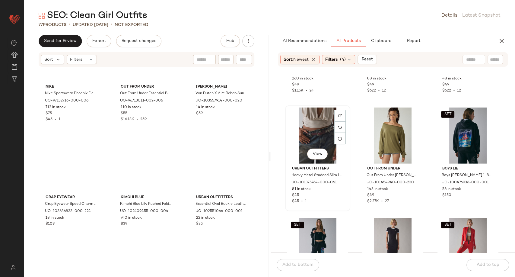
click at [320, 131] on div "View" at bounding box center [317, 135] width 61 height 56
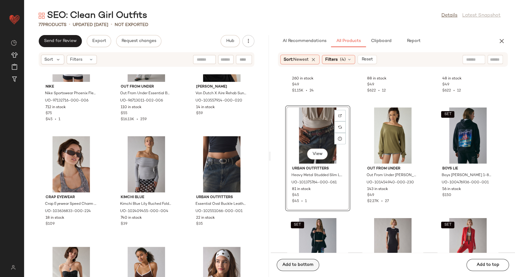
click at [306, 262] on span "Add to bottom" at bounding box center [297, 264] width 31 height 5
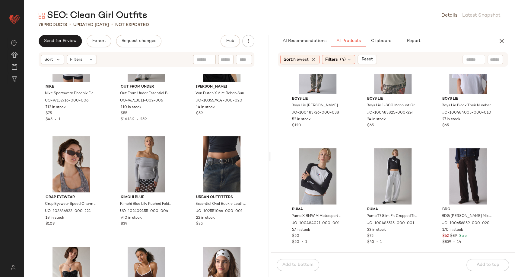
scroll to position [24576, 0]
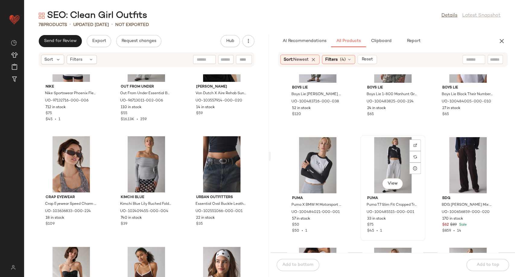
click at [394, 172] on div "View" at bounding box center [392, 165] width 61 height 56
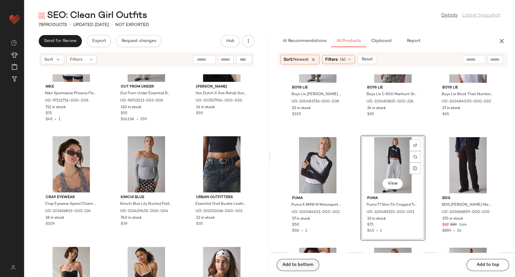
click at [309, 270] on button "Add to bottom" at bounding box center [298, 265] width 43 height 12
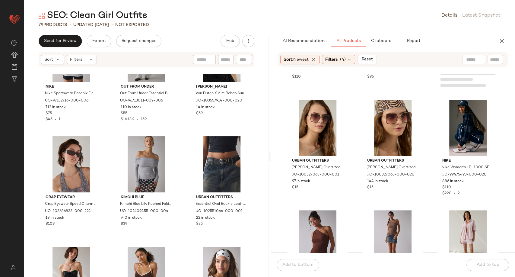
scroll to position [25045, 0]
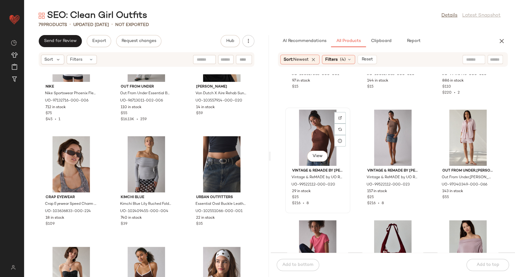
drag, startPoint x: 315, startPoint y: 135, endPoint x: 313, endPoint y: 139, distance: 4.6
click at [315, 134] on div "View" at bounding box center [317, 138] width 61 height 56
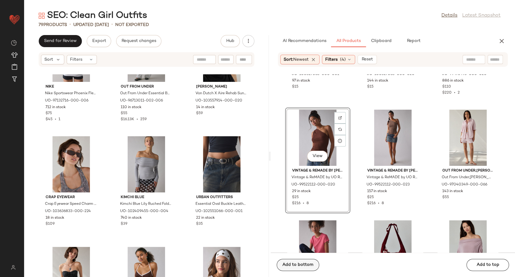
click at [312, 260] on button "Add to bottom" at bounding box center [298, 265] width 43 height 12
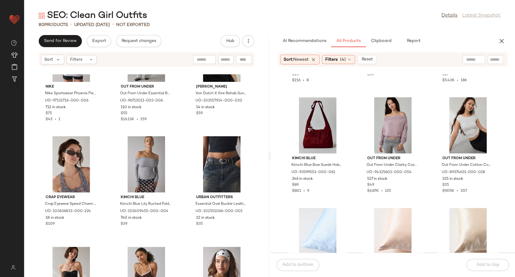
scroll to position [25179, 0]
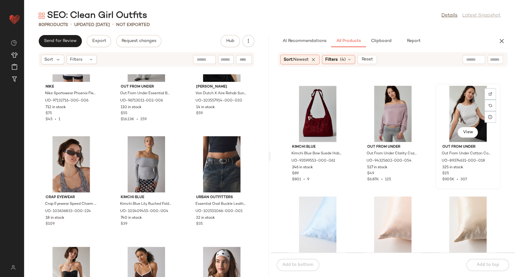
click at [471, 109] on div "View" at bounding box center [468, 114] width 61 height 56
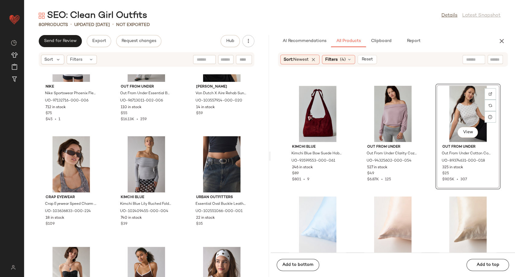
click at [297, 272] on div "Add to bottom Add to top" at bounding box center [393, 264] width 245 height 24
click at [297, 269] on button "Add to bottom" at bounding box center [298, 265] width 43 height 12
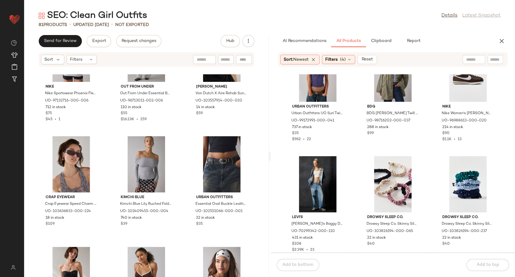
scroll to position [26152, 0]
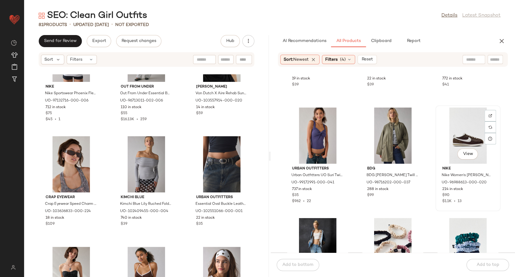
click at [478, 127] on div "View" at bounding box center [468, 135] width 61 height 56
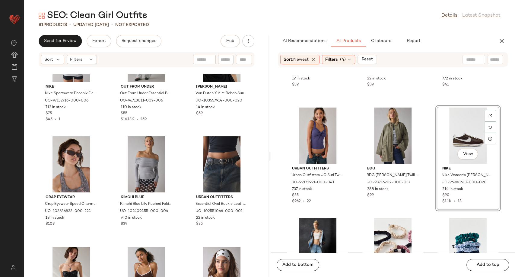
click at [309, 255] on div "Add to bottom Add to top" at bounding box center [393, 264] width 245 height 24
click at [309, 263] on span "Add to bottom" at bounding box center [297, 264] width 31 height 5
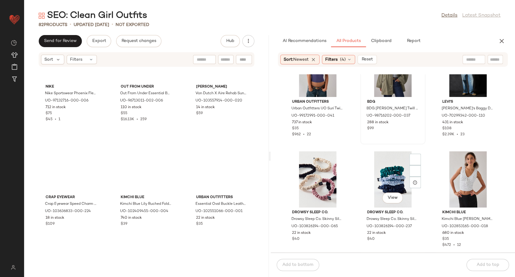
scroll to position [26286, 0]
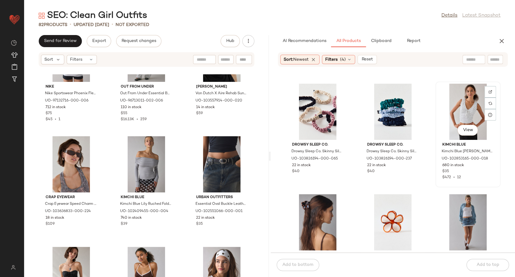
click at [458, 121] on div "View" at bounding box center [468, 112] width 61 height 56
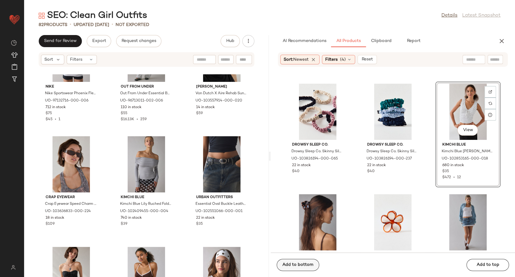
click at [303, 262] on span "Add to bottom" at bounding box center [297, 264] width 31 height 5
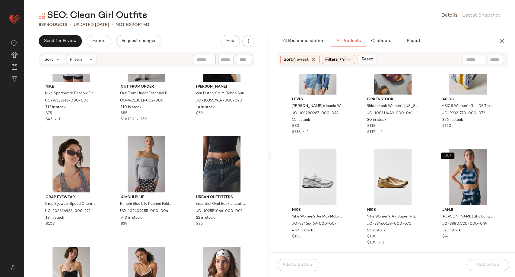
scroll to position [27359, 0]
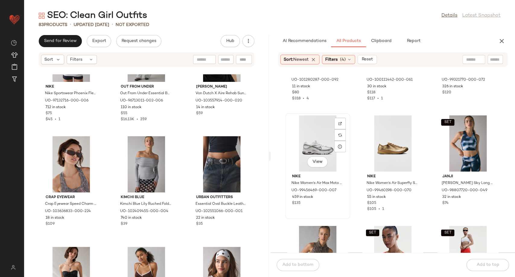
click at [326, 145] on div "View" at bounding box center [317, 143] width 61 height 56
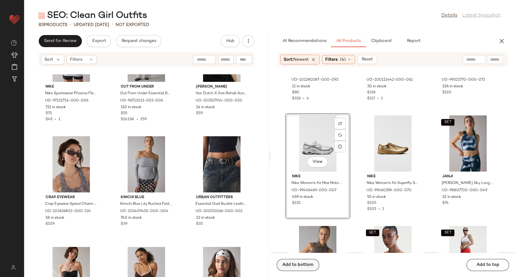
click at [307, 264] on span "Add to bottom" at bounding box center [297, 264] width 31 height 5
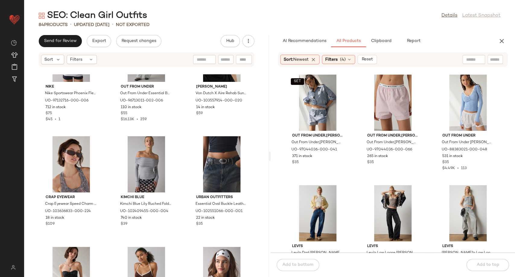
scroll to position [27694, 0]
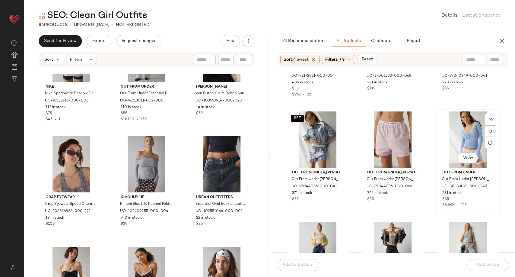
click at [472, 137] on div "View" at bounding box center [468, 139] width 61 height 56
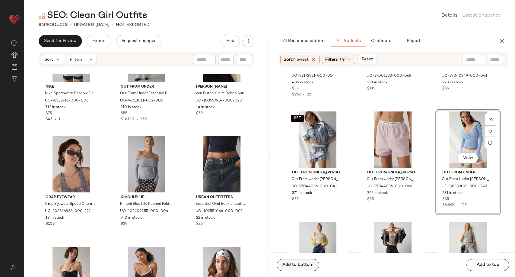
click at [302, 264] on span "Add to bottom" at bounding box center [297, 264] width 31 height 5
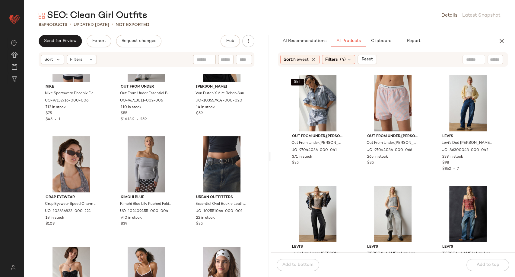
scroll to position [27795, 0]
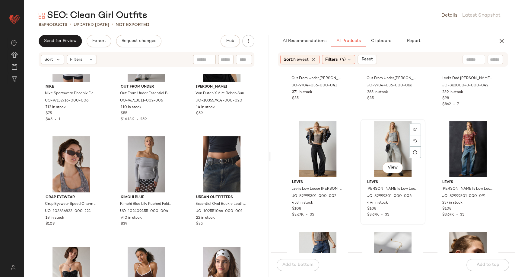
click at [386, 155] on div "View" at bounding box center [392, 149] width 61 height 56
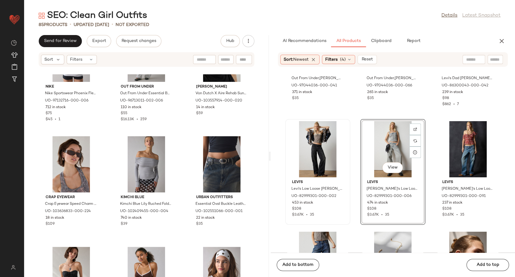
drag, startPoint x: 289, startPoint y: 267, endPoint x: 295, endPoint y: 224, distance: 42.9
click at [289, 266] on span "Add to bottom" at bounding box center [297, 264] width 31 height 5
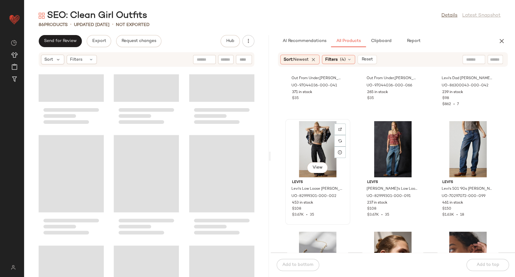
click at [311, 146] on div "View" at bounding box center [317, 149] width 61 height 56
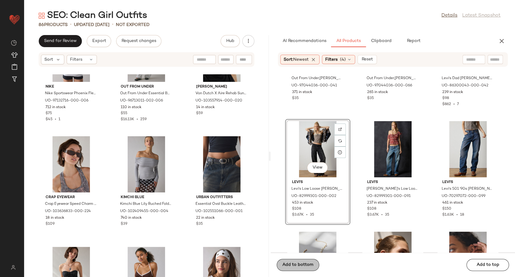
click at [309, 265] on span "Add to bottom" at bounding box center [297, 264] width 31 height 5
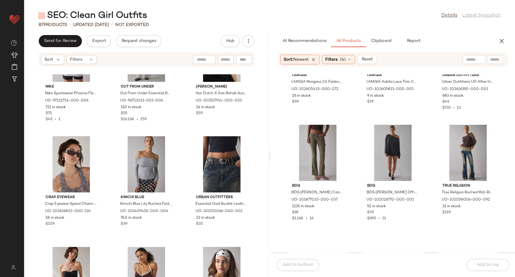
scroll to position [28566, 0]
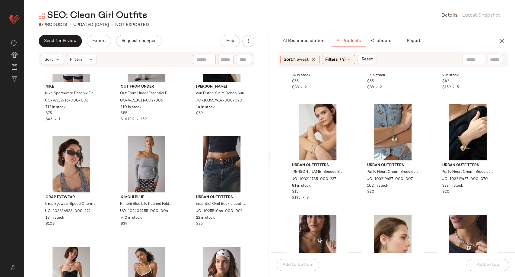
scroll to position [28968, 0]
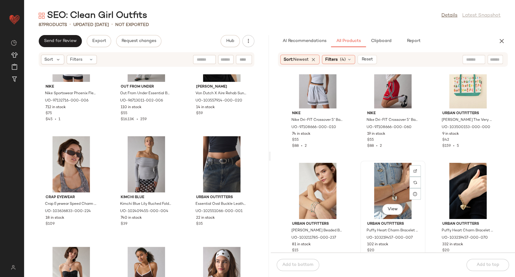
click at [381, 184] on div "View" at bounding box center [392, 191] width 61 height 56
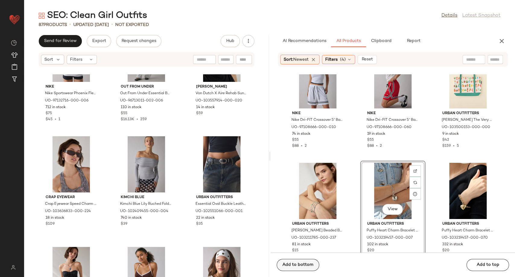
click at [311, 265] on span "Add to bottom" at bounding box center [297, 264] width 31 height 5
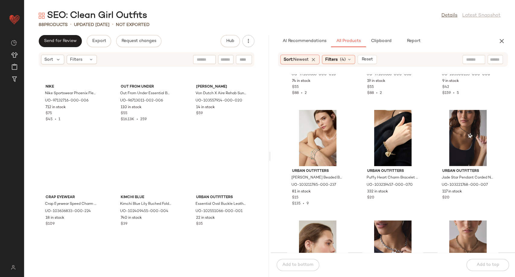
scroll to position [29069, 0]
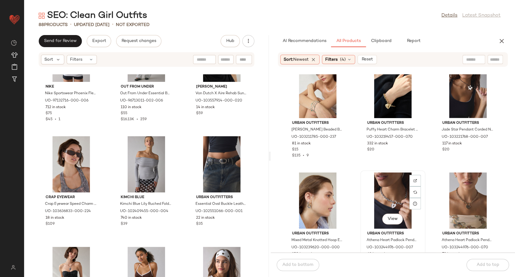
click at [390, 206] on div "View" at bounding box center [392, 200] width 61 height 56
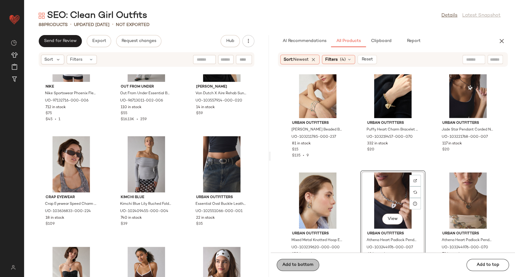
click at [303, 268] on button "Add to bottom" at bounding box center [298, 265] width 43 height 12
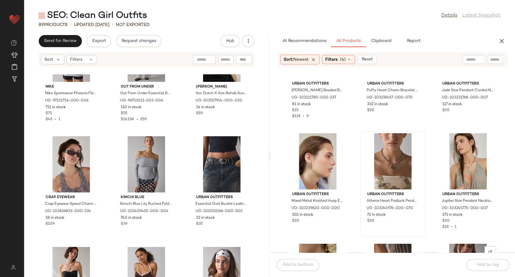
scroll to position [29102, 0]
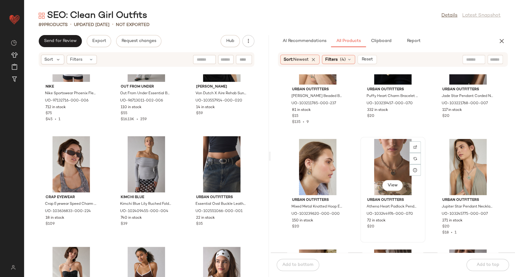
click at [399, 166] on div "View" at bounding box center [392, 167] width 61 height 56
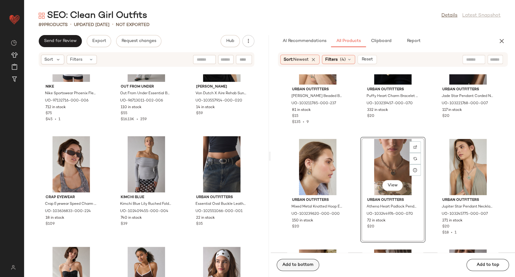
click at [300, 267] on span "Add to bottom" at bounding box center [297, 264] width 31 height 5
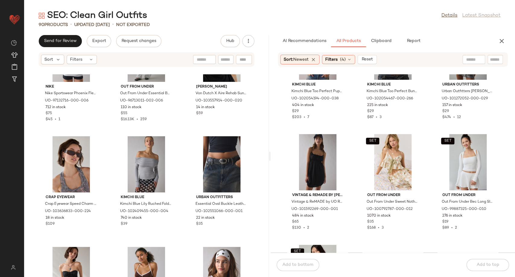
scroll to position [29773, 0]
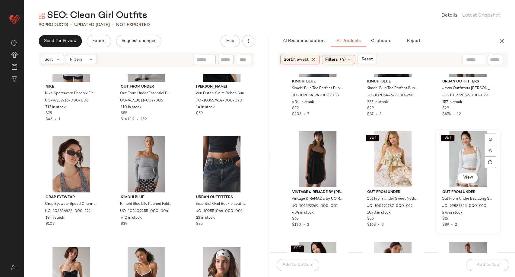
click at [454, 152] on div "SET View" at bounding box center [468, 159] width 61 height 56
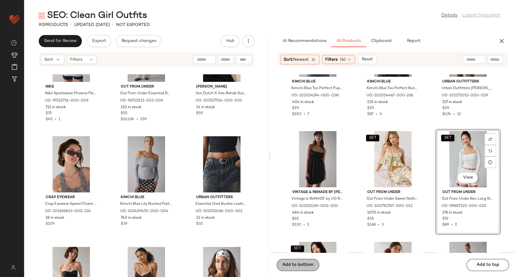
click at [302, 265] on span "Add to bottom" at bounding box center [297, 264] width 31 height 5
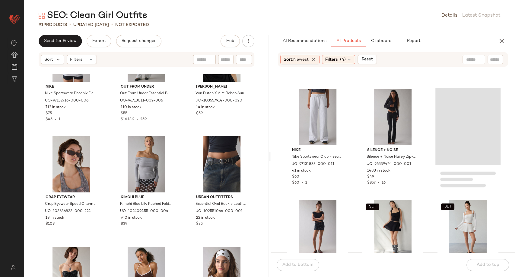
scroll to position [30041, 0]
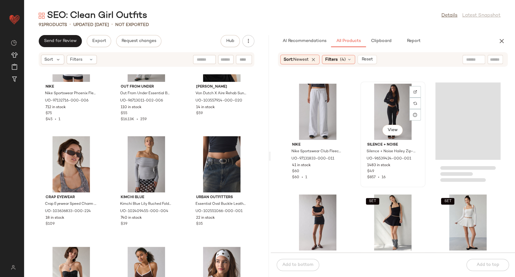
click at [386, 95] on div "View" at bounding box center [392, 112] width 61 height 56
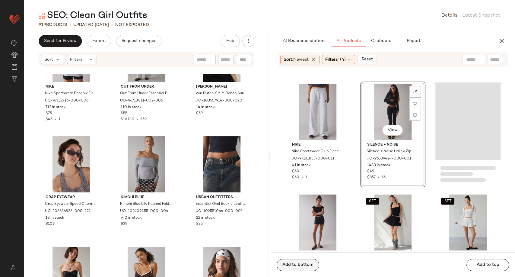
click at [295, 262] on span "Add to bottom" at bounding box center [297, 264] width 31 height 5
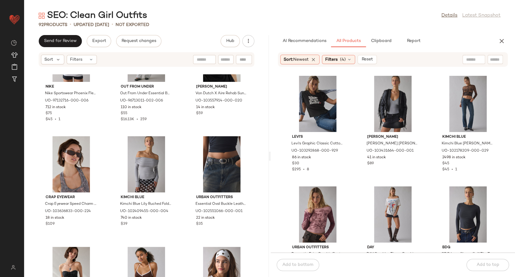
scroll to position [30745, 0]
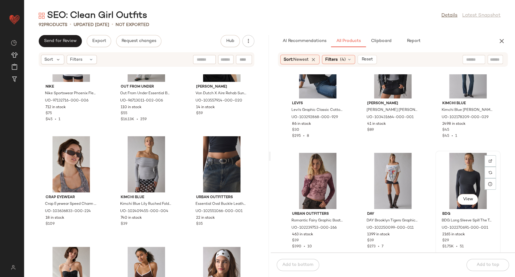
click at [462, 182] on div "View" at bounding box center [468, 181] width 61 height 56
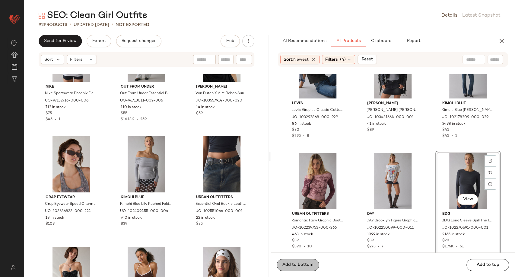
click at [309, 264] on span "Add to bottom" at bounding box center [297, 264] width 31 height 5
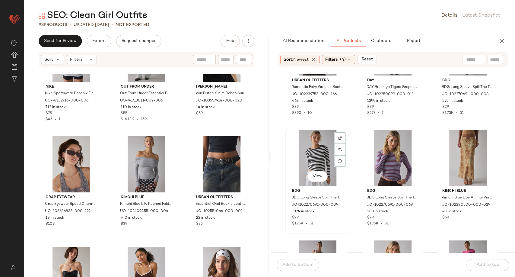
scroll to position [30880, 0]
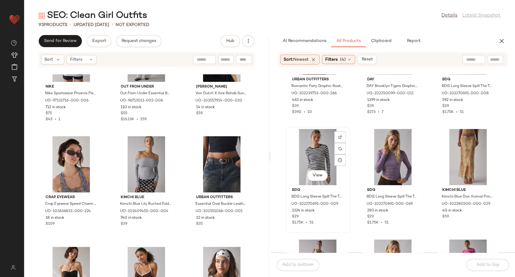
click at [322, 159] on div "View" at bounding box center [317, 157] width 61 height 56
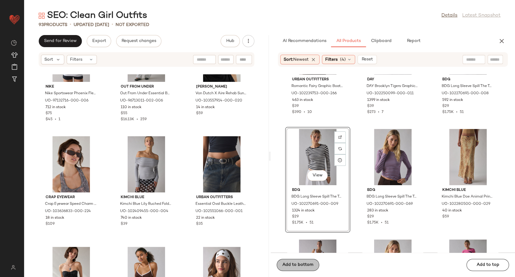
click at [314, 261] on button "Add to bottom" at bounding box center [298, 265] width 43 height 12
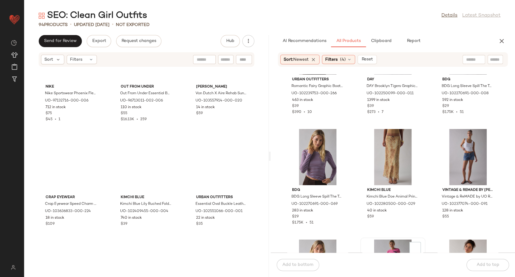
scroll to position [30980, 0]
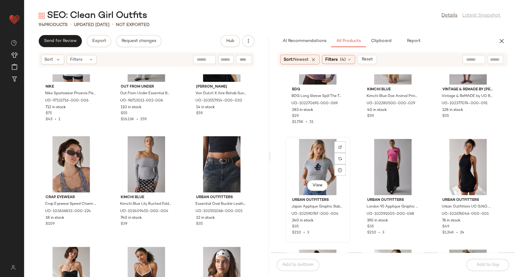
click at [310, 169] on div "View" at bounding box center [317, 167] width 61 height 56
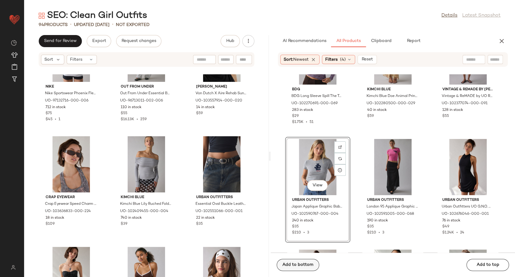
click at [299, 266] on span "Add to bottom" at bounding box center [297, 264] width 31 height 5
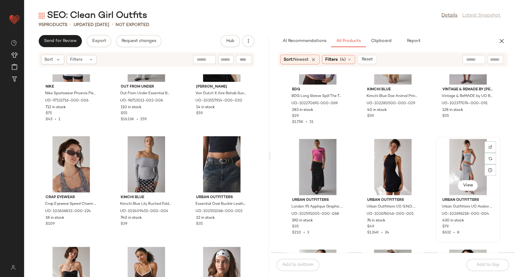
click at [454, 168] on div "View" at bounding box center [468, 167] width 61 height 56
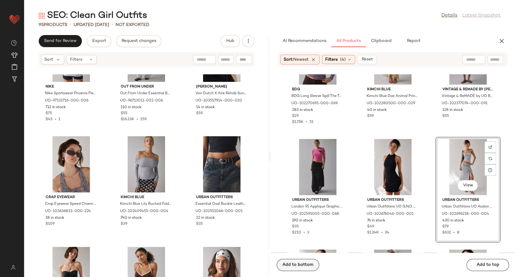
click at [301, 265] on span "Add to bottom" at bounding box center [297, 264] width 31 height 5
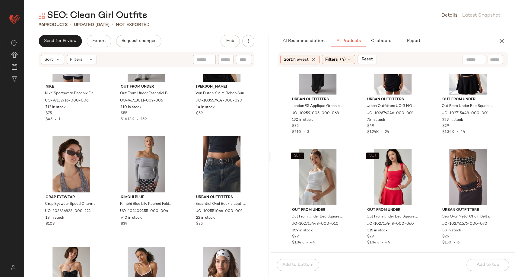
scroll to position [31014, 0]
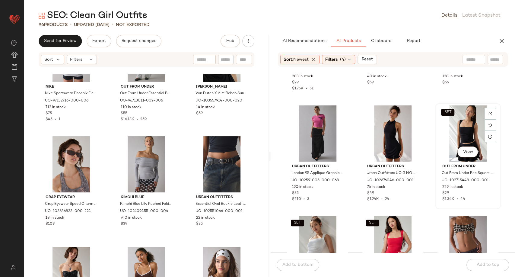
click at [459, 124] on div "SET View" at bounding box center [468, 133] width 61 height 56
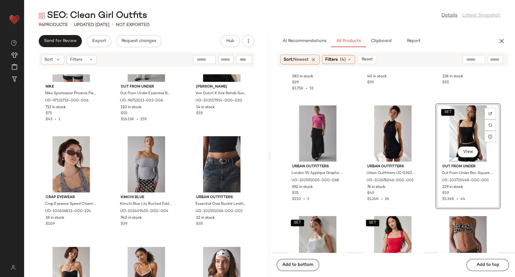
click at [307, 266] on span "Add to bottom" at bounding box center [297, 264] width 31 height 5
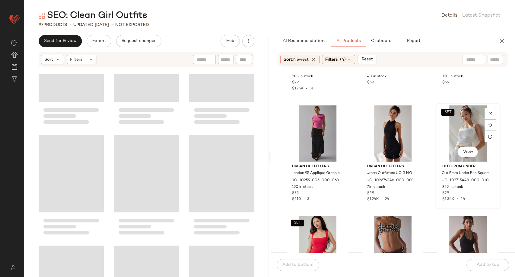
click at [472, 117] on div "SET View" at bounding box center [468, 133] width 61 height 56
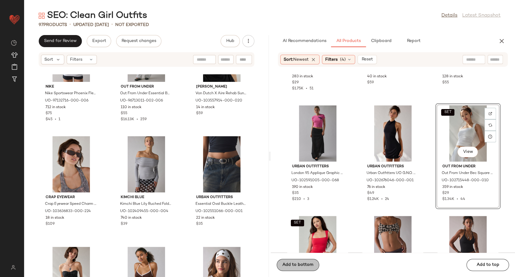
click at [310, 263] on span "Add to bottom" at bounding box center [297, 264] width 31 height 5
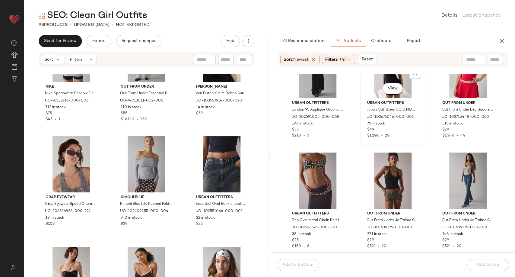
scroll to position [31081, 0]
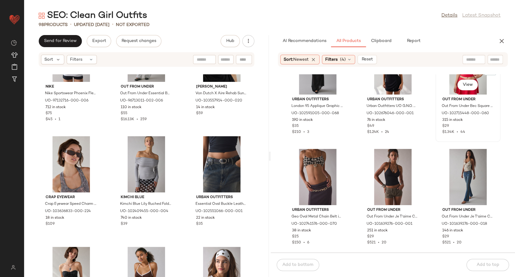
click at [448, 88] on div "SET View" at bounding box center [468, 66] width 61 height 56
click at [294, 268] on button "Add to bottom" at bounding box center [298, 265] width 43 height 12
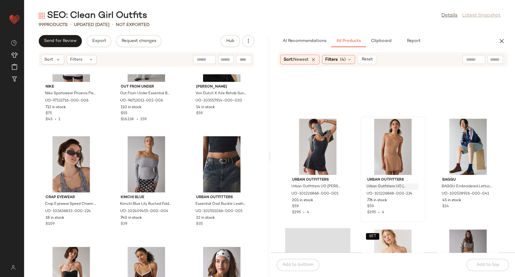
scroll to position [31550, 0]
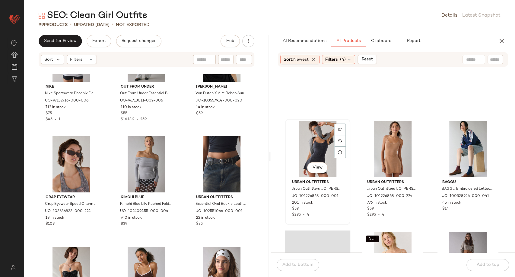
click at [324, 151] on div "View" at bounding box center [317, 149] width 61 height 56
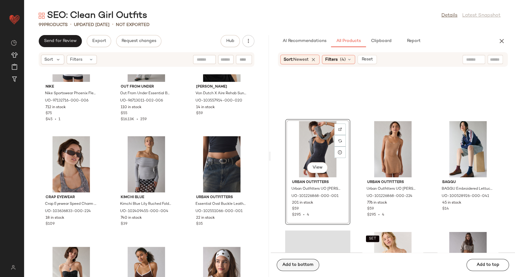
click at [301, 266] on span "Add to bottom" at bounding box center [297, 264] width 31 height 5
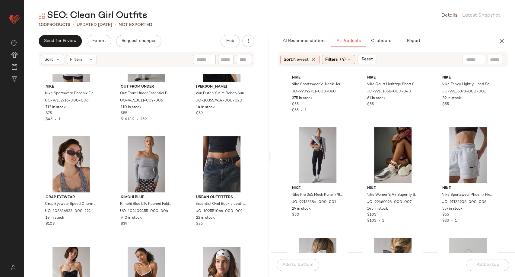
scroll to position [33026, 0]
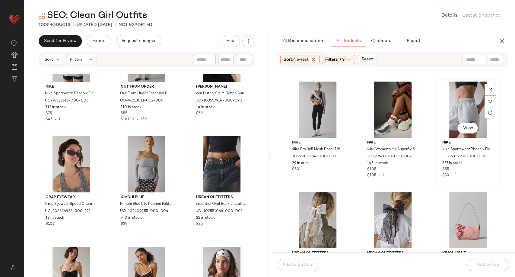
click at [469, 110] on div "View" at bounding box center [468, 109] width 61 height 56
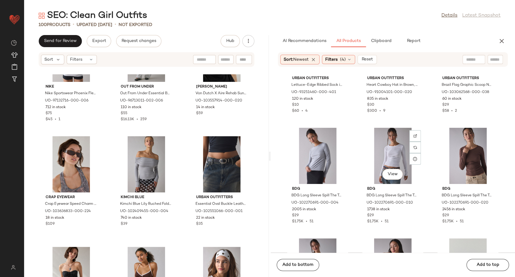
scroll to position [34233, 0]
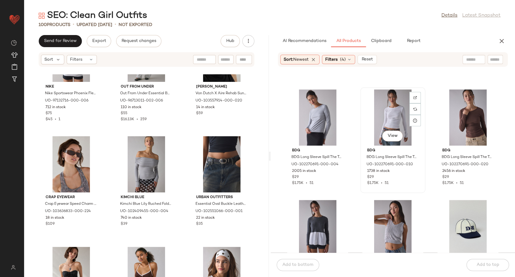
click at [388, 115] on div "View" at bounding box center [392, 117] width 61 height 56
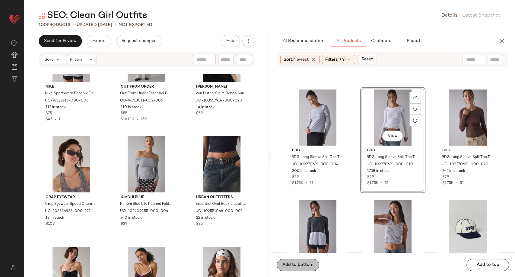
click at [307, 264] on span "Add to bottom" at bounding box center [297, 264] width 31 height 5
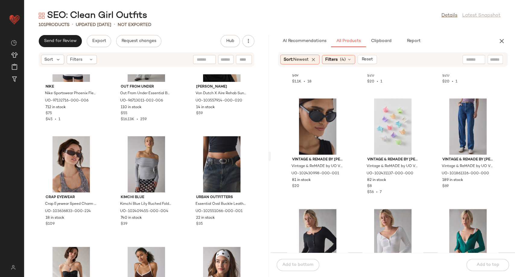
scroll to position [38759, 0]
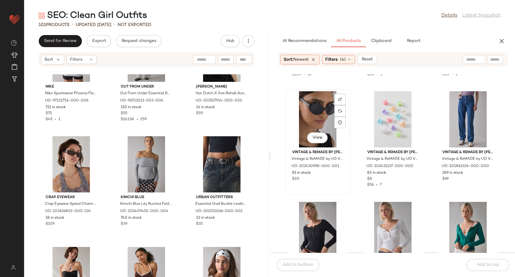
click at [300, 101] on div "View" at bounding box center [317, 119] width 61 height 56
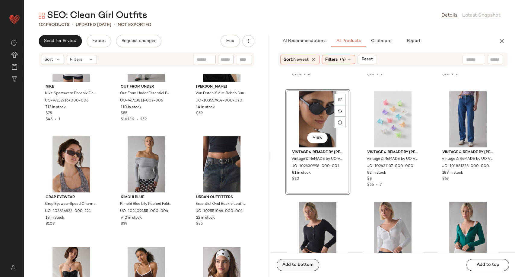
click at [297, 268] on button "Add to bottom" at bounding box center [298, 265] width 43 height 12
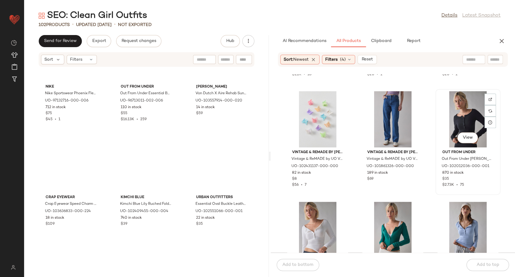
click at [467, 116] on div "View" at bounding box center [468, 119] width 61 height 56
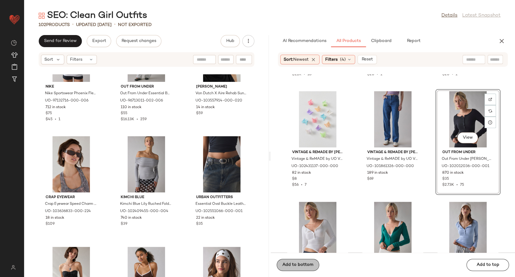
click at [309, 263] on span "Add to bottom" at bounding box center [297, 264] width 31 height 5
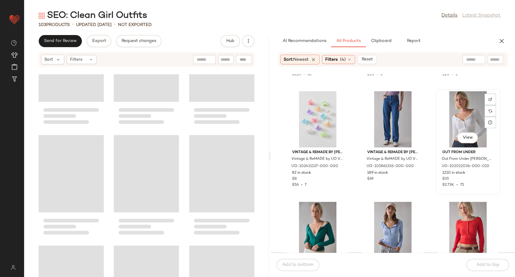
click at [468, 114] on div "View" at bounding box center [468, 119] width 61 height 56
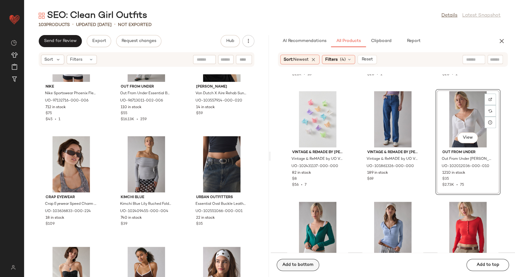
click at [295, 263] on span "Add to bottom" at bounding box center [297, 264] width 31 height 5
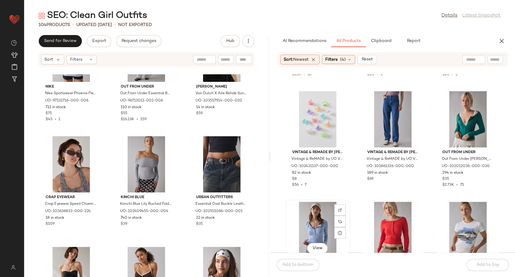
click at [316, 222] on div "View" at bounding box center [317, 230] width 61 height 56
click at [293, 264] on span "Add to bottom" at bounding box center [297, 264] width 31 height 5
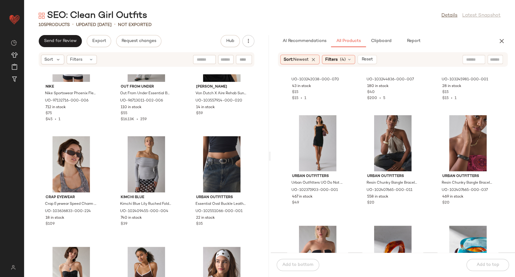
scroll to position [40503, 0]
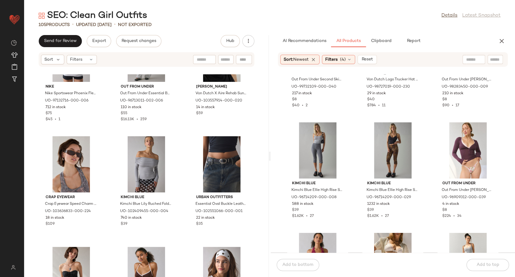
scroll to position [41274, 0]
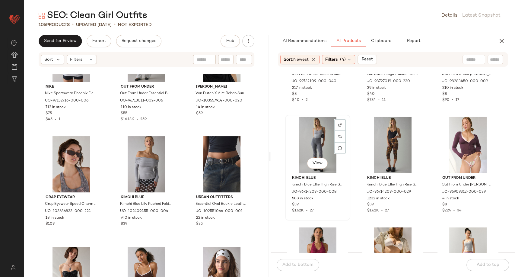
click at [317, 135] on div "View" at bounding box center [317, 145] width 61 height 56
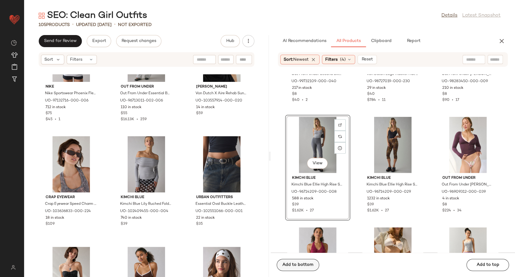
click at [308, 266] on span "Add to bottom" at bounding box center [297, 264] width 31 height 5
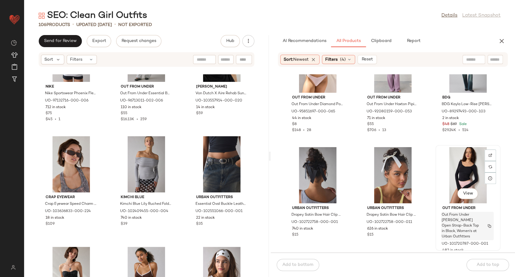
scroll to position [41475, 0]
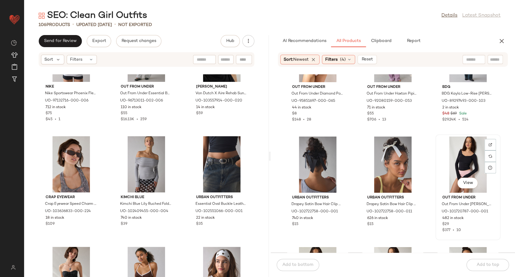
click at [466, 156] on div "View" at bounding box center [468, 164] width 61 height 56
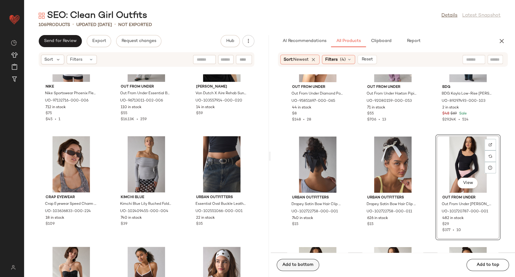
click at [297, 263] on span "Add to bottom" at bounding box center [297, 264] width 31 height 5
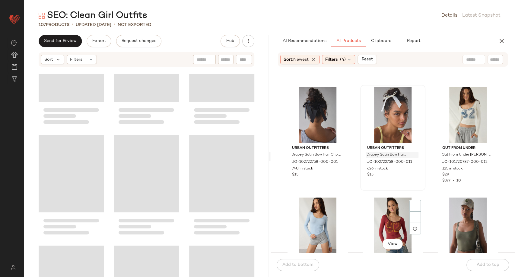
scroll to position [41576, 0]
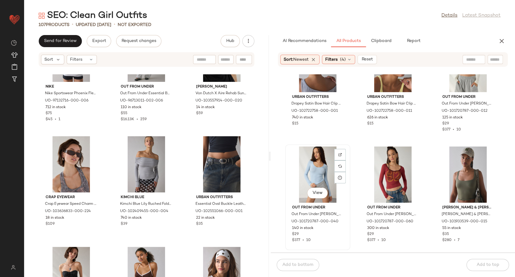
click at [318, 168] on div "View" at bounding box center [317, 174] width 61 height 56
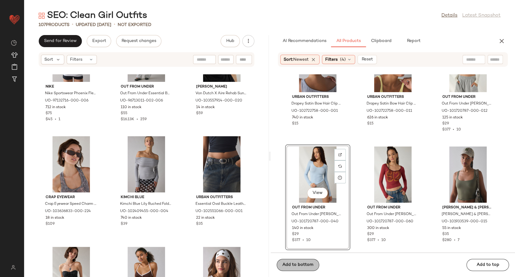
click at [300, 266] on span "Add to bottom" at bounding box center [297, 264] width 31 height 5
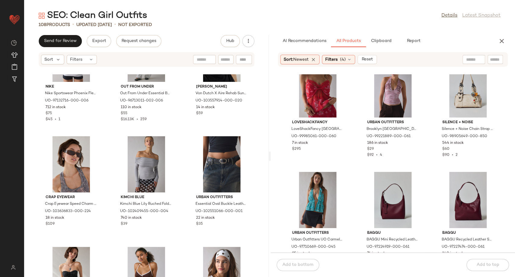
scroll to position [43152, 0]
